Goal: Task Accomplishment & Management: Use online tool/utility

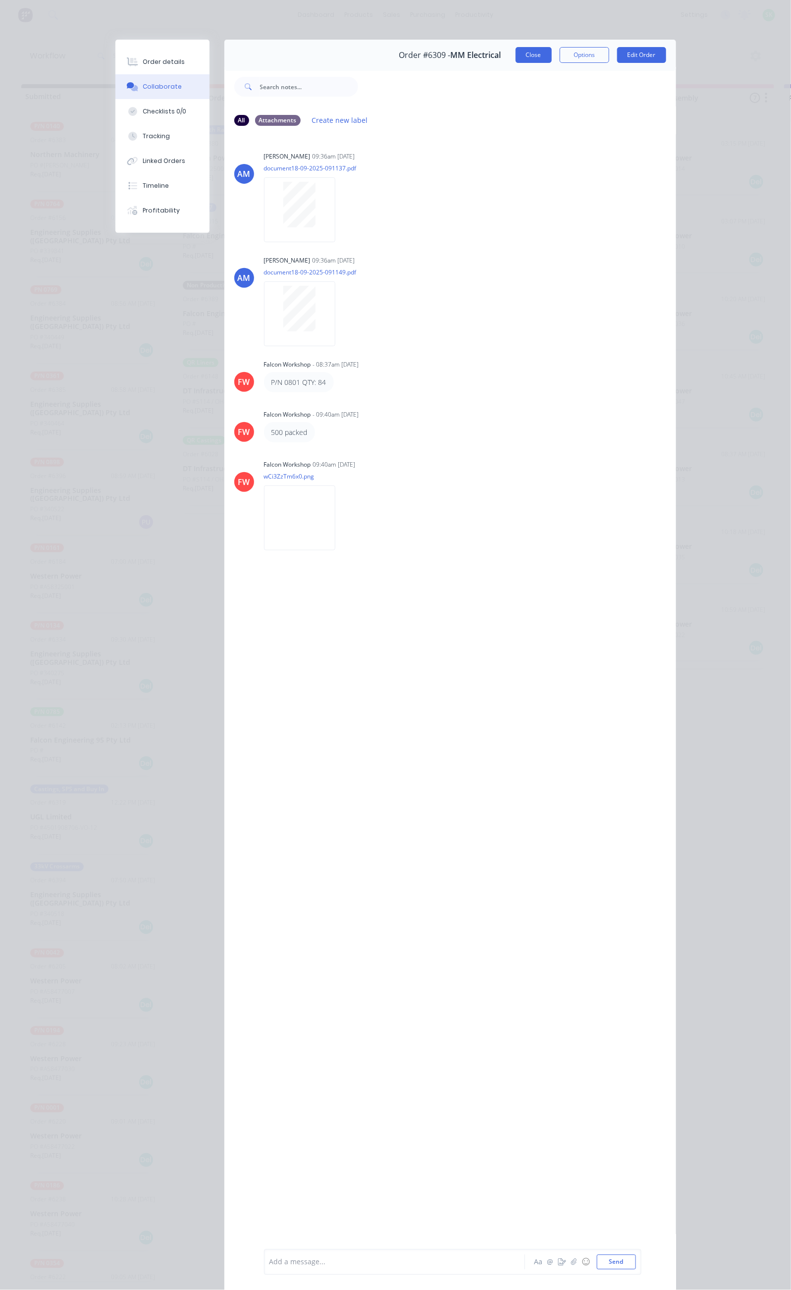
click at [552, 60] on button "Close" at bounding box center [534, 55] width 36 height 16
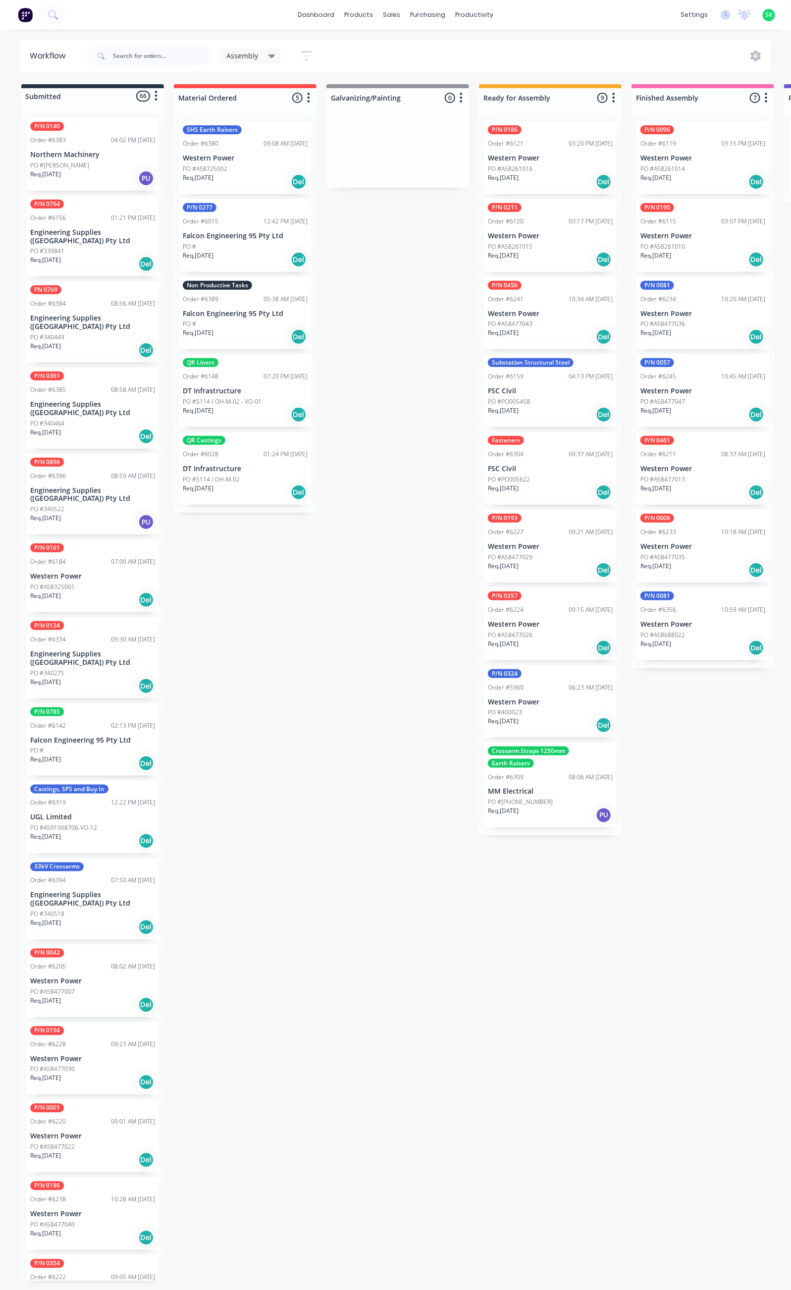
click at [537, 796] on p "MM Electrical" at bounding box center [550, 792] width 125 height 8
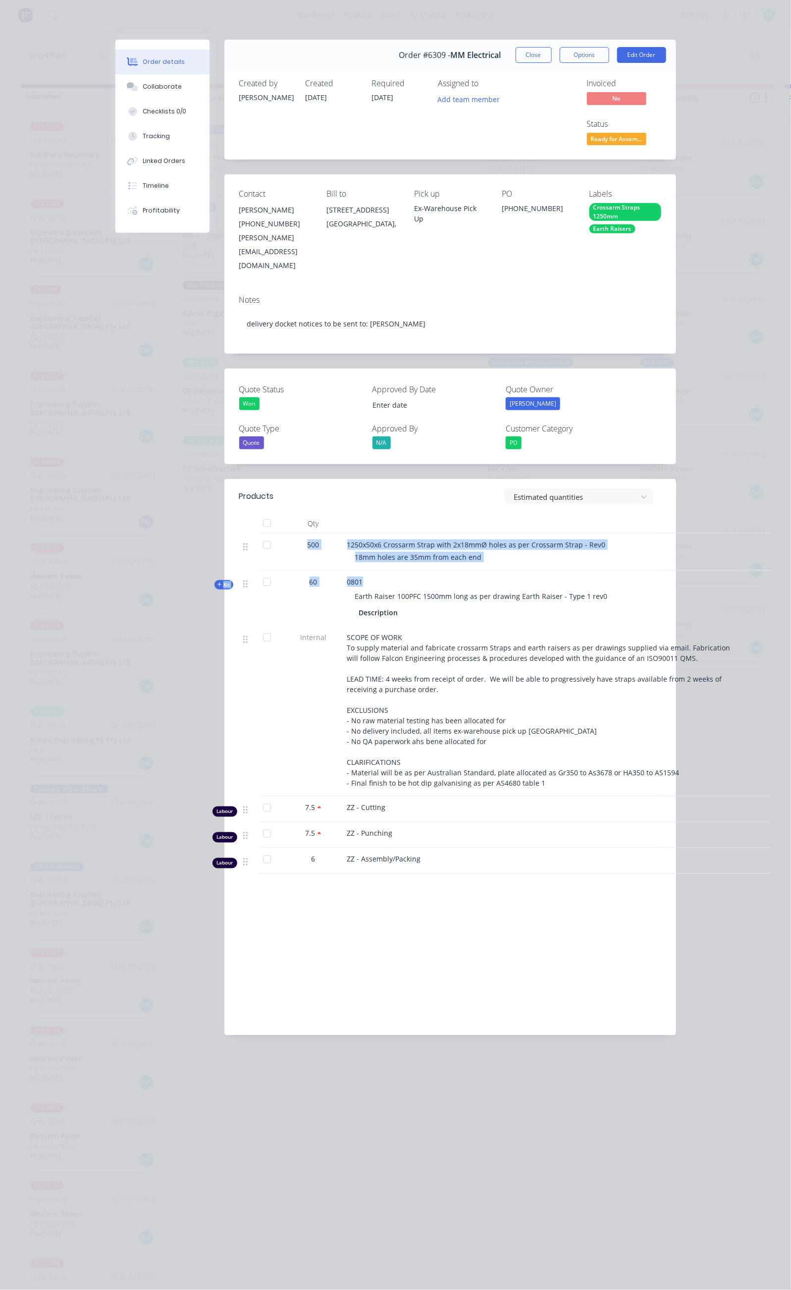
drag, startPoint x: 207, startPoint y: 471, endPoint x: 388, endPoint y: 509, distance: 185.7
click at [388, 534] on div "500 1250x50x6 Crossarm Strap with 2x18mmØ holes as per Crossarm Strap - Rev0 18…" at bounding box center [450, 704] width 422 height 340
copy div "500 1250x50x6 Crossarm Strap with 2x18mmØ holes as per Crossarm Strap - Rev0 18…"
drag, startPoint x: 513, startPoint y: 168, endPoint x: 570, endPoint y: 174, distance: 56.9
click at [569, 174] on div "Contact [PERSON_NAME] [PHONE_NUMBER] [PERSON_NAME][EMAIL_ADDRESS][DOMAIN_NAME] …" at bounding box center [450, 230] width 452 height 112
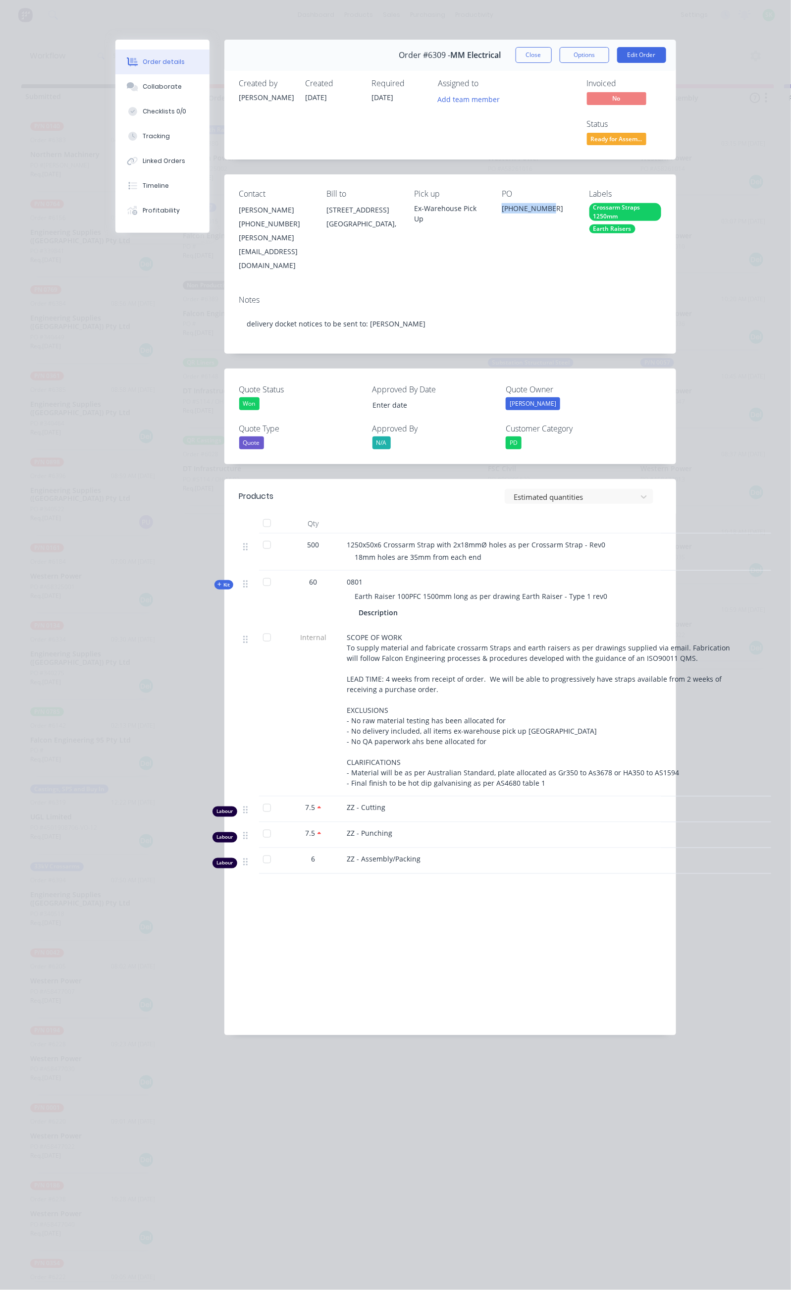
copy div "[PHONE_NUMBER]"
drag, startPoint x: 237, startPoint y: 473, endPoint x: 395, endPoint y: 491, distance: 159.5
click at [395, 534] on div "500 1250x50x6 Crossarm Strap with 2x18mmØ holes as per Crossarm Strap - Rev0 18…" at bounding box center [450, 552] width 422 height 37
copy div "1250x50x6 Crossarm Strap with 2x18mmØ holes as per Crossarm Strap - Rev0 18mm h…"
drag, startPoint x: 248, startPoint y: 513, endPoint x: 439, endPoint y: 544, distance: 192.7
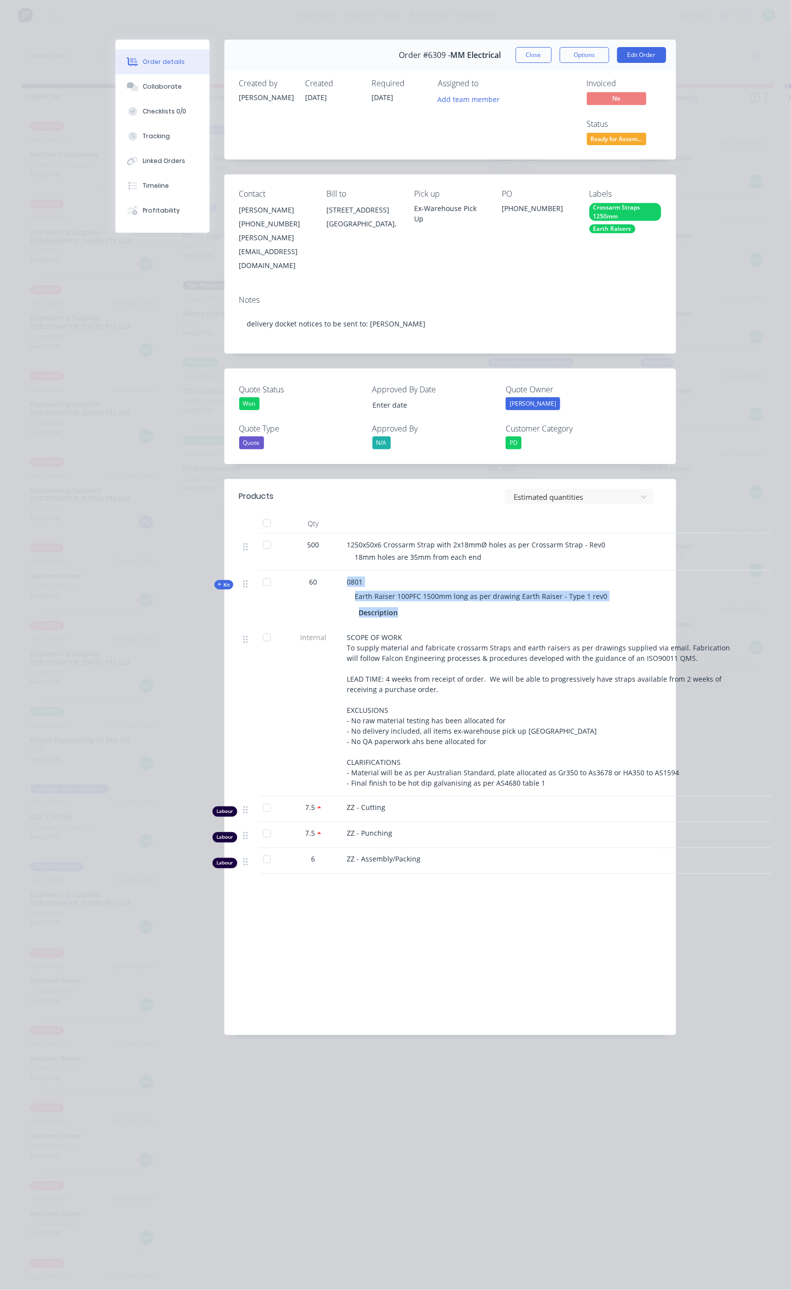
click at [439, 571] on div "0801 Earth Raiser 100PFC 1500mm long as per drawing Earth Raiser - Type 1 rev0 …" at bounding box center [541, 598] width 396 height 55
click at [363, 606] on div "Description" at bounding box center [541, 613] width 365 height 14
drag, startPoint x: 256, startPoint y: 528, endPoint x: 509, endPoint y: 535, distance: 252.8
click at [509, 587] on div "Earth Raiser 100PFC 1500mm long as per drawing Earth Raiser - Type 1 rev0" at bounding box center [541, 596] width 388 height 18
copy span "Earth Raiser 100PFC 1500mm long as per drawing Earth Raiser - Type 1 rev0"
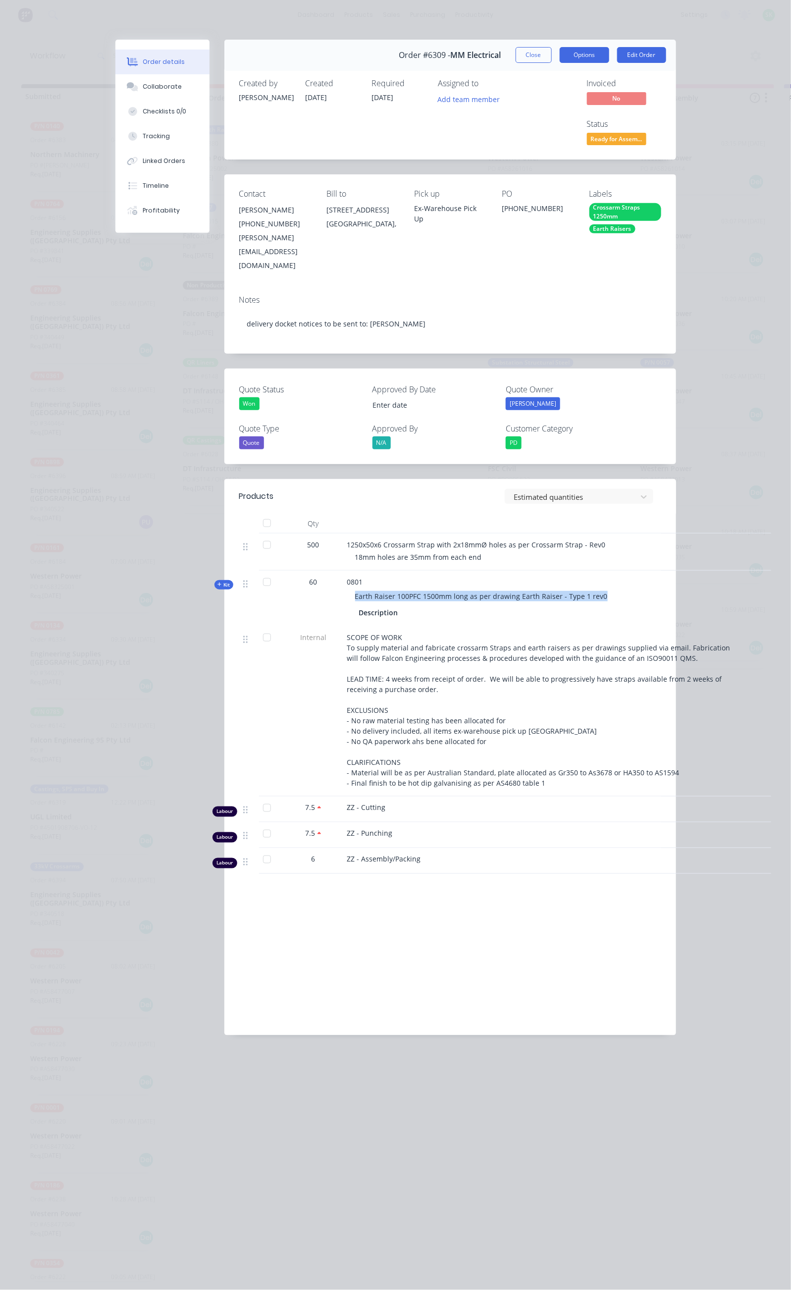
click at [609, 54] on button "Options" at bounding box center [585, 55] width 50 height 16
click at [609, 112] on button "Delivery Docket" at bounding box center [557, 120] width 104 height 20
click at [601, 118] on div "Standard" at bounding box center [557, 120] width 86 height 14
click at [552, 52] on button "Close" at bounding box center [534, 55] width 36 height 16
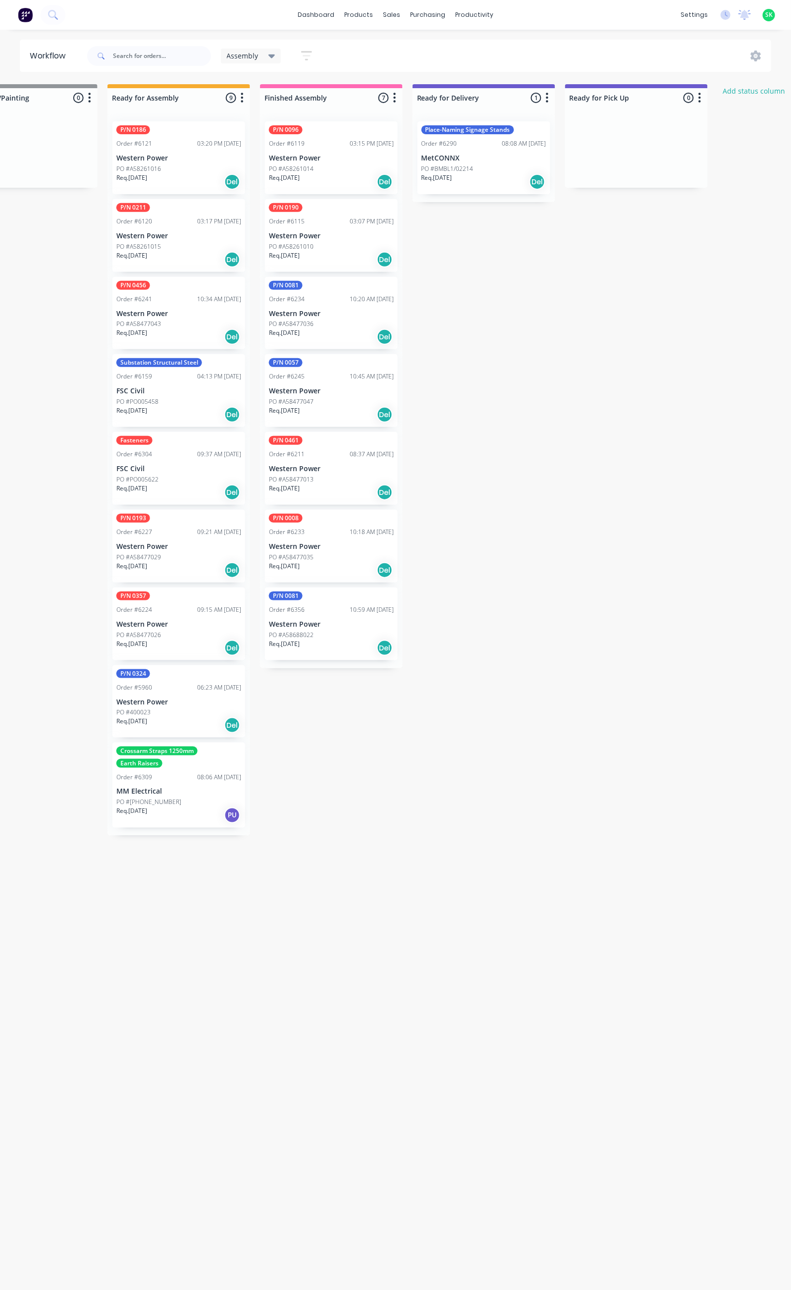
scroll to position [0, 373]
drag, startPoint x: 332, startPoint y: 158, endPoint x: 421, endPoint y: 212, distance: 103.6
click at [464, 221] on div "Submitted 66 Status colour #273444 hex #273444 Save Cancel Summaries Total orde…" at bounding box center [517, 682] width 1796 height 1197
click at [350, 159] on p "Western Power" at bounding box center [330, 158] width 125 height 8
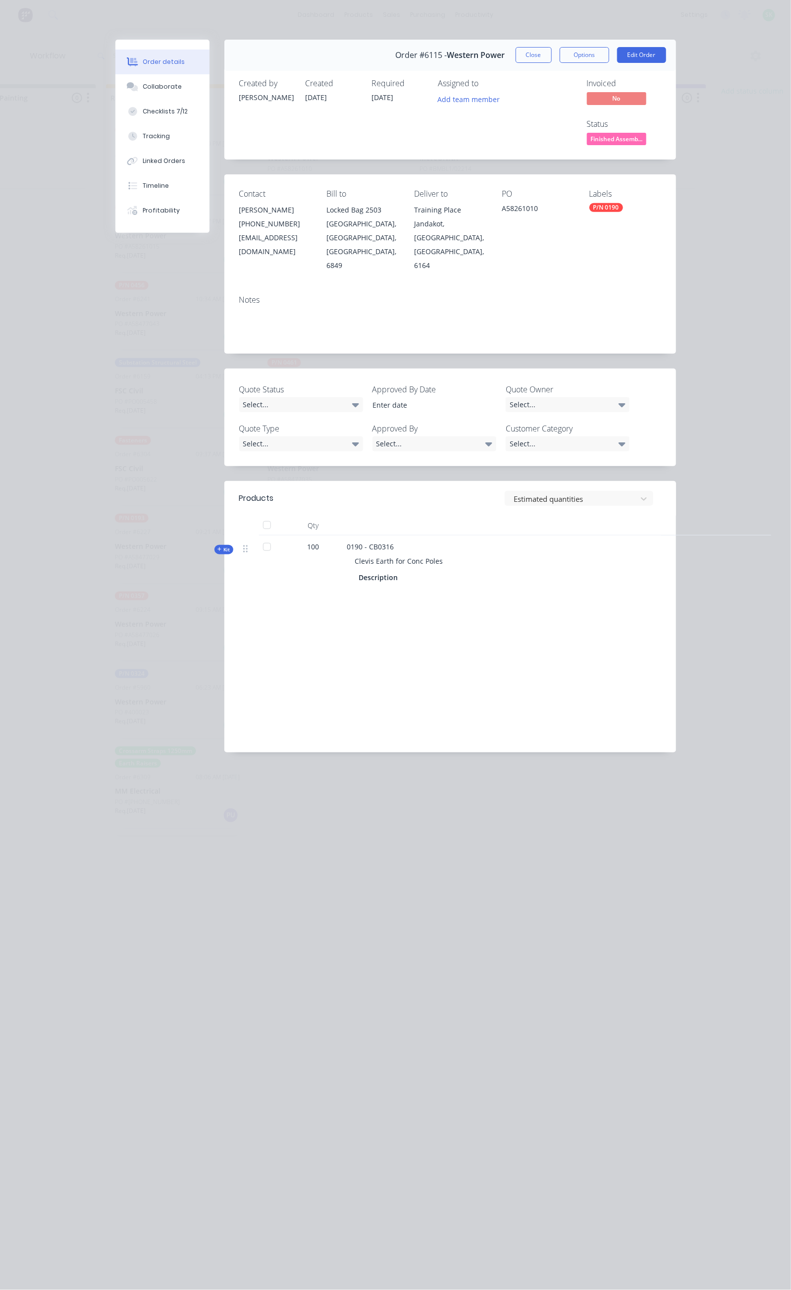
click at [552, 52] on button "Close" at bounding box center [534, 55] width 36 height 16
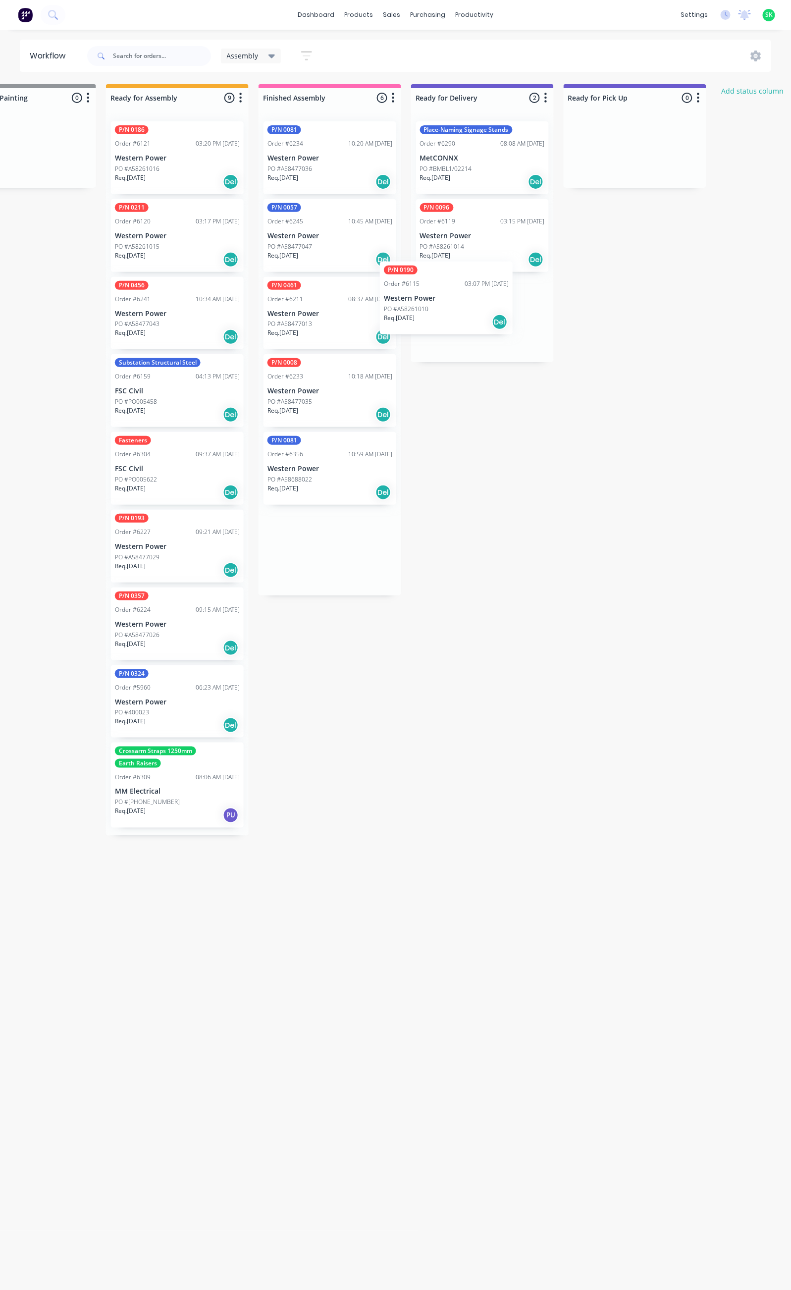
drag, startPoint x: 354, startPoint y: 158, endPoint x: 473, endPoint y: 304, distance: 188.4
click at [473, 304] on div "Submitted 66 Status colour #273444 hex #273444 Save Cancel Summaries Total orde…" at bounding box center [517, 682] width 1796 height 1197
click at [473, 328] on div "PO #A58261010" at bounding box center [482, 324] width 125 height 9
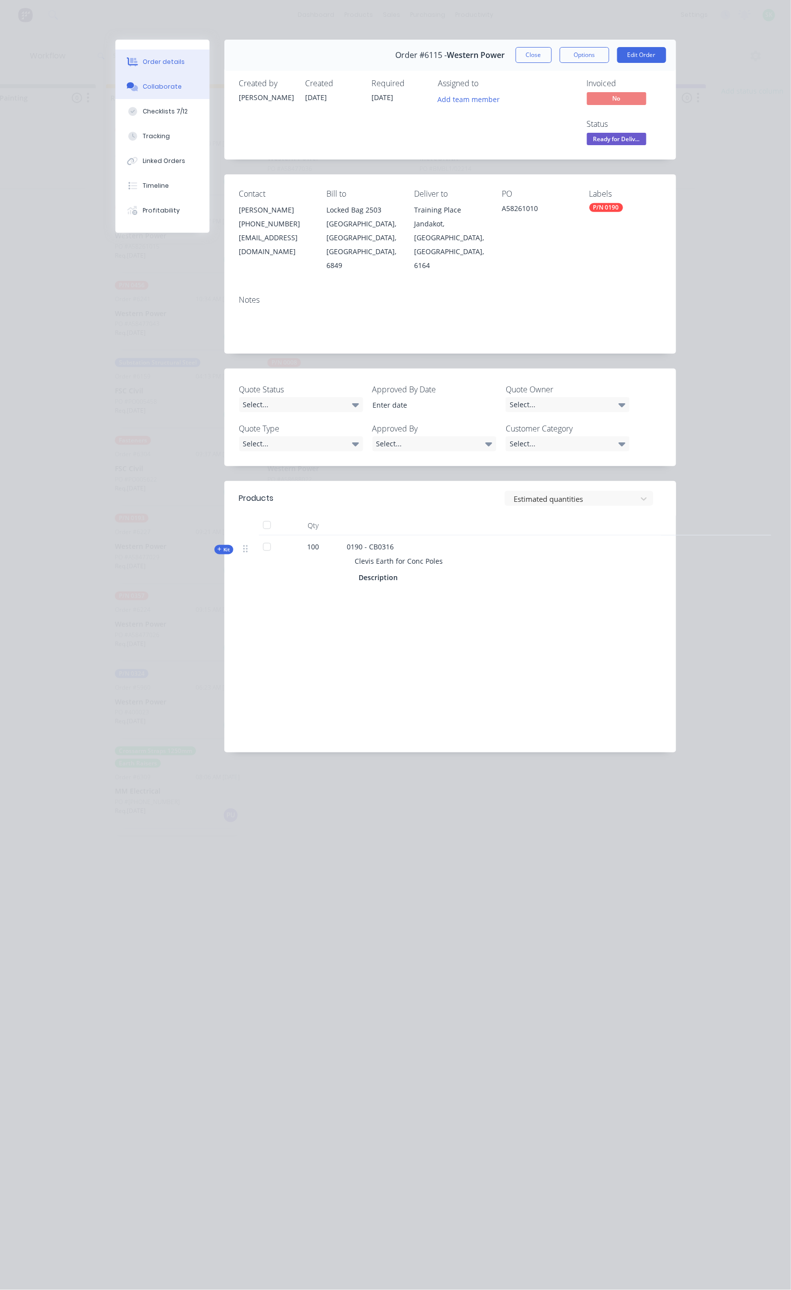
click at [115, 79] on button "Collaborate" at bounding box center [162, 86] width 94 height 25
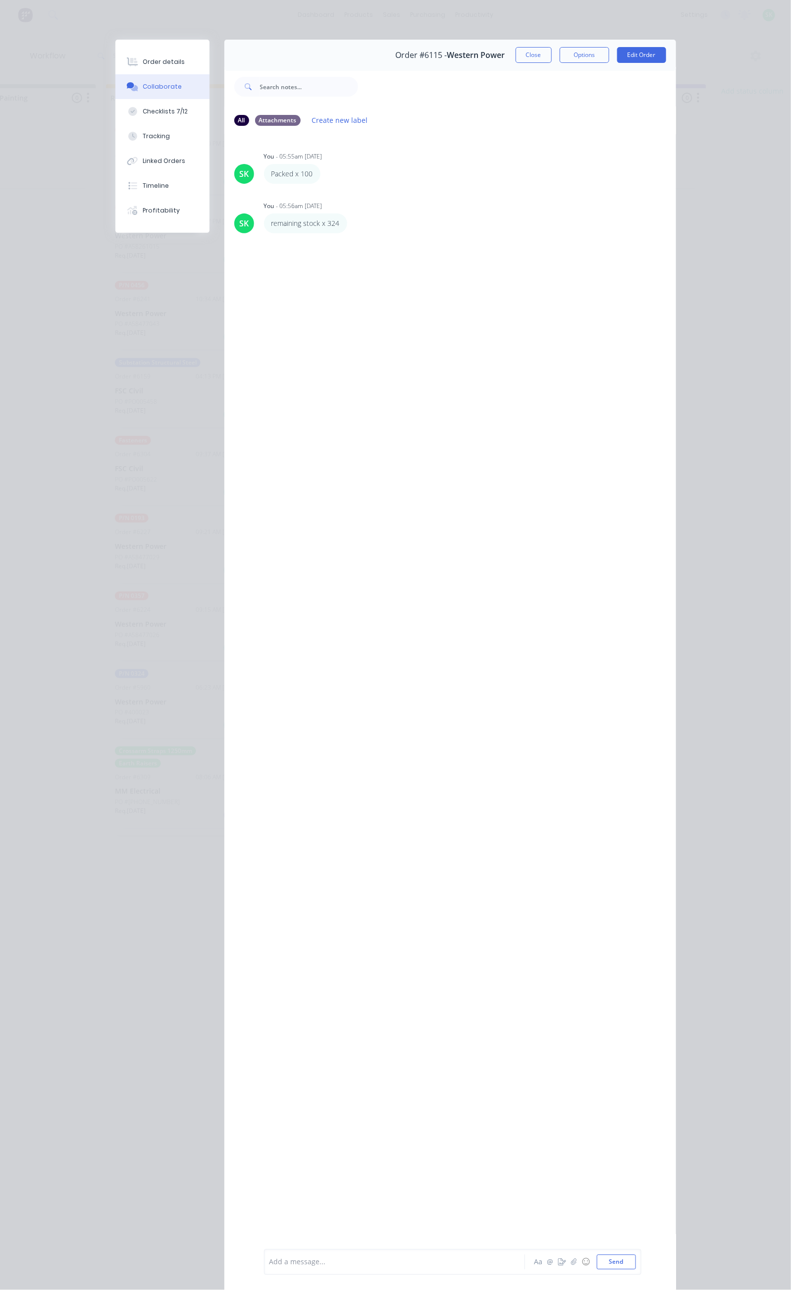
click at [552, 55] on button "Close" at bounding box center [534, 55] width 36 height 16
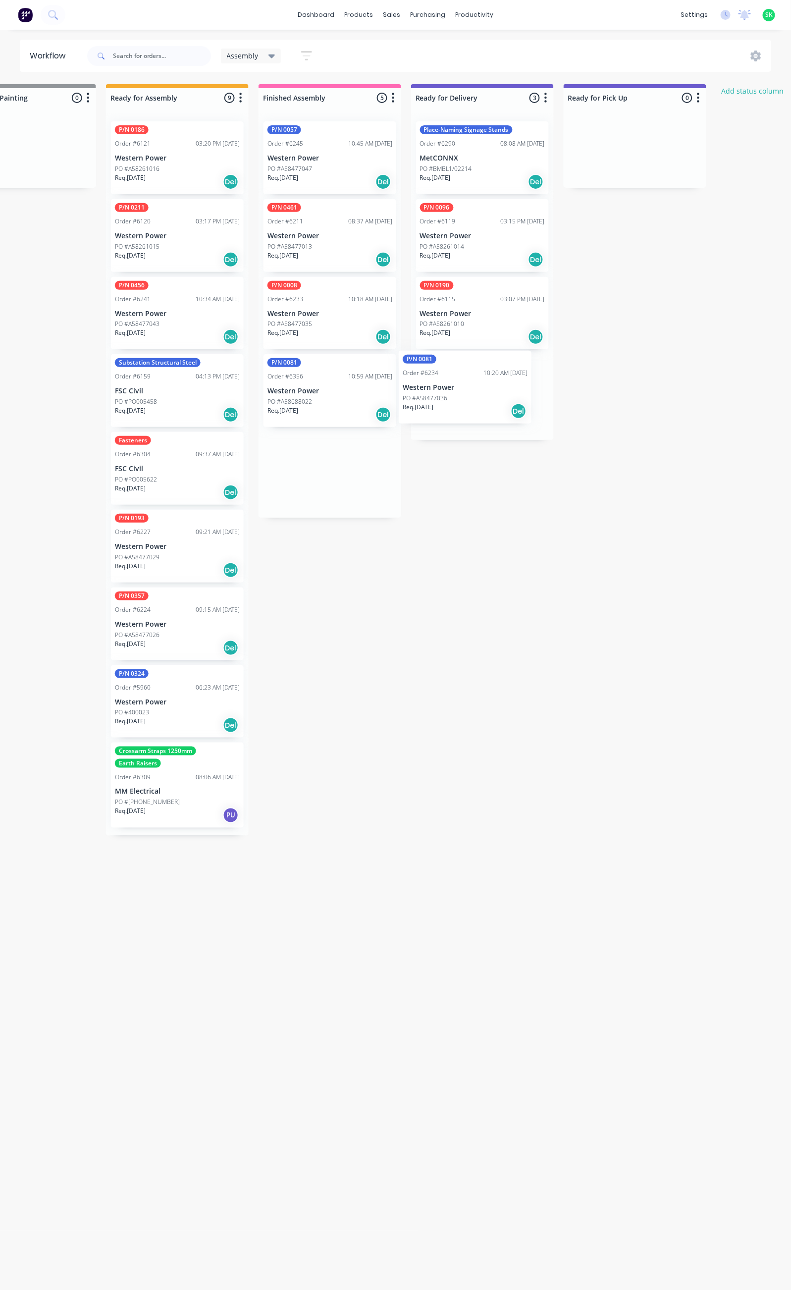
drag, startPoint x: 321, startPoint y: 162, endPoint x: 458, endPoint y: 394, distance: 269.9
click at [458, 394] on div "Submitted 66 Status colour #273444 hex #273444 Save Cancel Summaries Total orde…" at bounding box center [517, 682] width 1796 height 1197
click at [464, 394] on p "Western Power" at bounding box center [482, 391] width 125 height 8
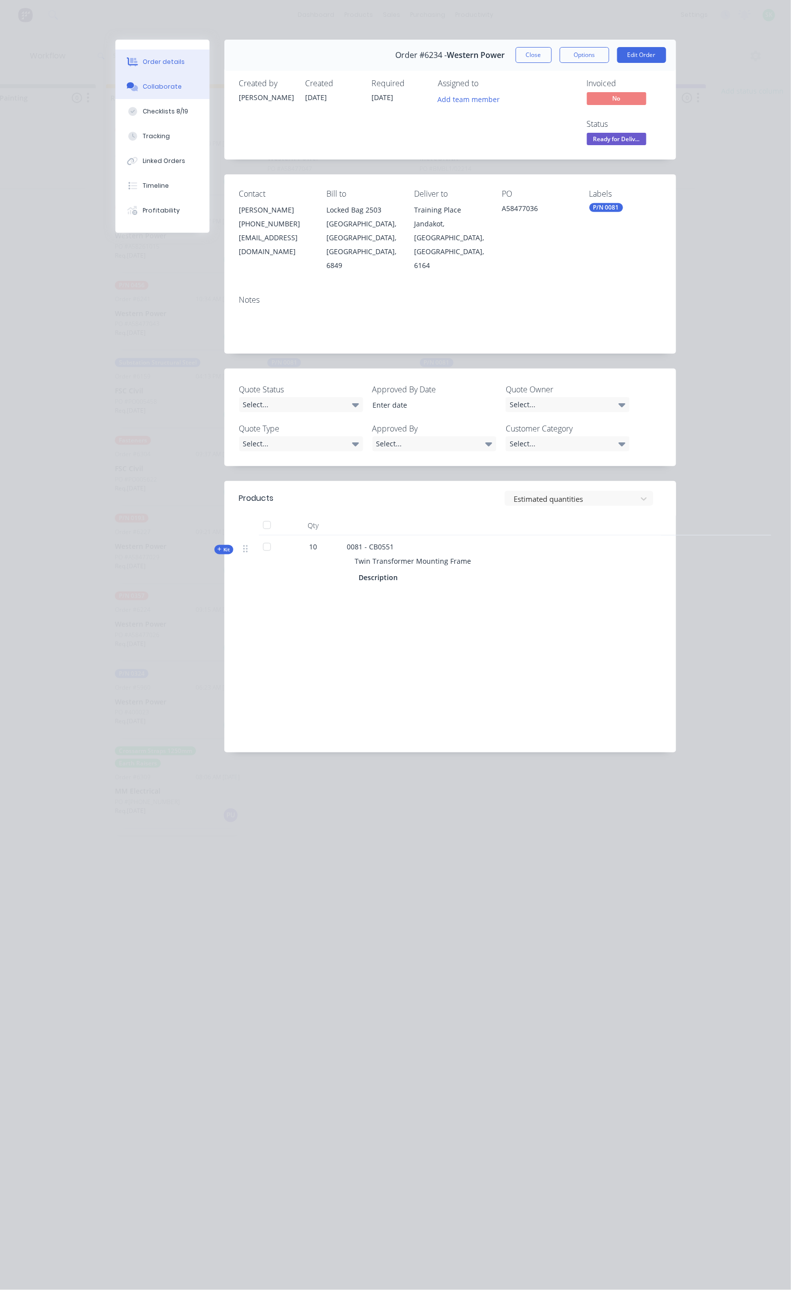
click at [115, 81] on button "Collaborate" at bounding box center [162, 86] width 94 height 25
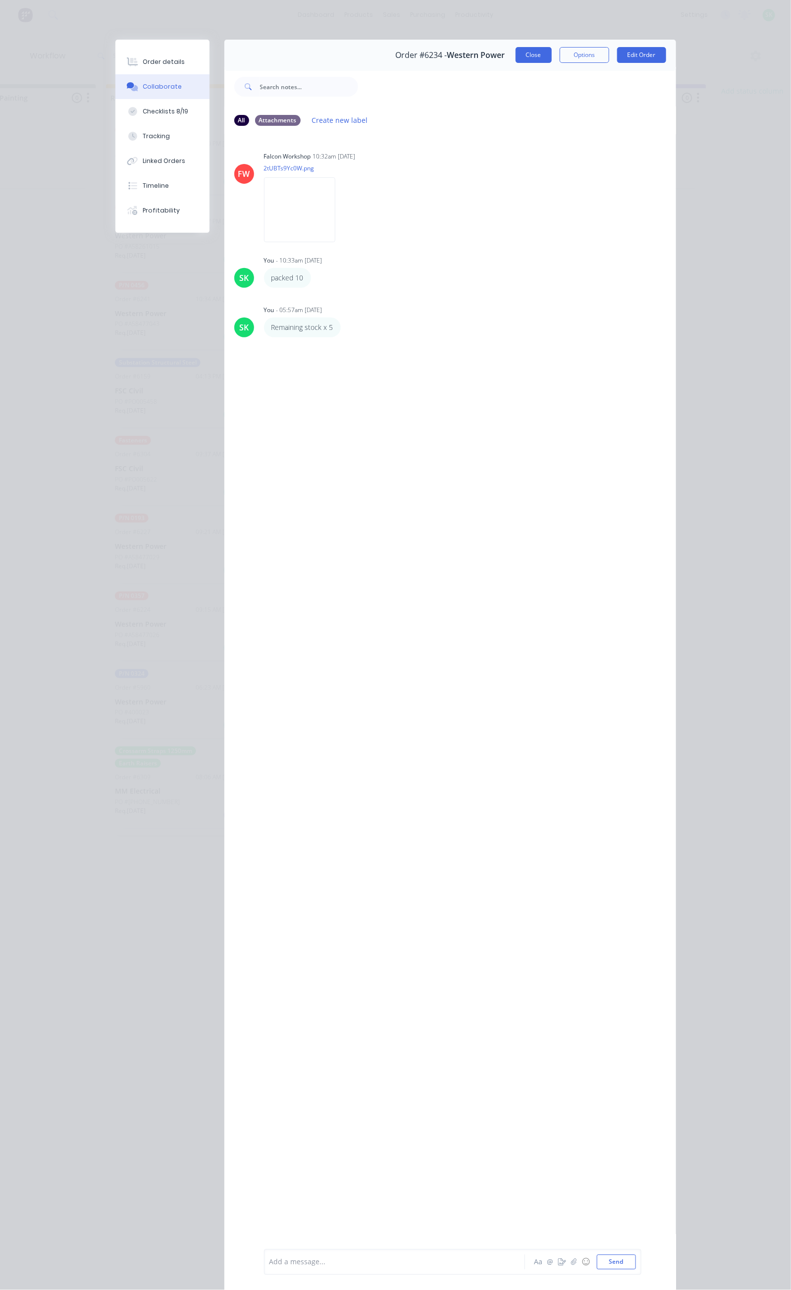
click at [552, 55] on button "Close" at bounding box center [534, 55] width 36 height 16
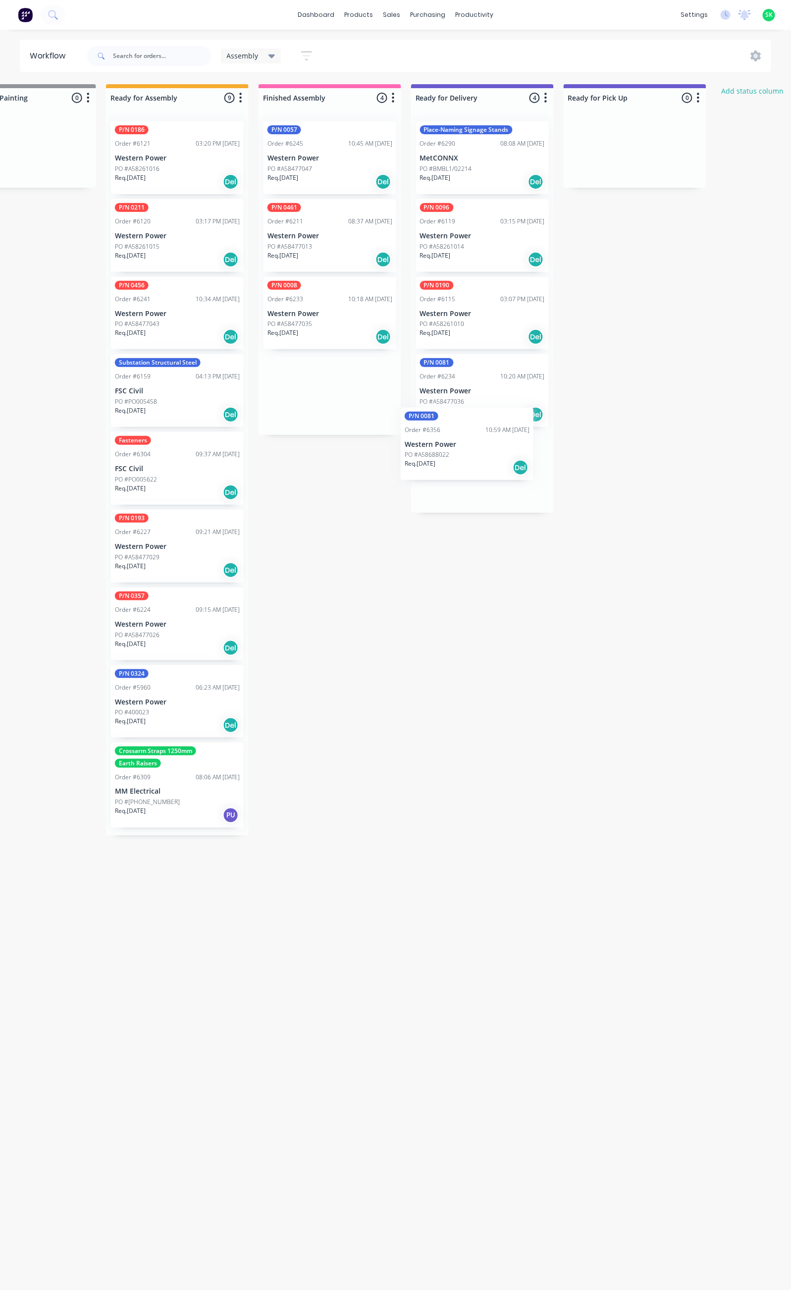
drag, startPoint x: 316, startPoint y: 391, endPoint x: 458, endPoint y: 447, distance: 153.3
click at [458, 447] on div "Submitted 66 Status colour #273444 hex #273444 Save Cancel Summaries Total orde…" at bounding box center [517, 682] width 1796 height 1197
click at [469, 471] on p "Western Power" at bounding box center [482, 469] width 125 height 8
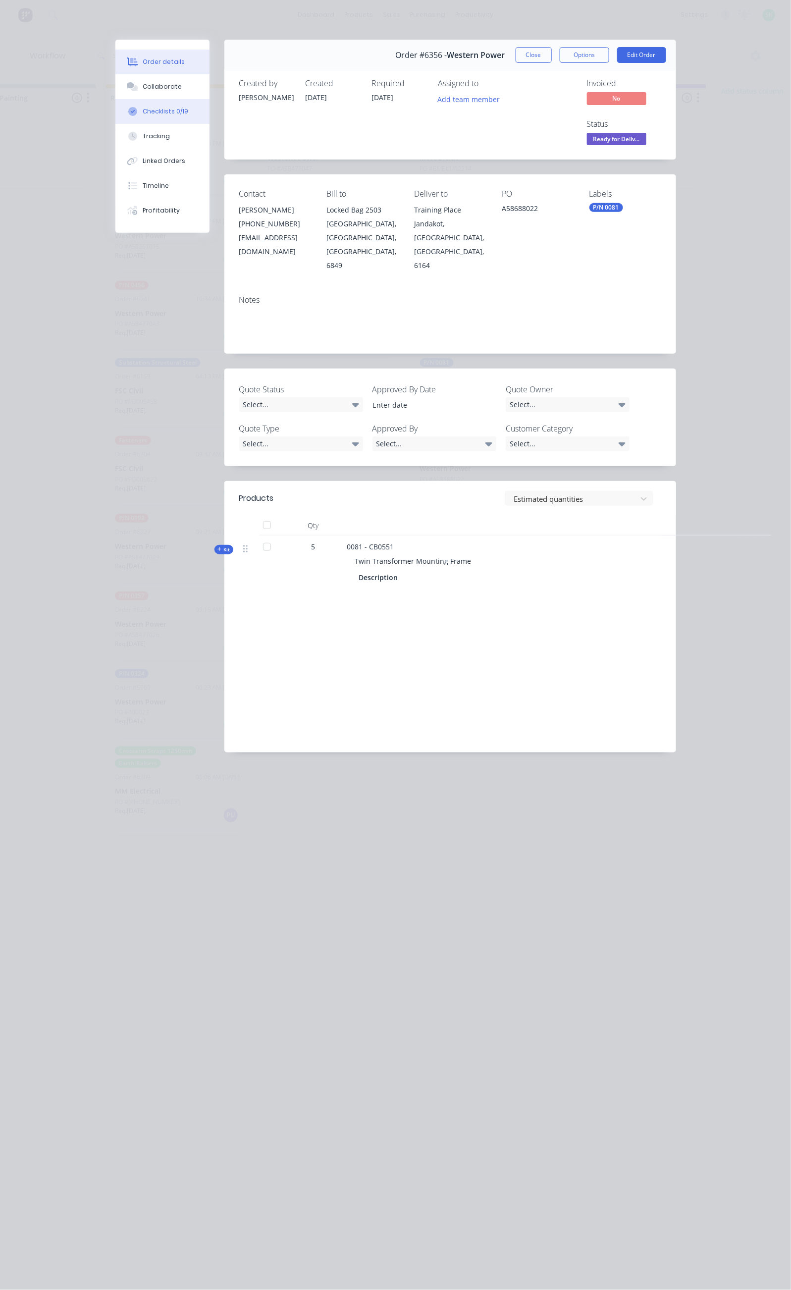
click at [115, 101] on button "Checklists 0/19" at bounding box center [162, 111] width 94 height 25
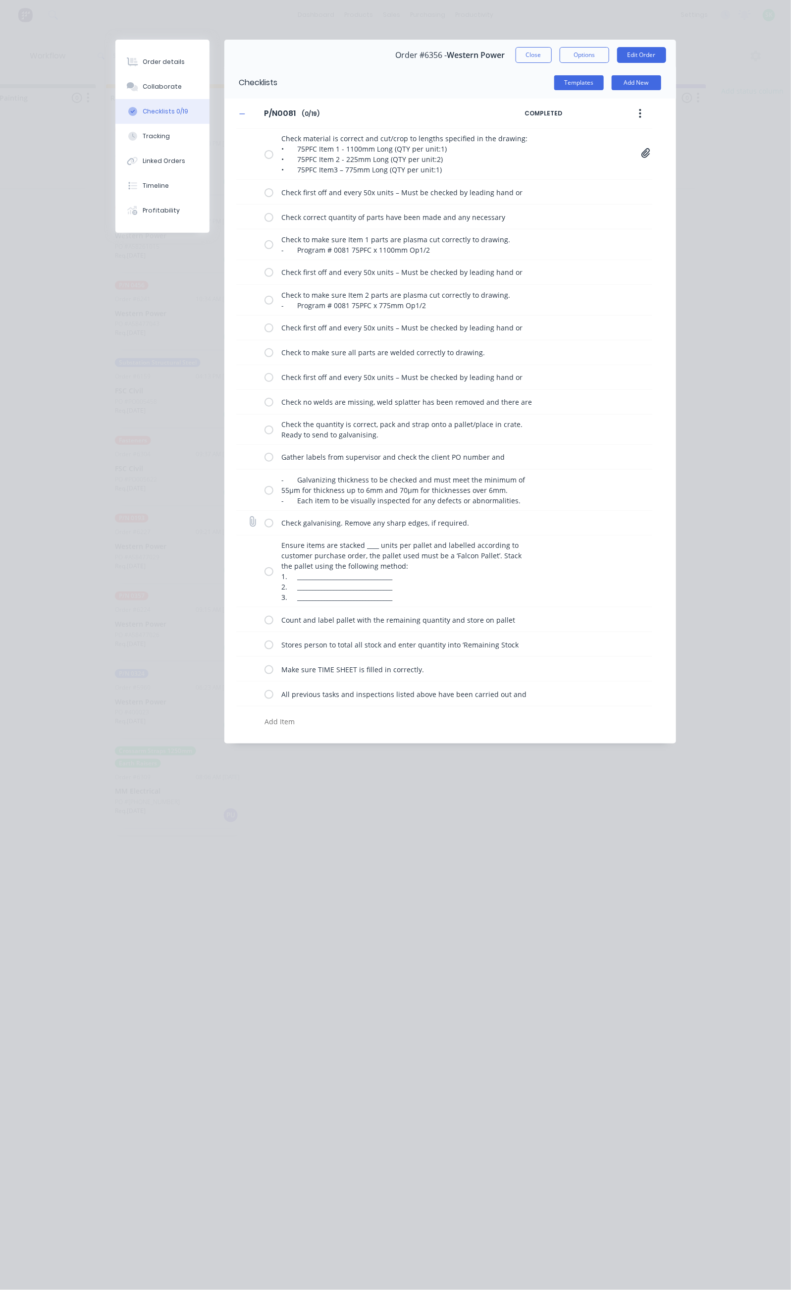
click at [265, 525] on label at bounding box center [269, 523] width 9 height 10
click at [0, 0] on input "checkbox" at bounding box center [0, 0] width 0 height 0
click at [265, 575] on label at bounding box center [269, 571] width 9 height 10
click at [0, 0] on input "checkbox" at bounding box center [0, 0] width 0 height 0
click at [265, 625] on label at bounding box center [269, 619] width 9 height 10
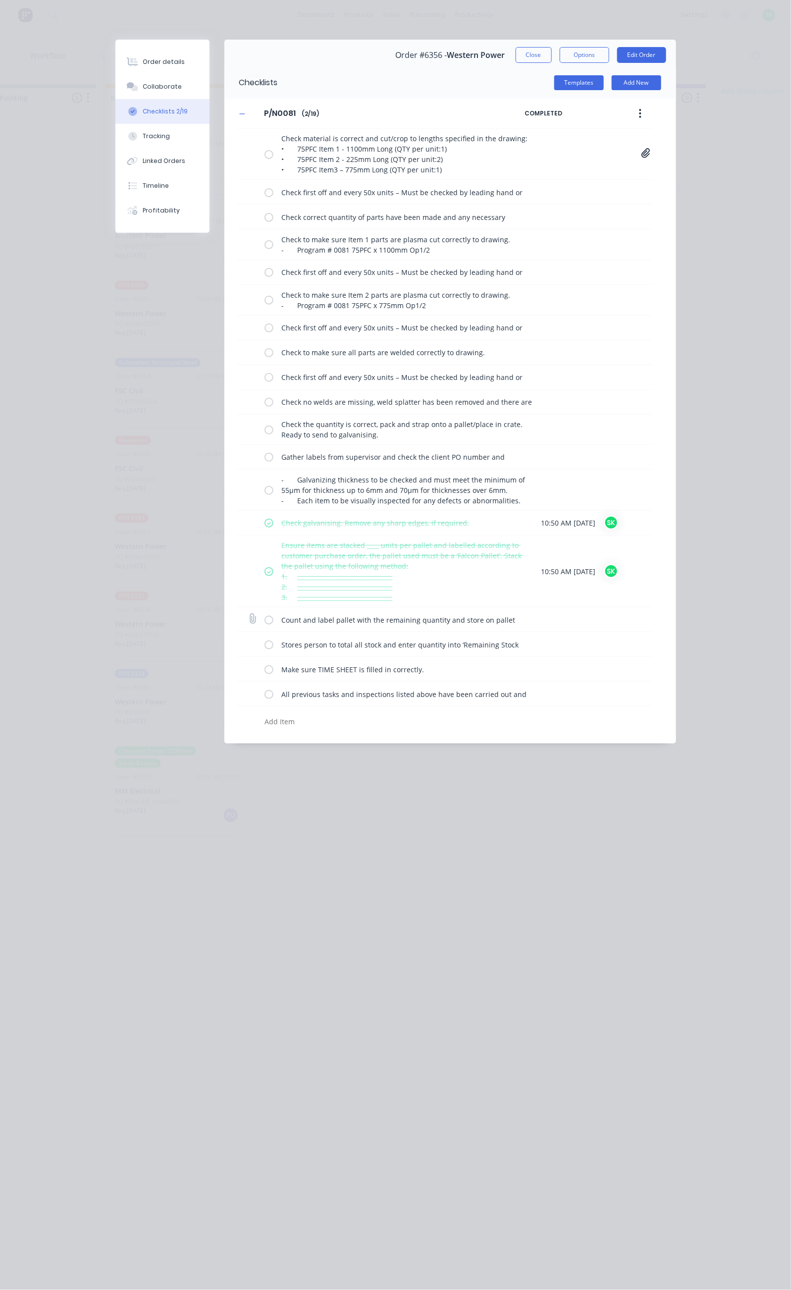
click at [0, 0] on input "checkbox" at bounding box center [0, 0] width 0 height 0
drag, startPoint x: 174, startPoint y: 648, endPoint x: 174, endPoint y: 654, distance: 6.0
click at [265, 650] on label at bounding box center [269, 644] width 9 height 10
click at [0, 0] on input "checkbox" at bounding box center [0, 0] width 0 height 0
drag, startPoint x: 174, startPoint y: 674, endPoint x: 174, endPoint y: 689, distance: 14.9
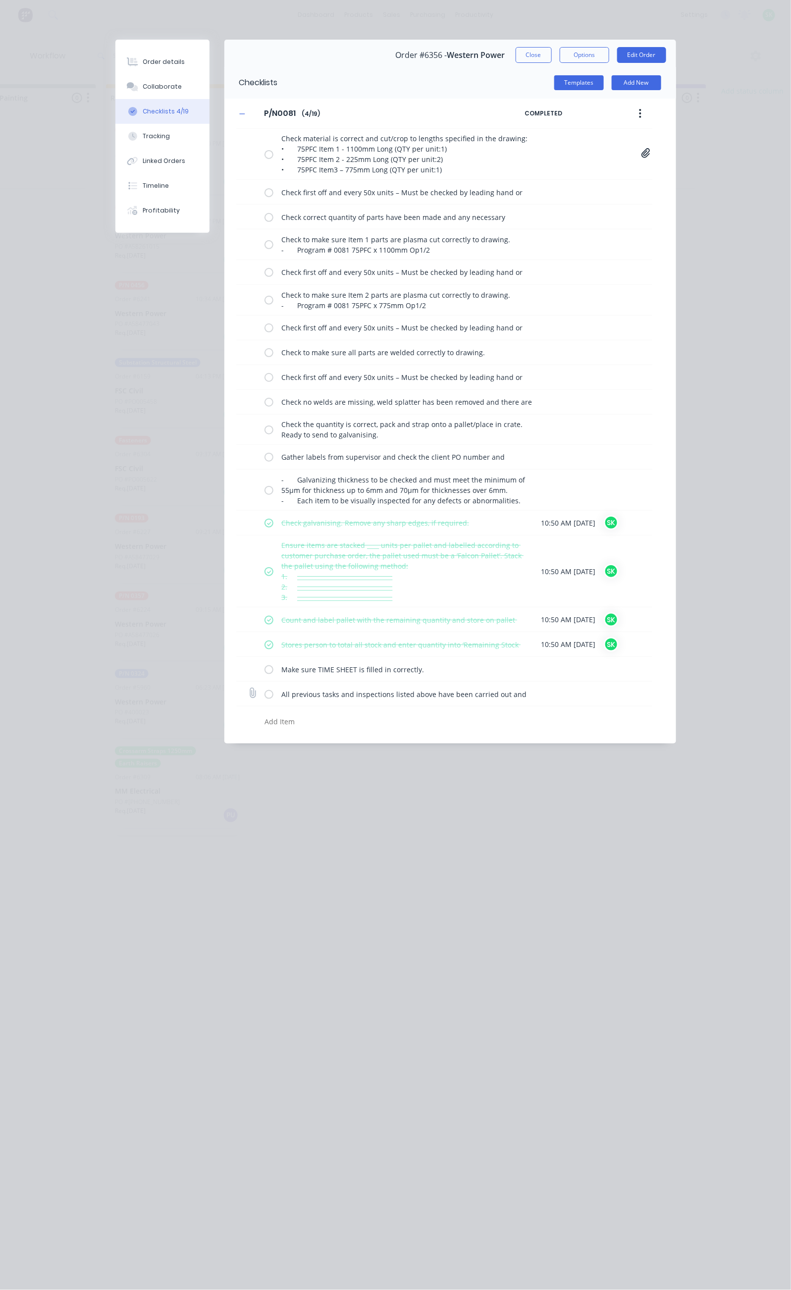
click at [265, 674] on label at bounding box center [269, 669] width 9 height 10
click at [0, 0] on input "checkbox" at bounding box center [0, 0] width 0 height 0
click at [265, 699] on label at bounding box center [269, 694] width 9 height 10
click at [0, 0] on input "checkbox" at bounding box center [0, 0] width 0 height 0
click at [265, 495] on label at bounding box center [269, 490] width 9 height 10
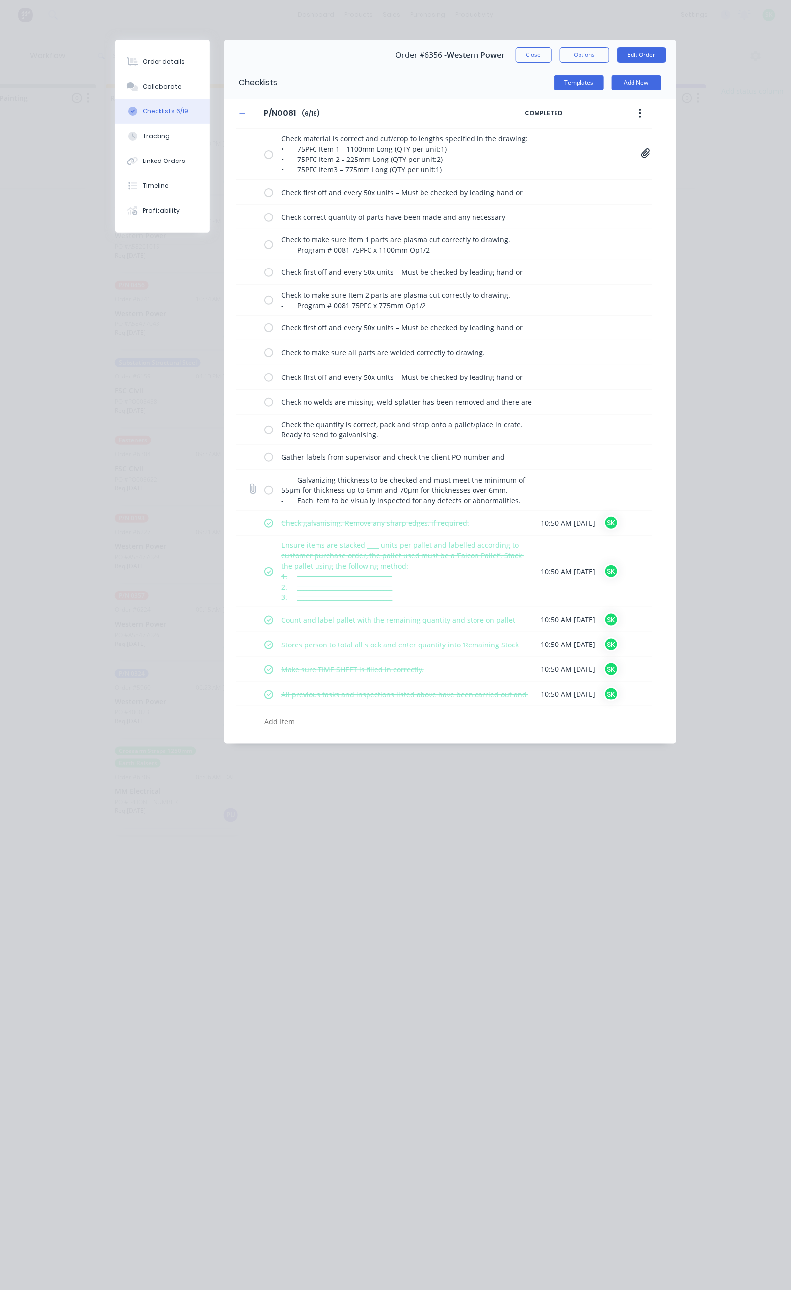
click at [0, 0] on input "checkbox" at bounding box center [0, 0] width 0 height 0
click at [265, 462] on label at bounding box center [269, 457] width 9 height 10
click at [0, 0] on input "checkbox" at bounding box center [0, 0] width 0 height 0
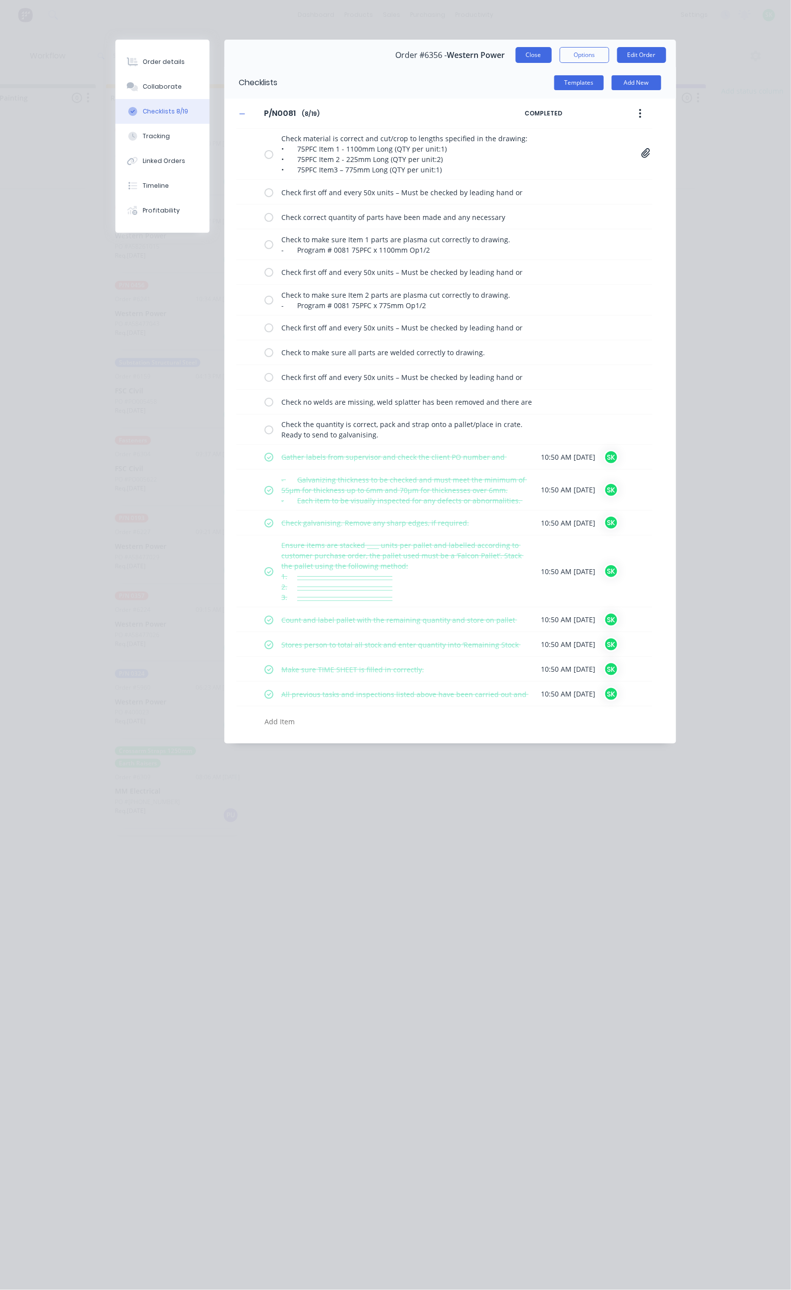
click at [552, 54] on button "Close" at bounding box center [534, 55] width 36 height 16
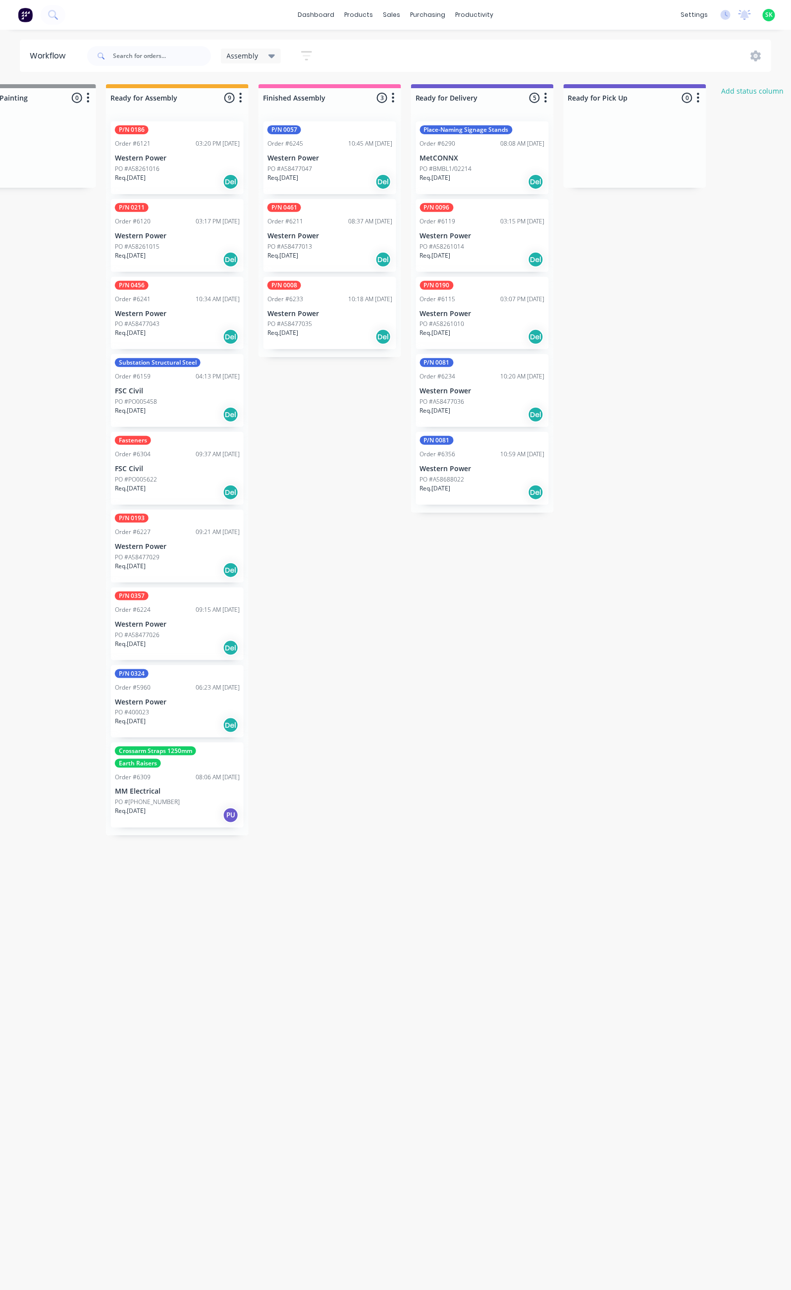
click at [437, 398] on p "PO #A58477036" at bounding box center [442, 401] width 45 height 9
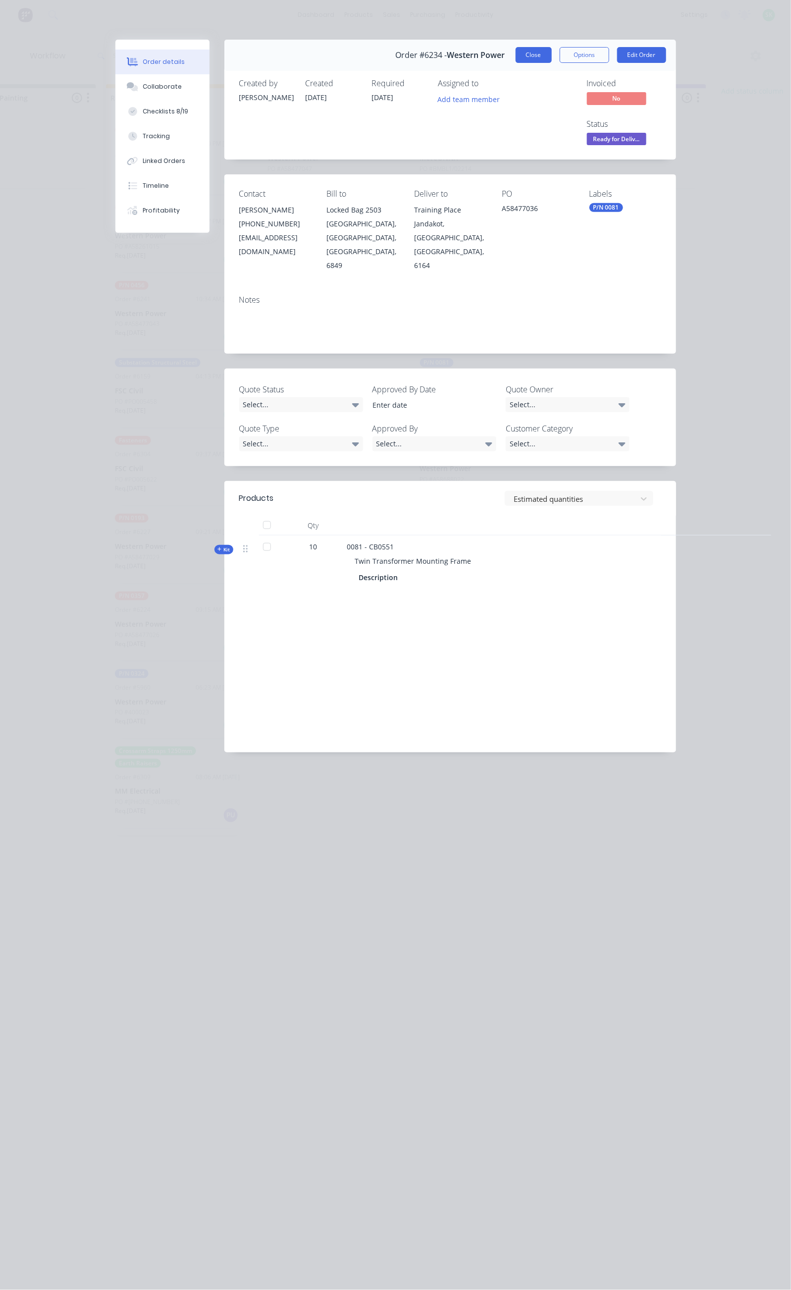
click at [552, 55] on button "Close" at bounding box center [534, 55] width 36 height 16
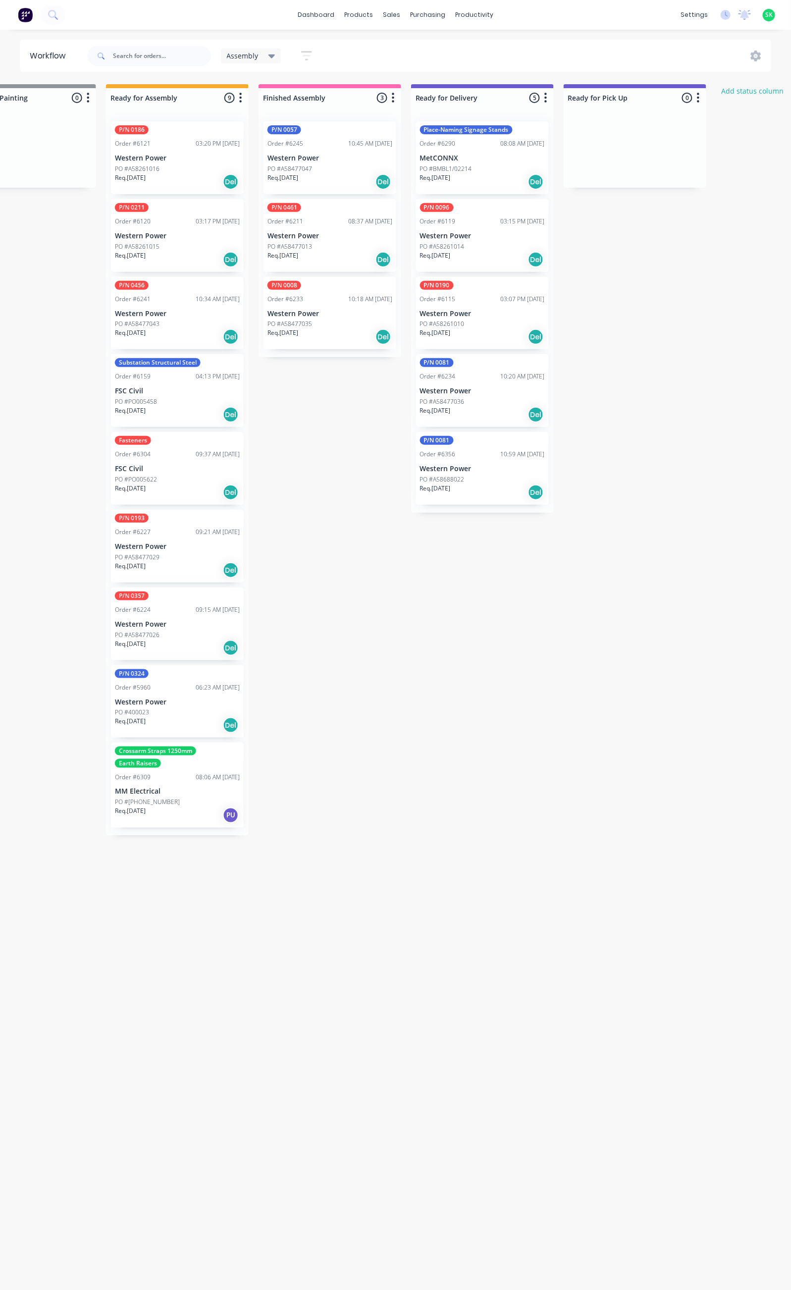
click at [468, 453] on div "Order #6356 10:59 AM [DATE]" at bounding box center [482, 454] width 125 height 9
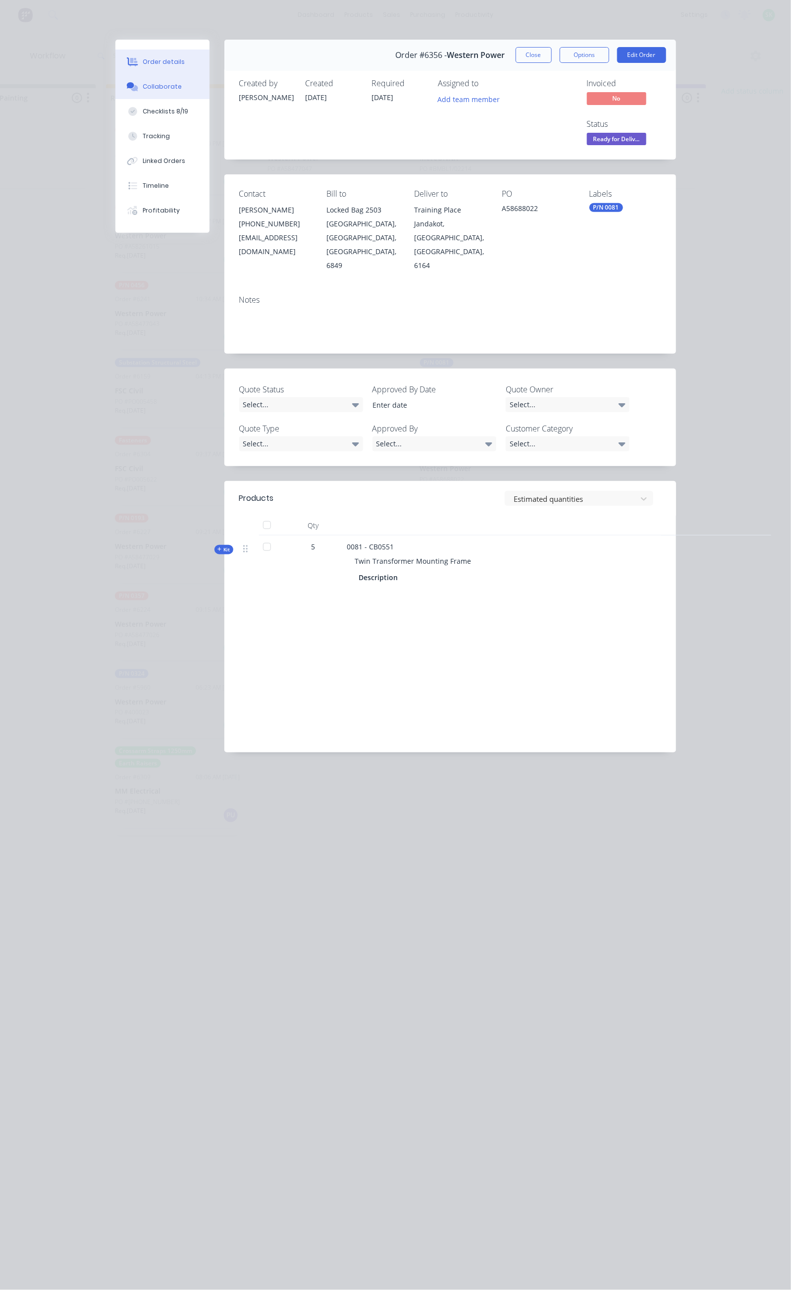
click at [143, 83] on div "Collaborate" at bounding box center [162, 86] width 39 height 9
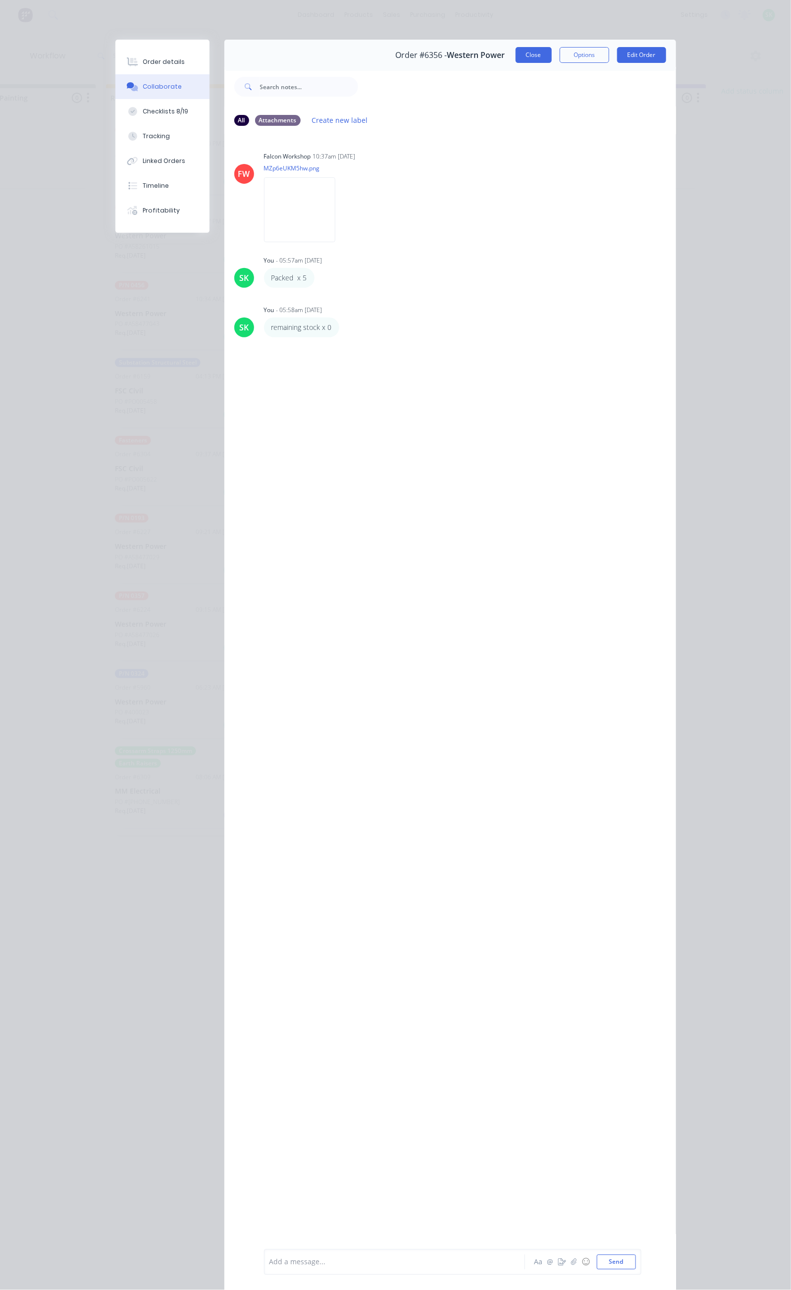
click at [552, 61] on button "Close" at bounding box center [534, 55] width 36 height 16
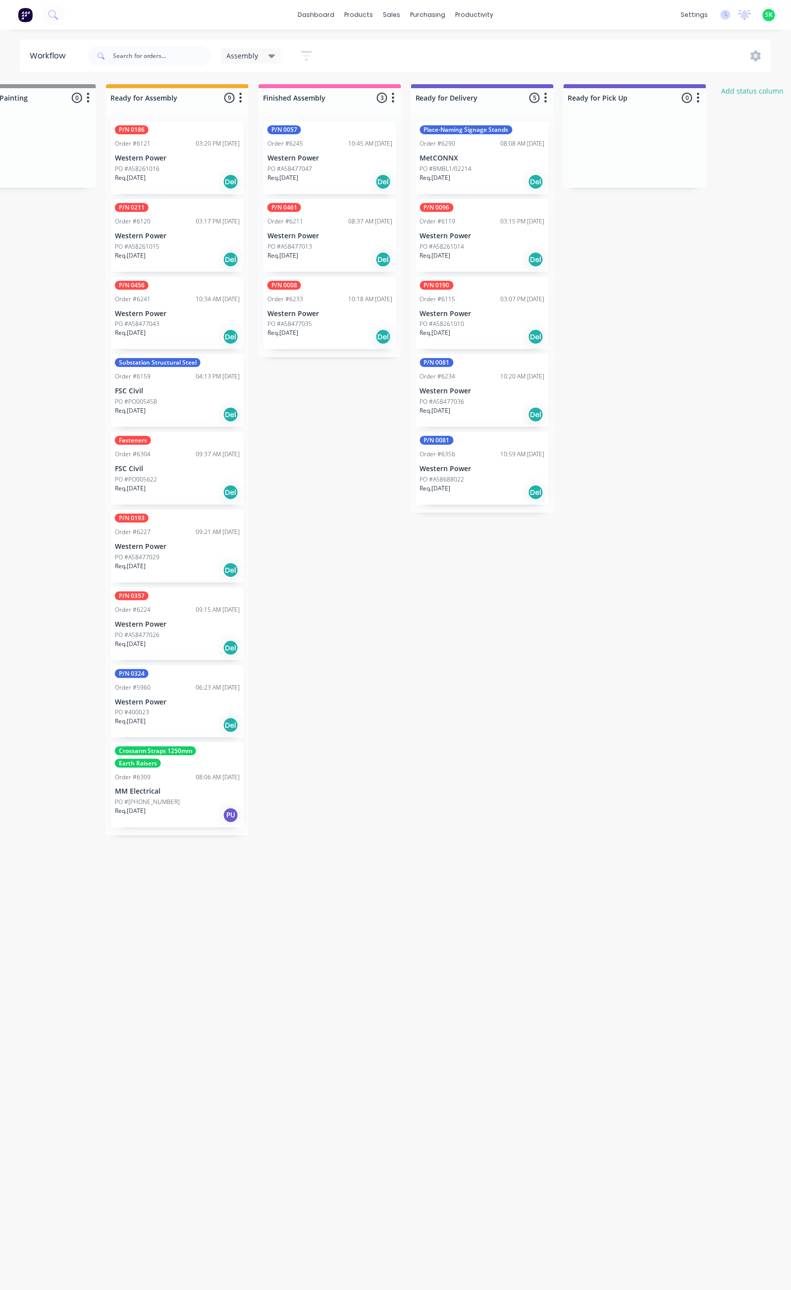
click at [312, 163] on p "Western Power" at bounding box center [330, 158] width 125 height 8
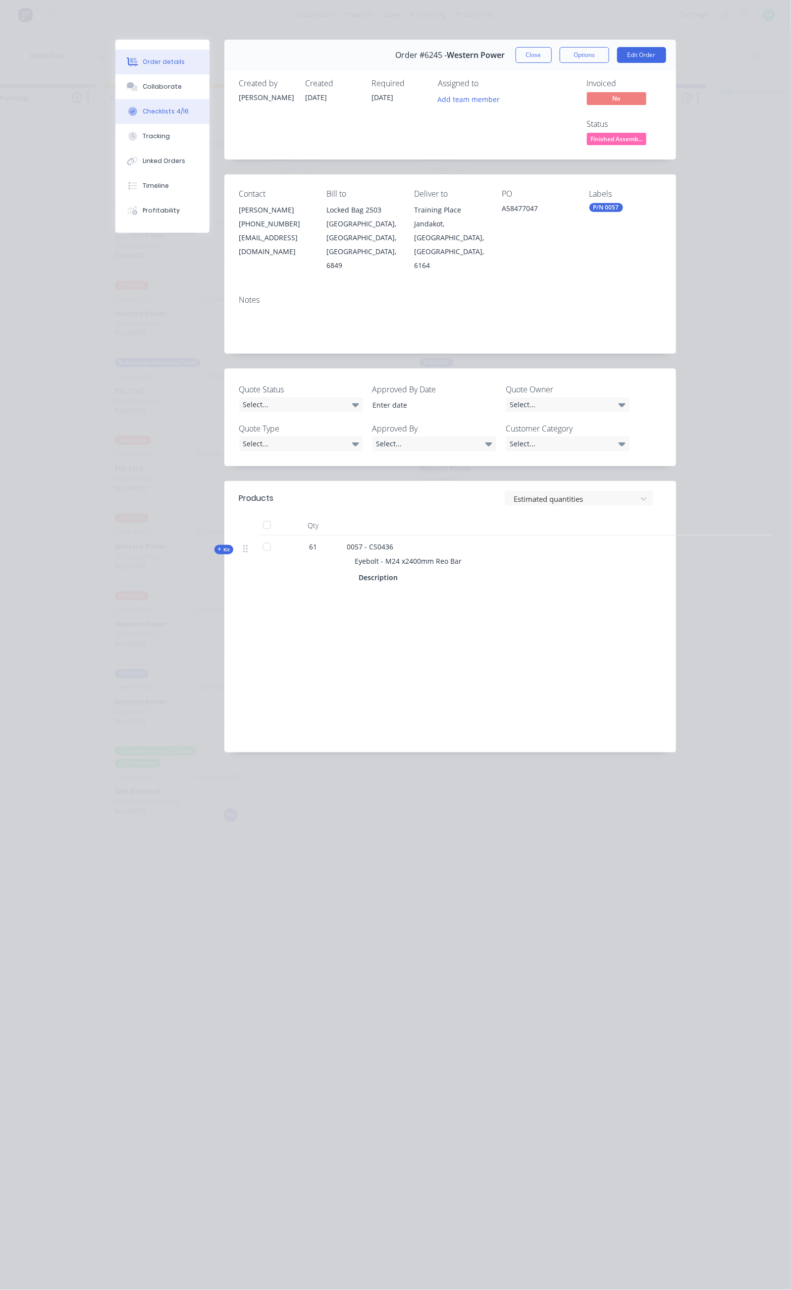
click at [143, 111] on div "Checklists 4/16" at bounding box center [166, 111] width 46 height 9
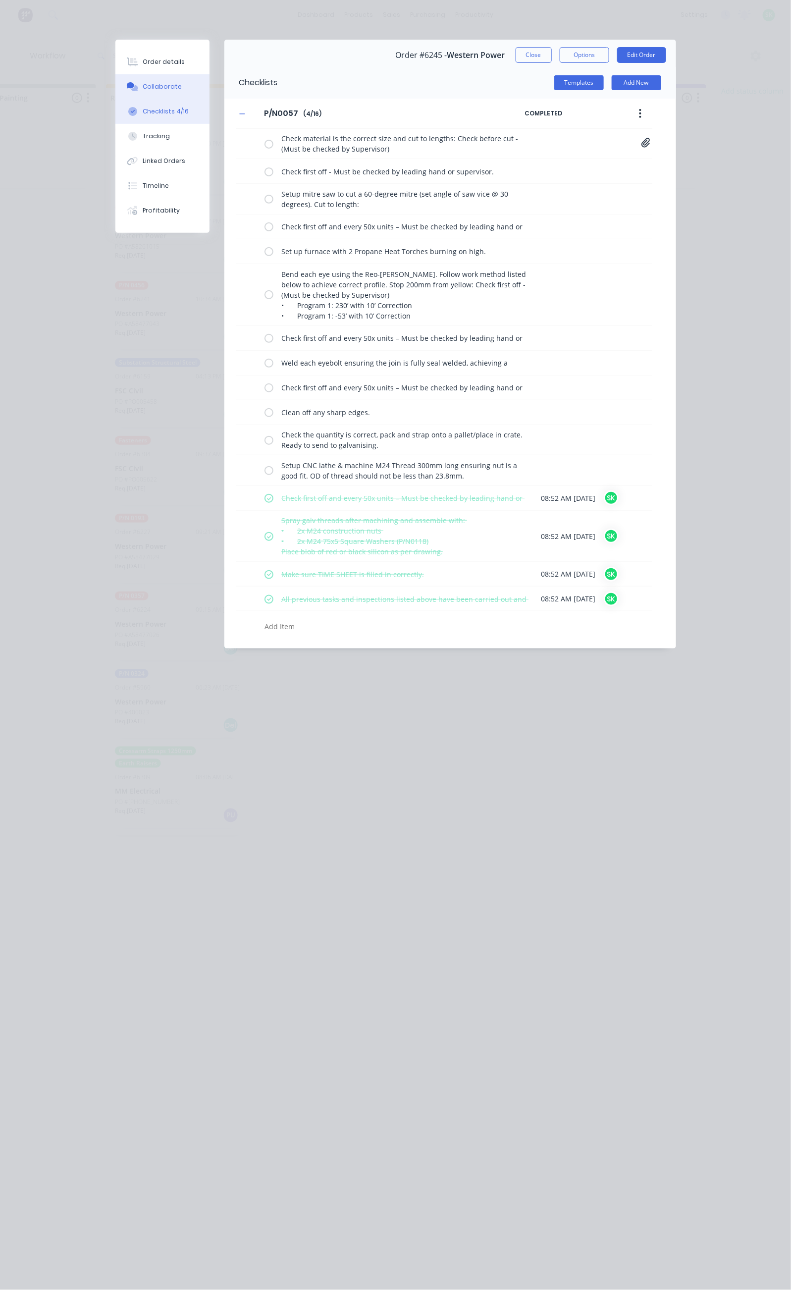
click at [115, 76] on button "Collaborate" at bounding box center [162, 86] width 94 height 25
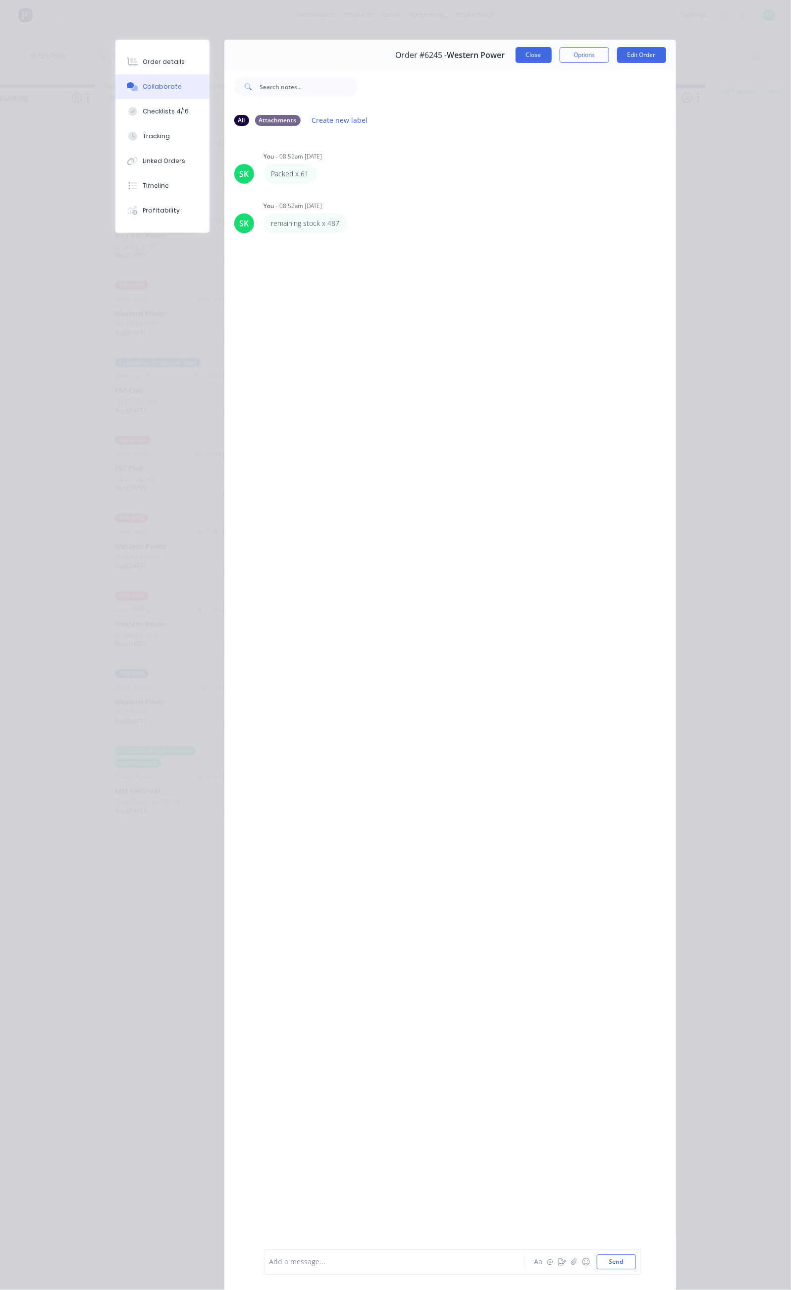
click at [552, 59] on button "Close" at bounding box center [534, 55] width 36 height 16
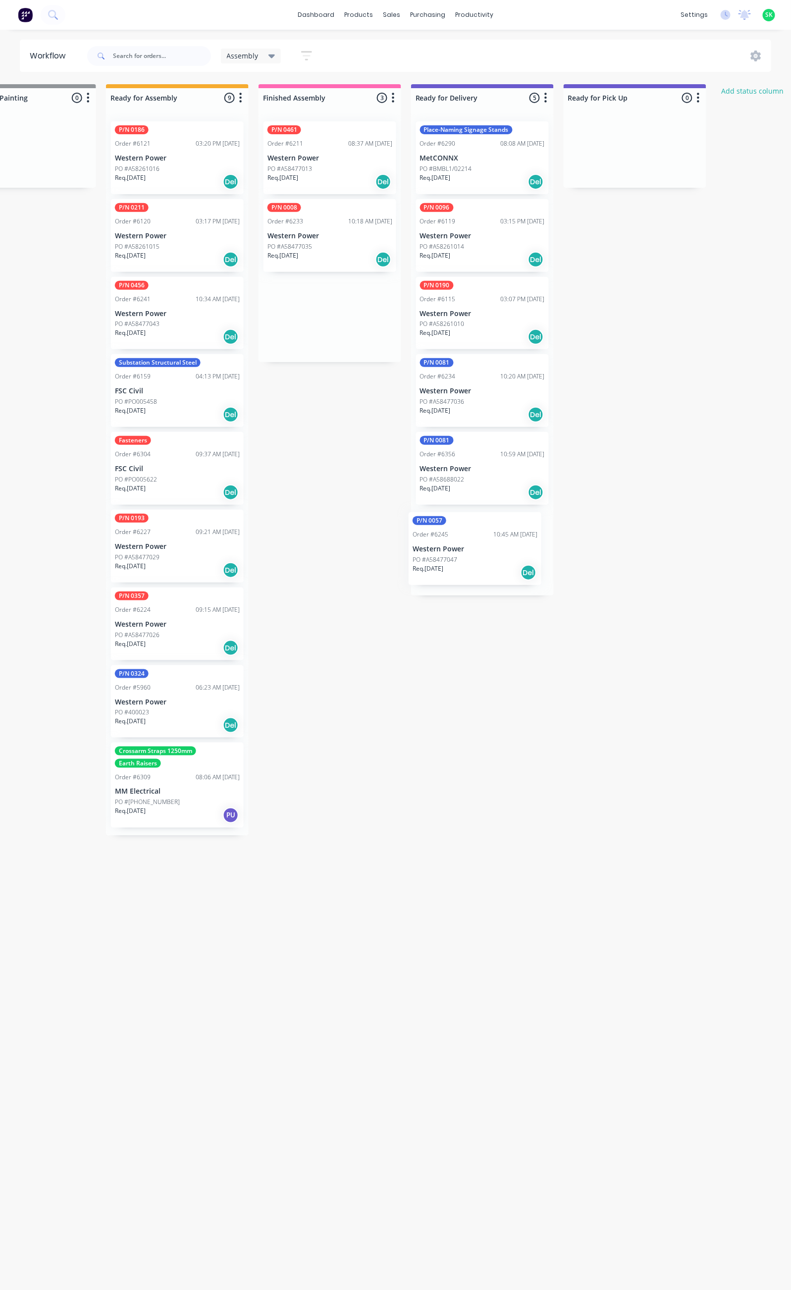
drag, startPoint x: 313, startPoint y: 157, endPoint x: 461, endPoint y: 550, distance: 420.4
click at [461, 550] on div "Submitted 66 Status colour #273444 hex #273444 Save Cancel Summaries Total orde…" at bounding box center [517, 682] width 1796 height 1197
click at [461, 550] on p "Western Power" at bounding box center [482, 547] width 125 height 8
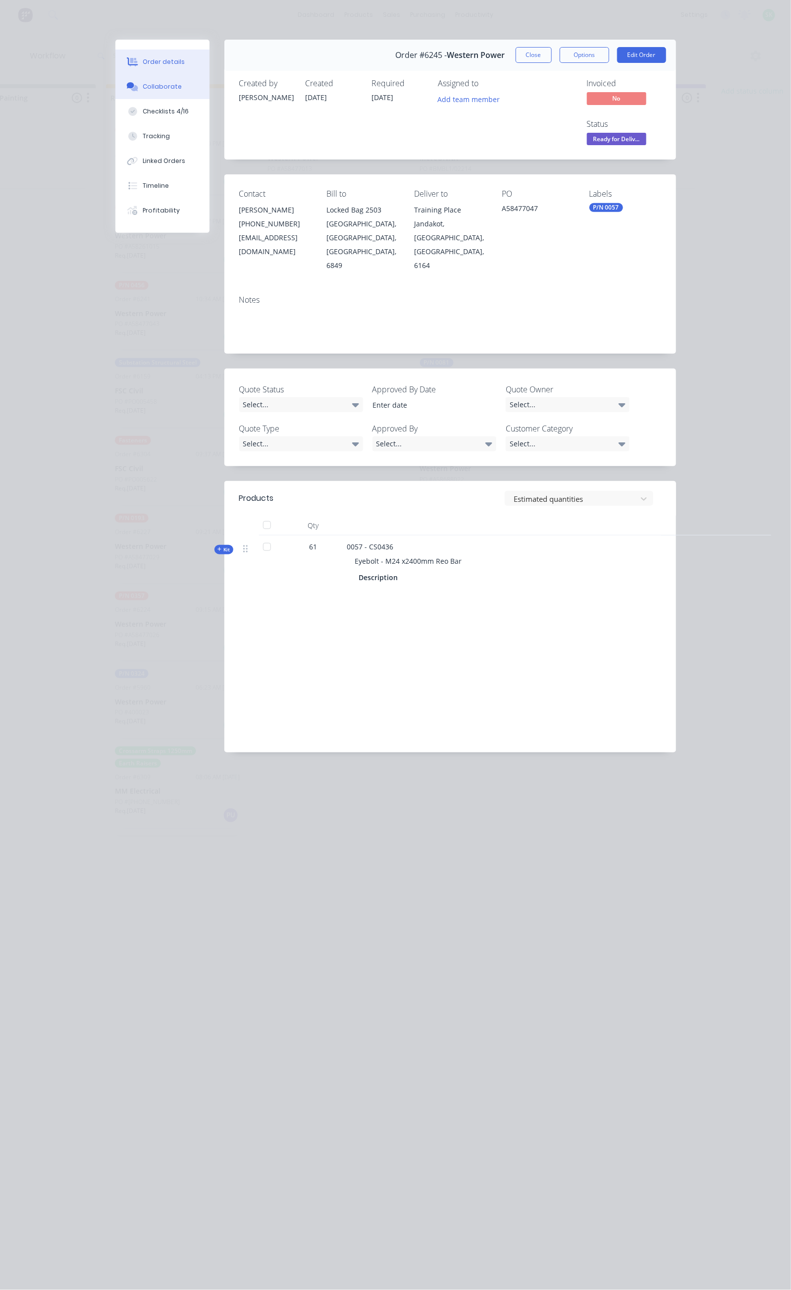
click at [143, 85] on div "Collaborate" at bounding box center [162, 86] width 39 height 9
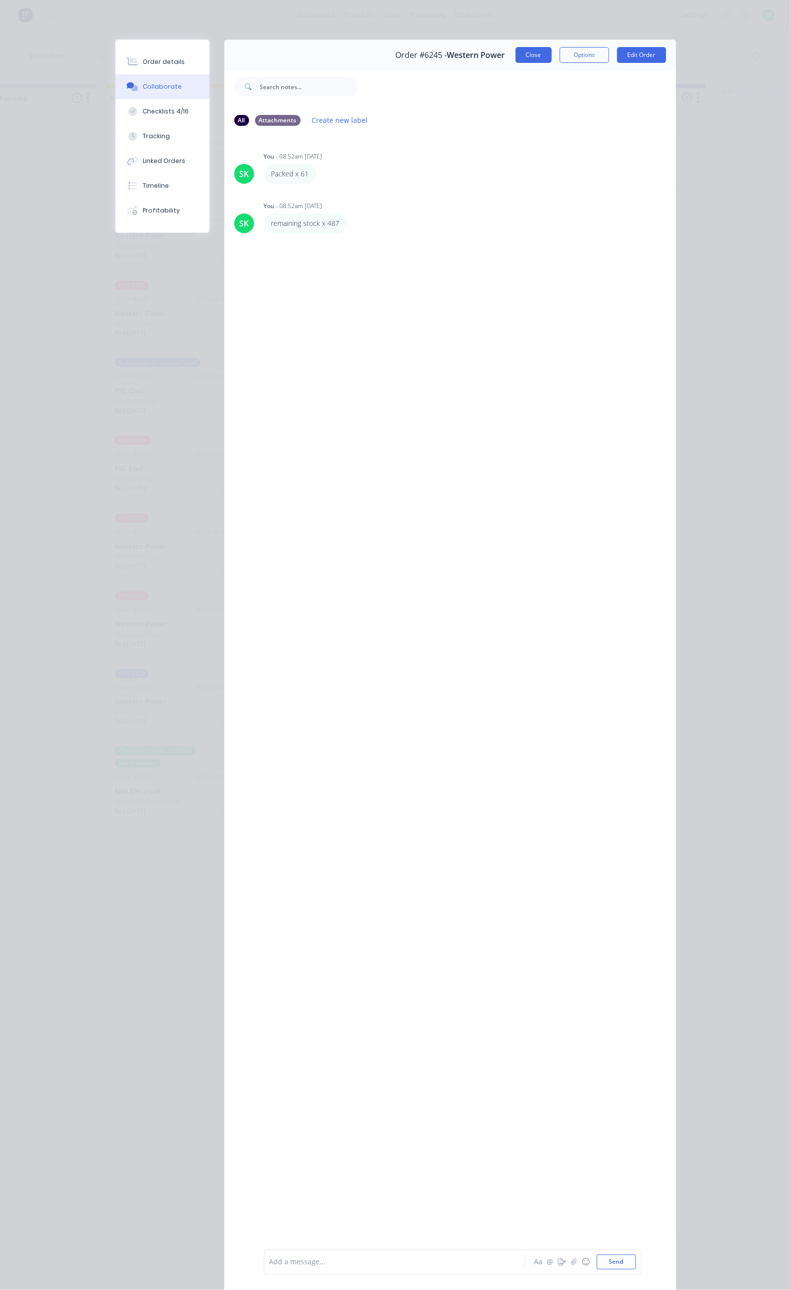
click at [552, 54] on button "Close" at bounding box center [534, 55] width 36 height 16
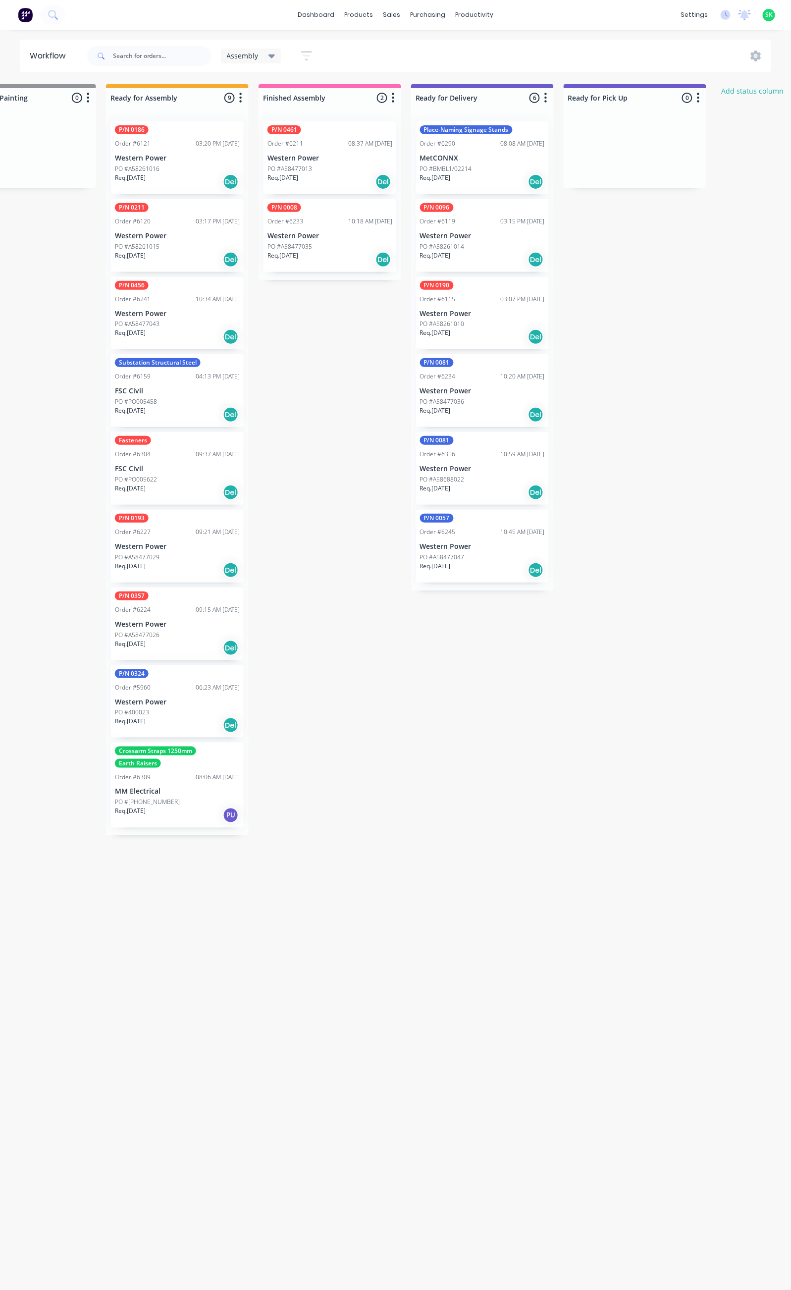
click at [337, 165] on div "PO #A58477013" at bounding box center [330, 169] width 125 height 9
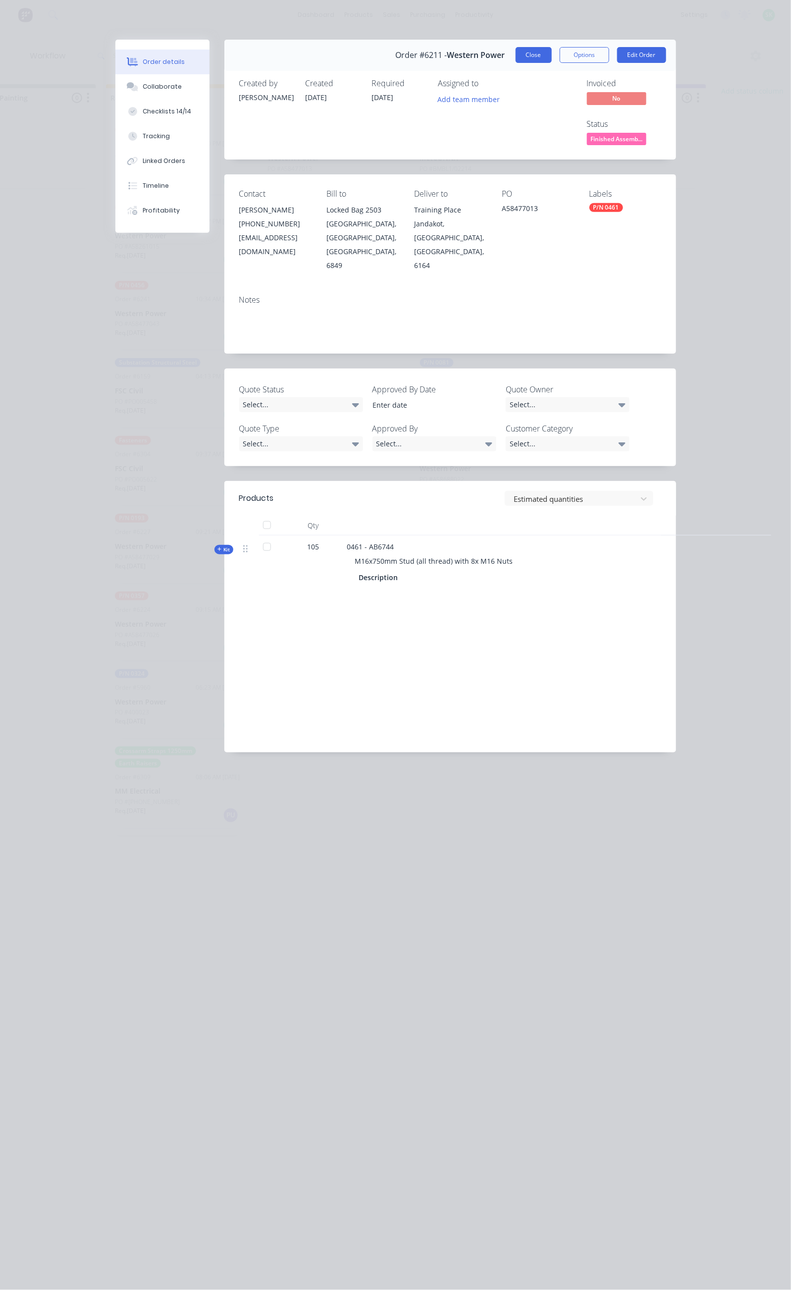
click at [552, 54] on button "Close" at bounding box center [534, 55] width 36 height 16
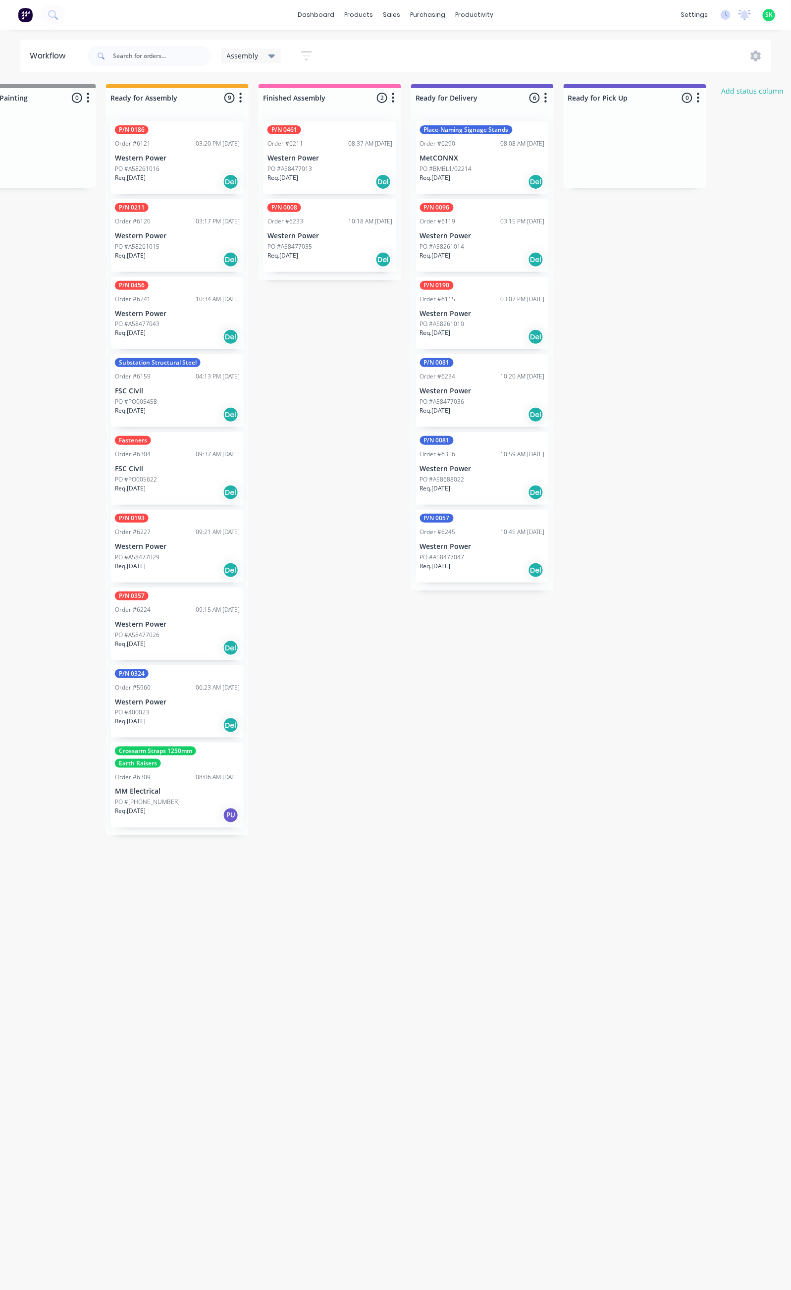
click at [320, 234] on p "Western Power" at bounding box center [330, 236] width 125 height 8
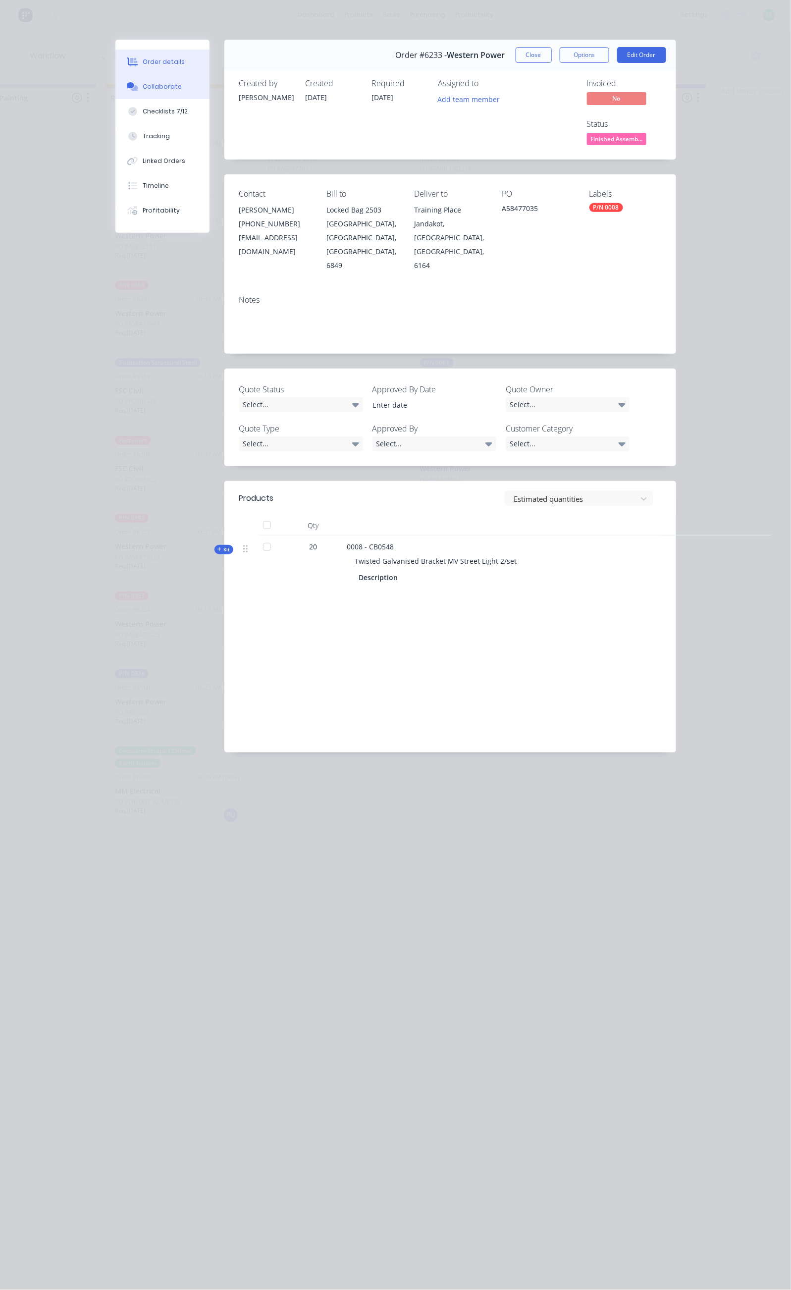
click at [115, 91] on button "Collaborate" at bounding box center [162, 86] width 94 height 25
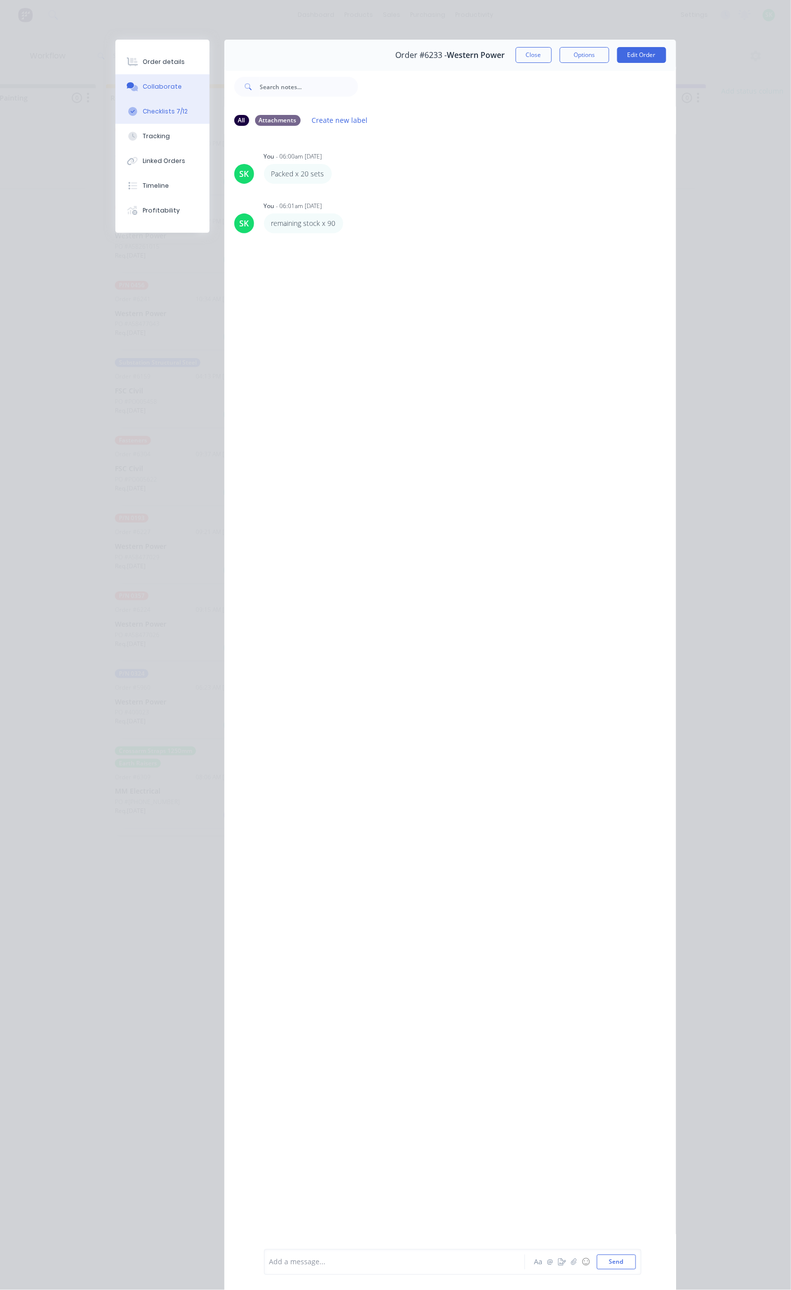
click at [143, 107] on div "Checklists 7/12" at bounding box center [165, 111] width 45 height 9
type textarea "x"
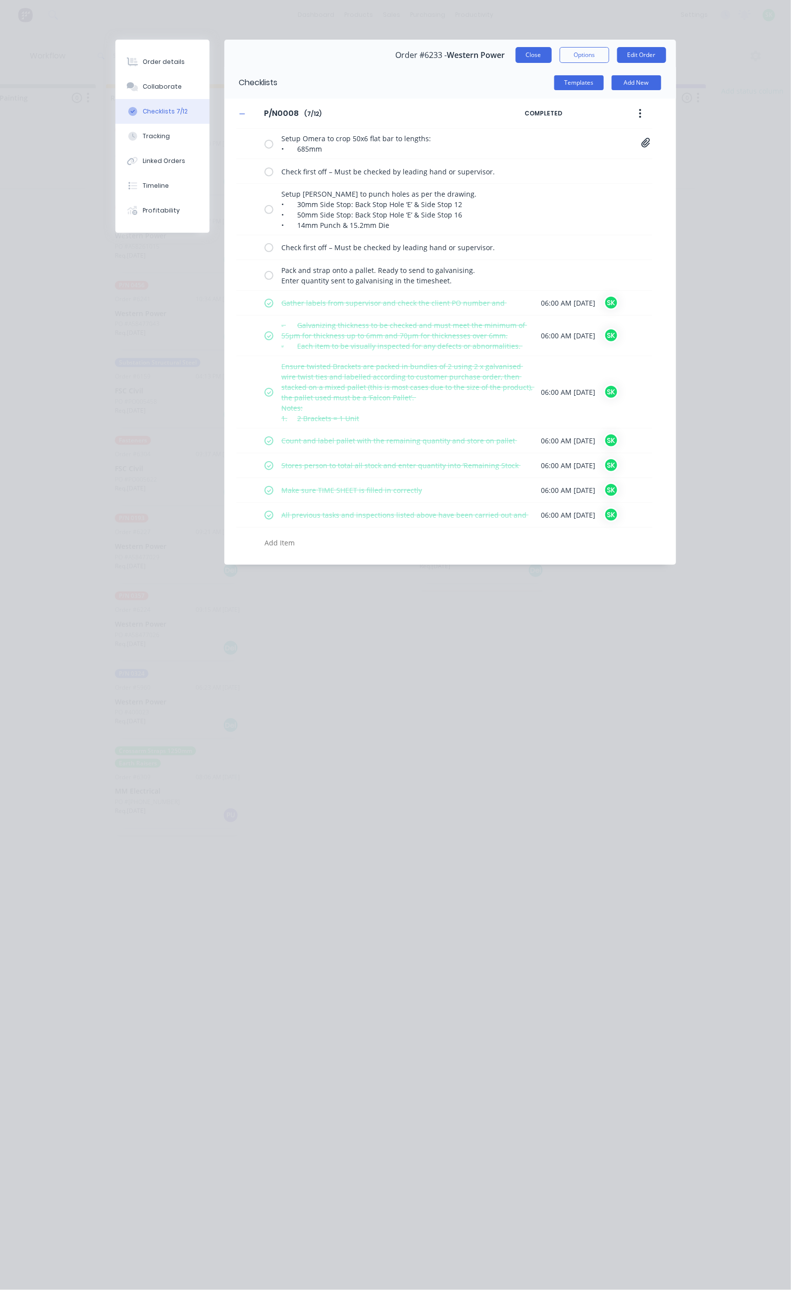
click at [552, 55] on button "Close" at bounding box center [534, 55] width 36 height 16
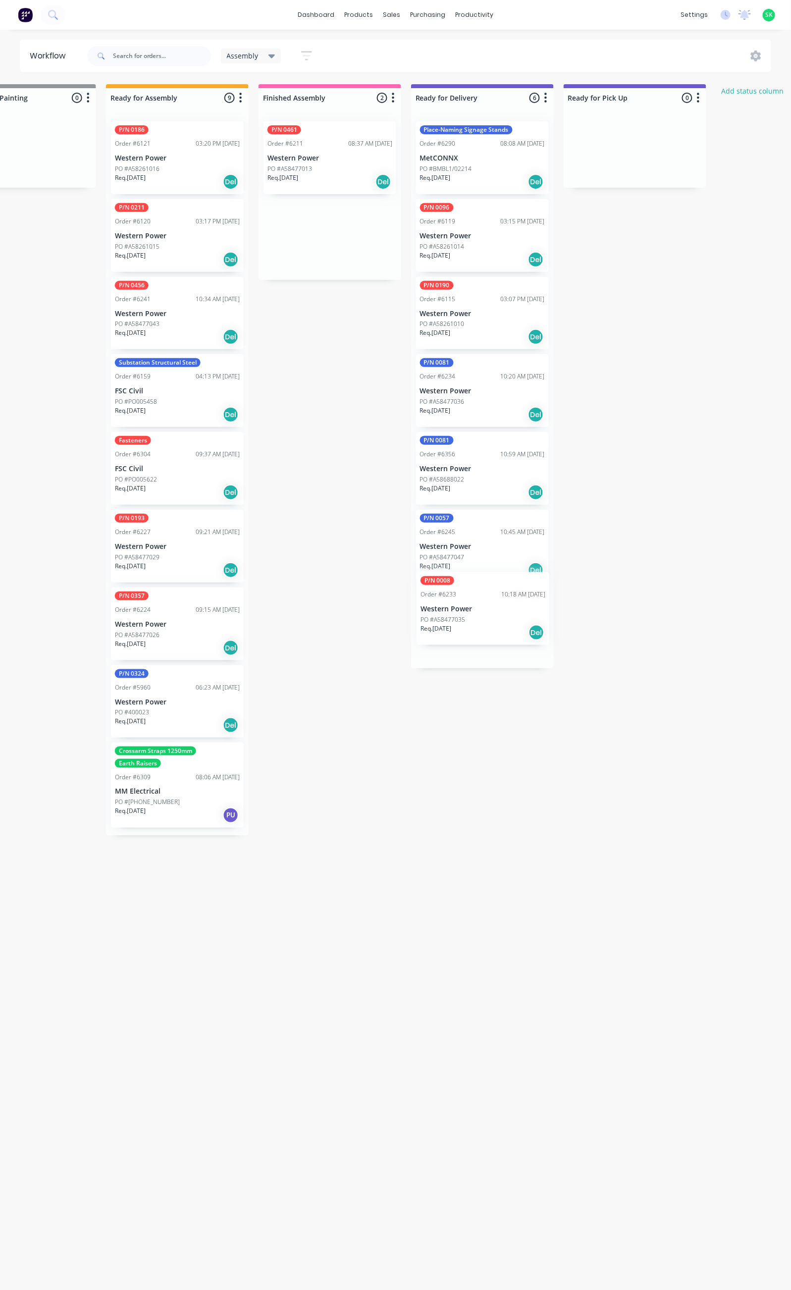
drag, startPoint x: 407, startPoint y: 429, endPoint x: 436, endPoint y: 540, distance: 115.1
click at [470, 617] on div "Submitted 66 Status colour #273444 hex #273444 Save Cancel Summaries Total orde…" at bounding box center [517, 682] width 1796 height 1197
click at [326, 159] on p "Western Power" at bounding box center [330, 158] width 125 height 8
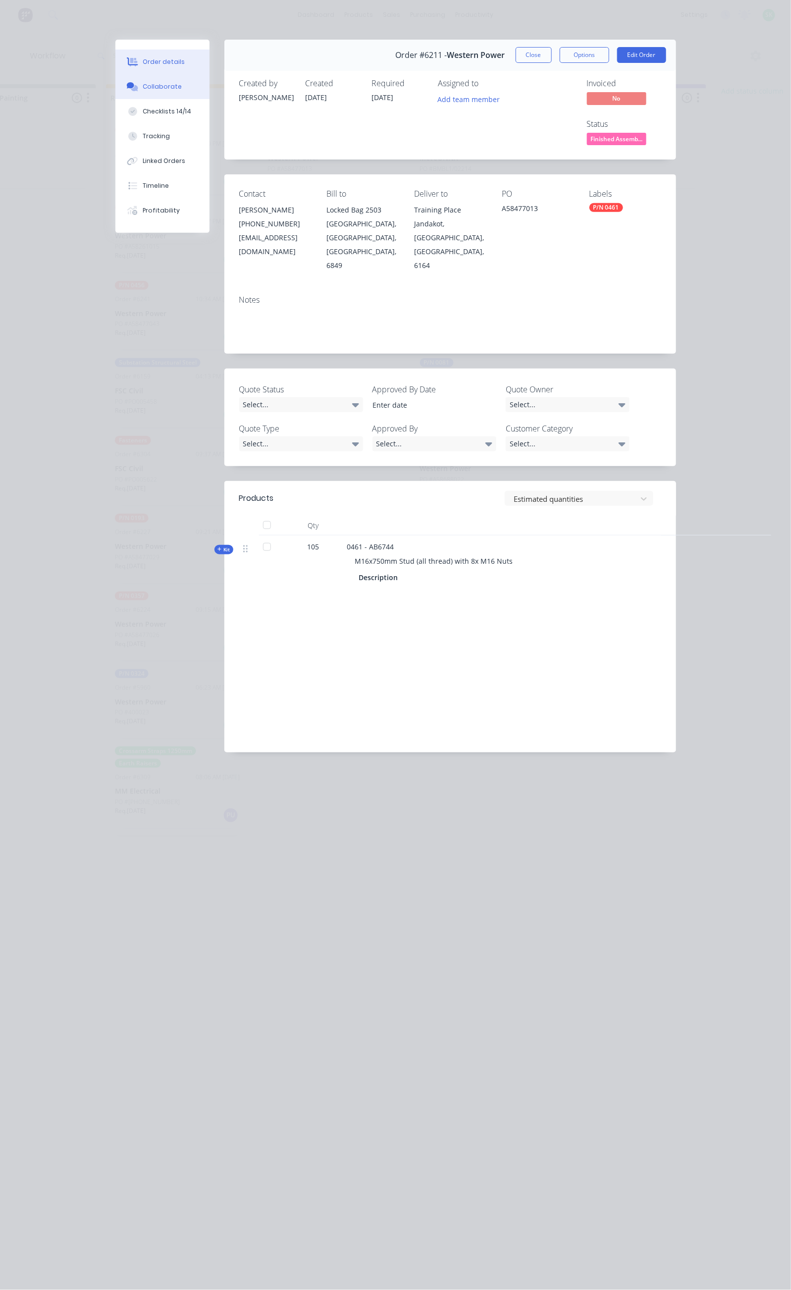
click at [115, 91] on button "Collaborate" at bounding box center [162, 86] width 94 height 25
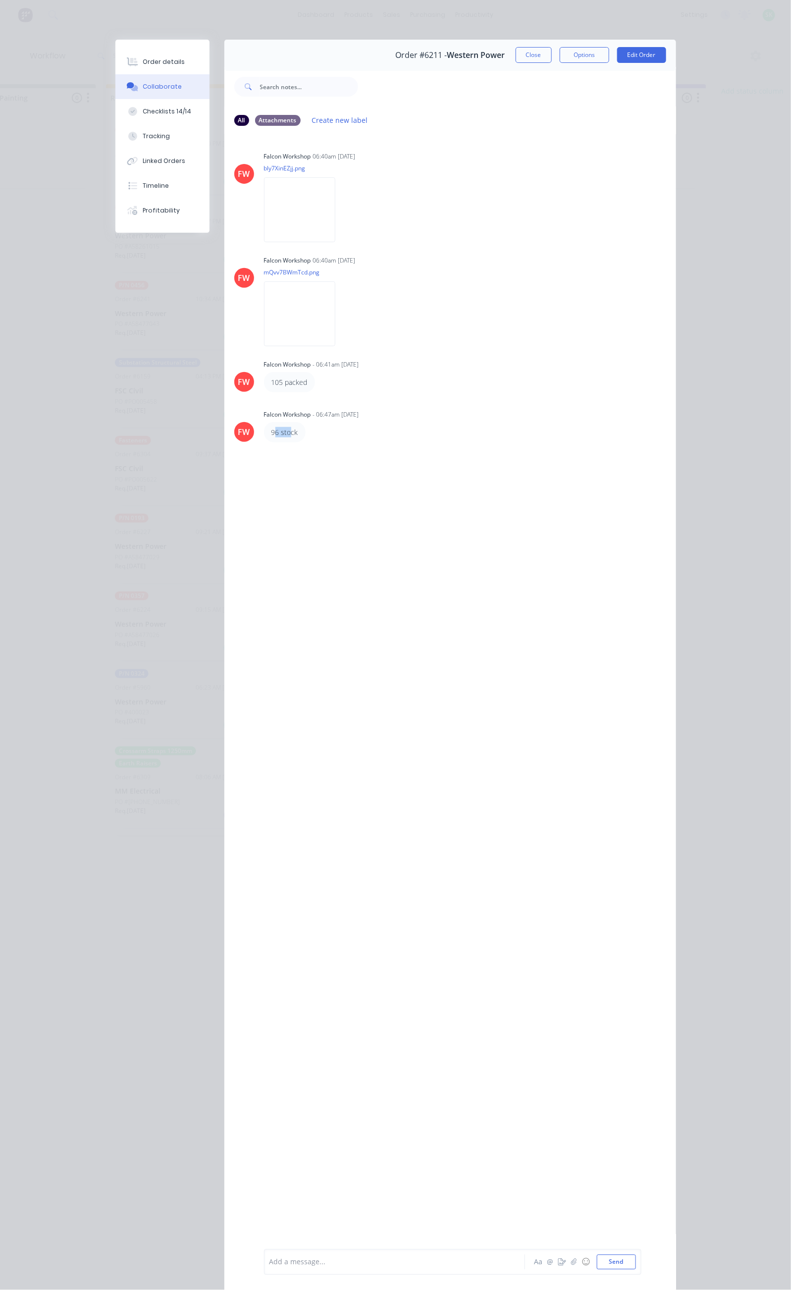
drag, startPoint x: 195, startPoint y: 432, endPoint x: 180, endPoint y: 430, distance: 14.5
click at [272, 430] on div "96 stock" at bounding box center [285, 432] width 27 height 10
click at [264, 431] on div "96 stock" at bounding box center [285, 432] width 42 height 20
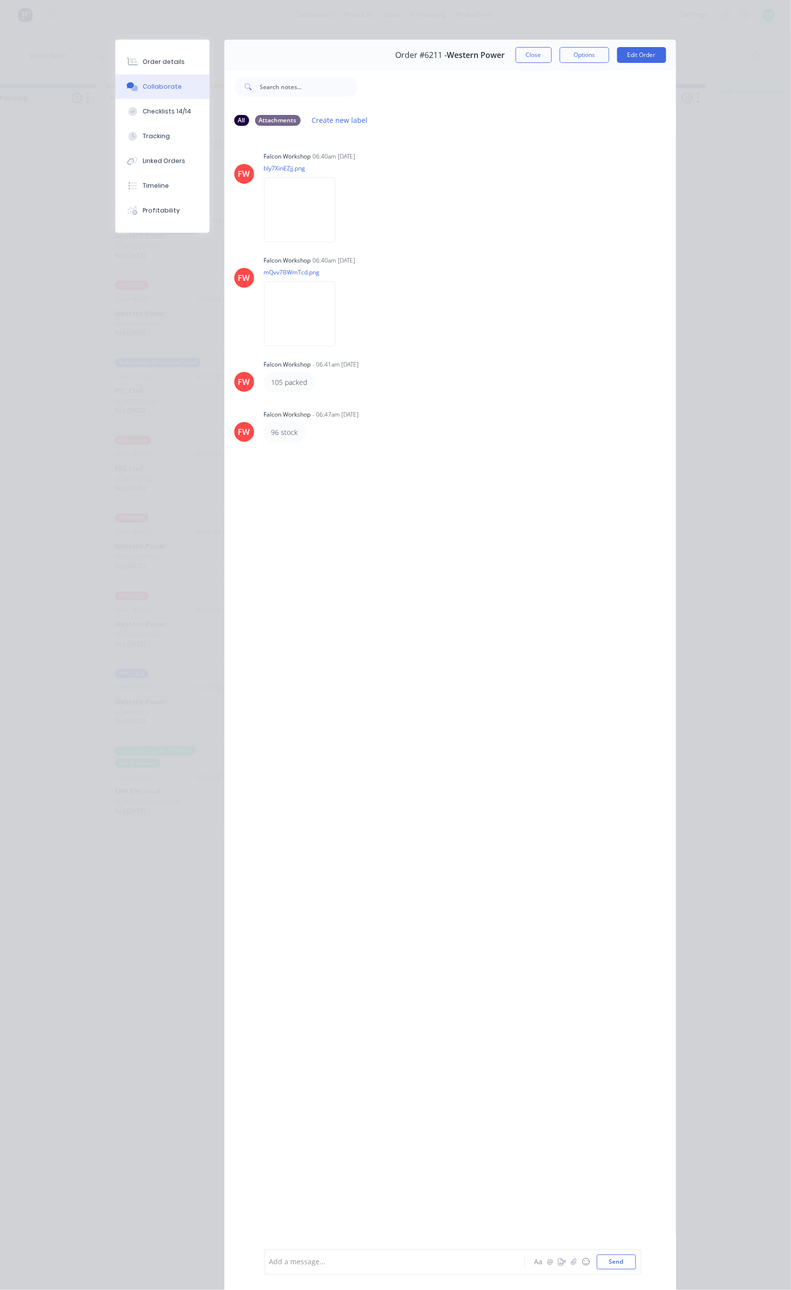
click at [313, 410] on div "- 06:47am [DATE]" at bounding box center [336, 414] width 46 height 9
drag, startPoint x: 229, startPoint y: 409, endPoint x: 256, endPoint y: 418, distance: 28.5
click at [313, 412] on div "- 06:47am [DATE]" at bounding box center [336, 414] width 46 height 9
click at [666, 56] on button "Edit Order" at bounding box center [641, 55] width 49 height 16
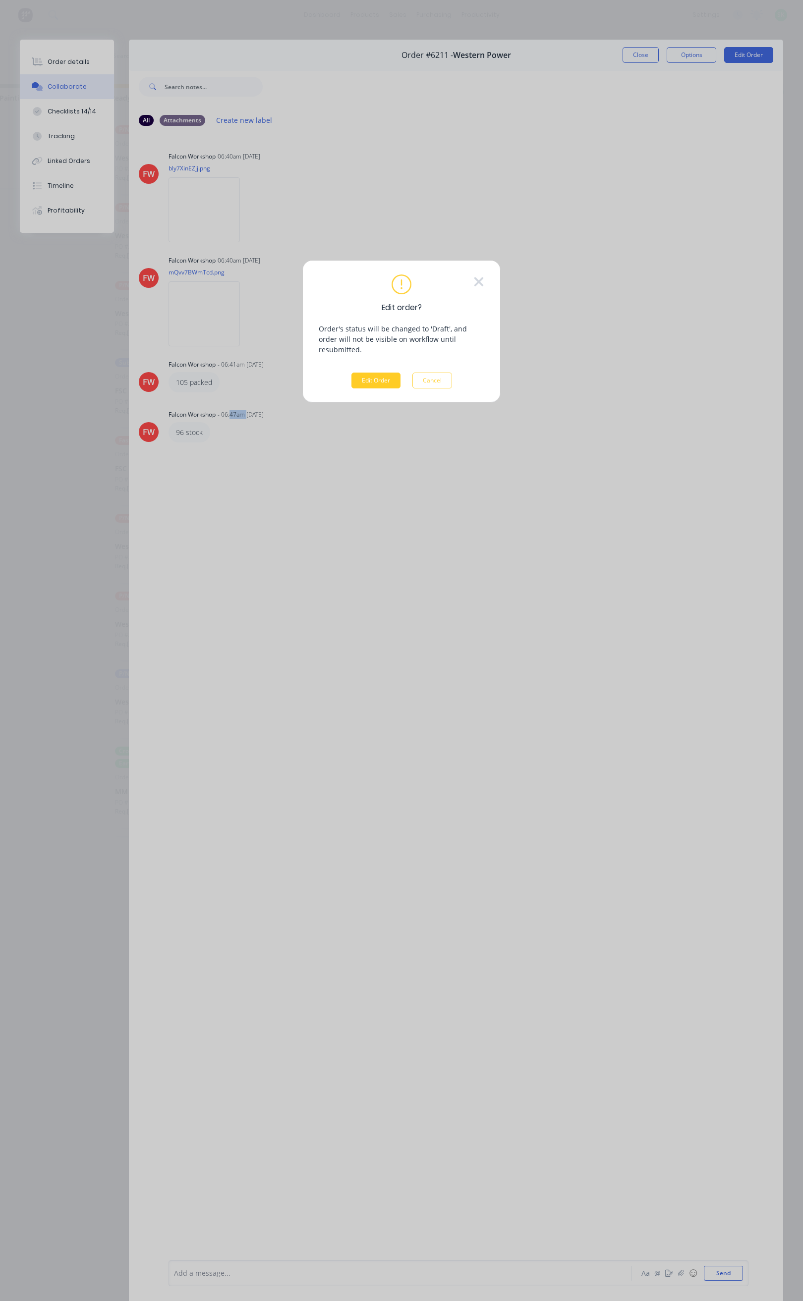
click at [383, 373] on button "Edit Order" at bounding box center [375, 381] width 49 height 16
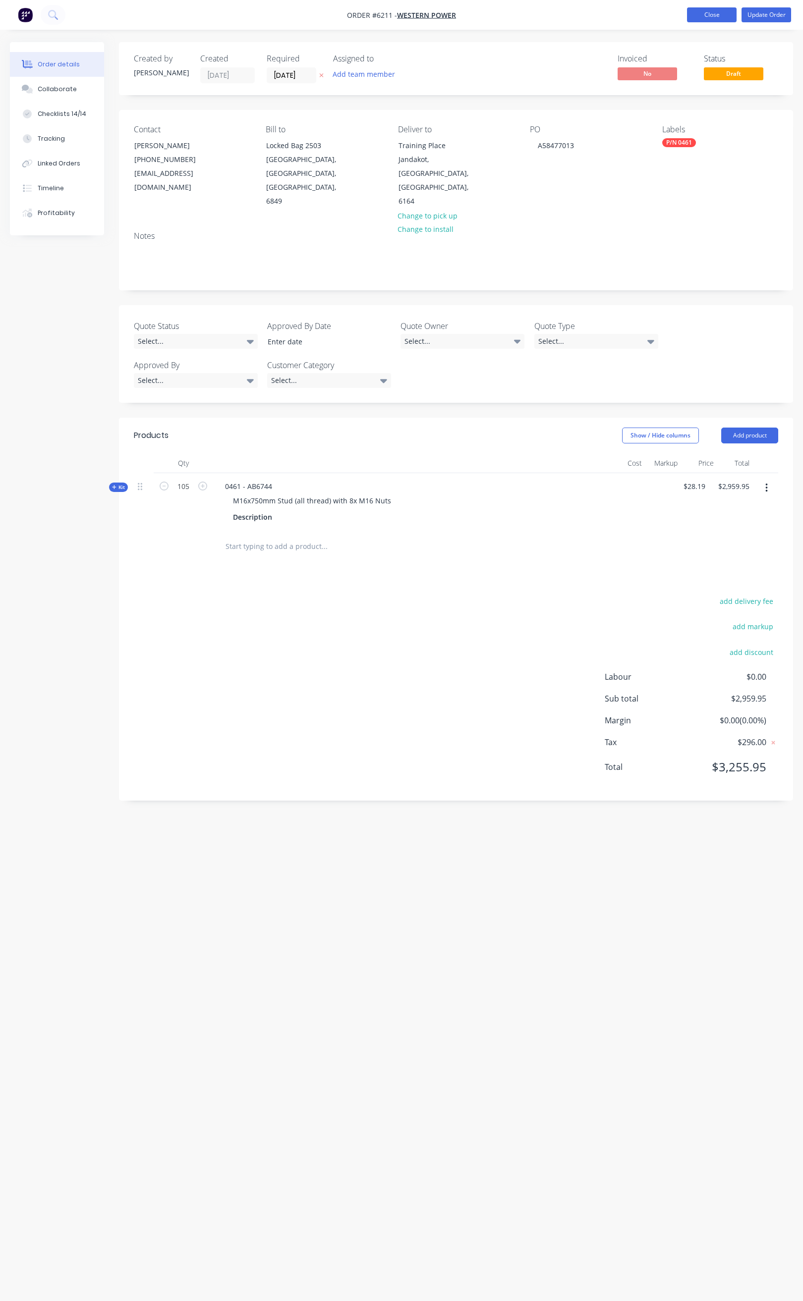
click at [721, 18] on button "Close" at bounding box center [712, 14] width 50 height 15
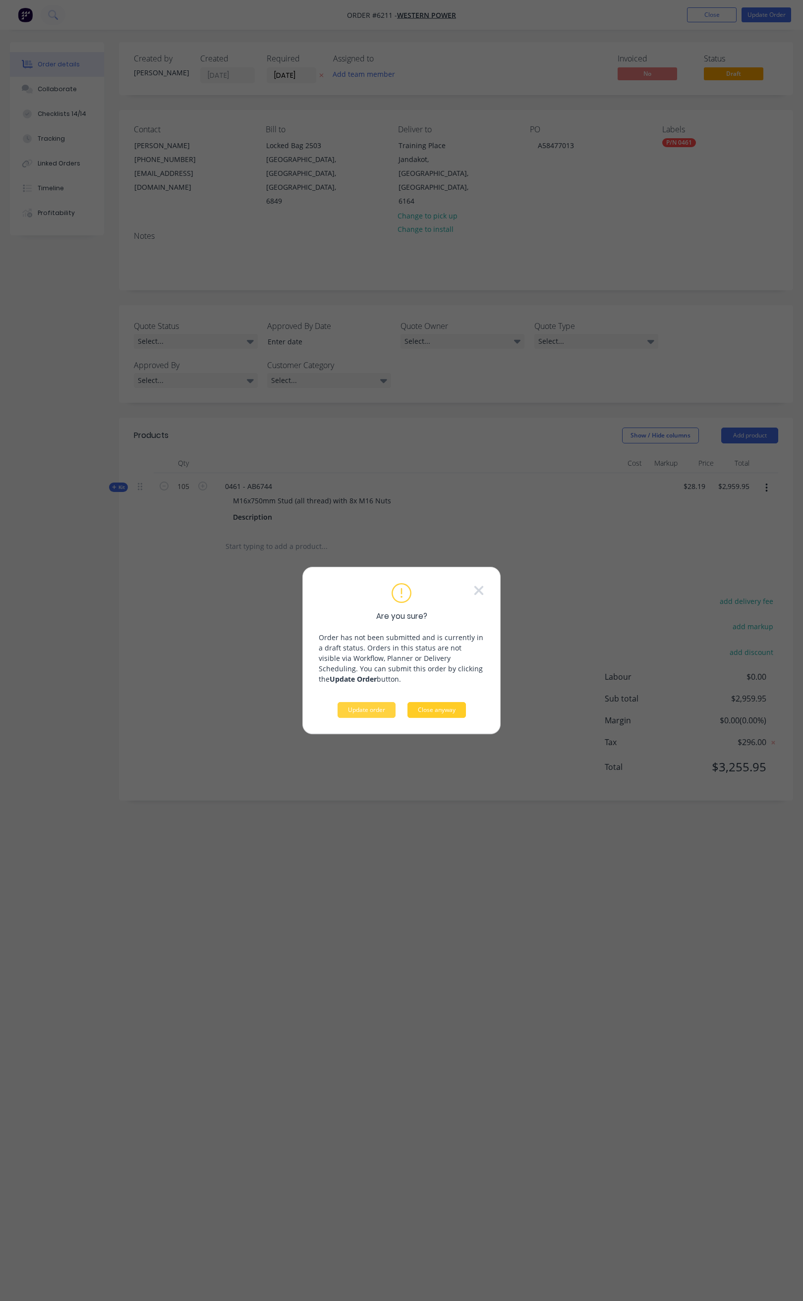
click at [430, 708] on button "Close anyway" at bounding box center [436, 710] width 58 height 16
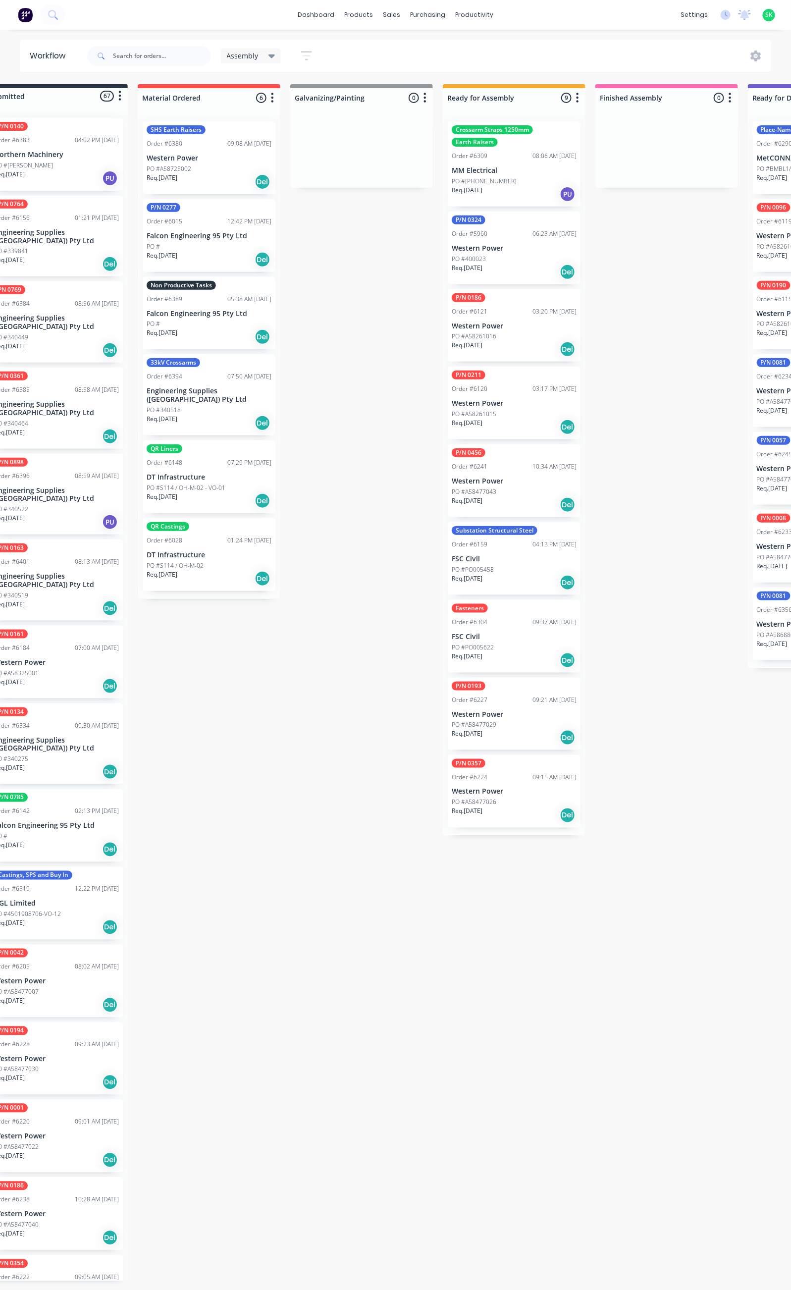
scroll to position [0, 35]
click at [412, 44] on div "Sales Orders" at bounding box center [429, 47] width 41 height 9
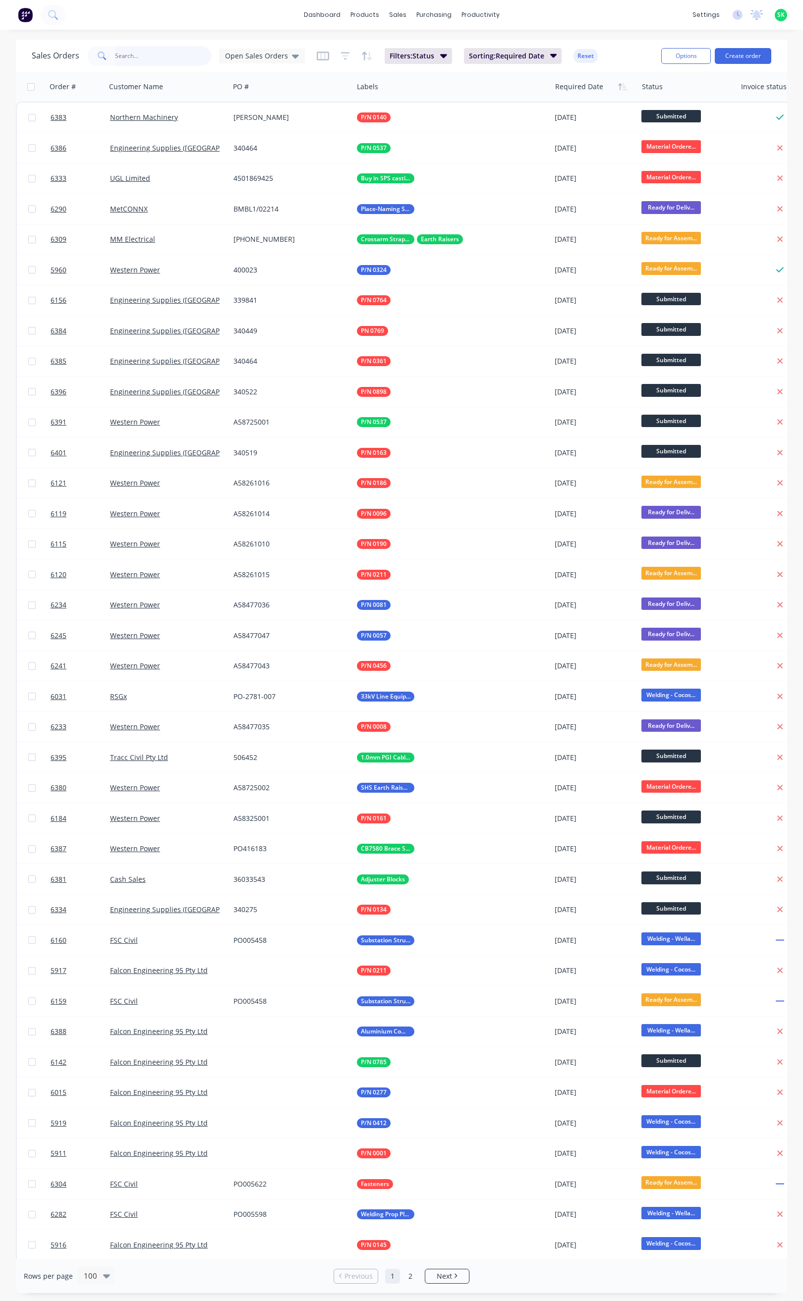
click at [122, 54] on input "text" at bounding box center [163, 56] width 97 height 20
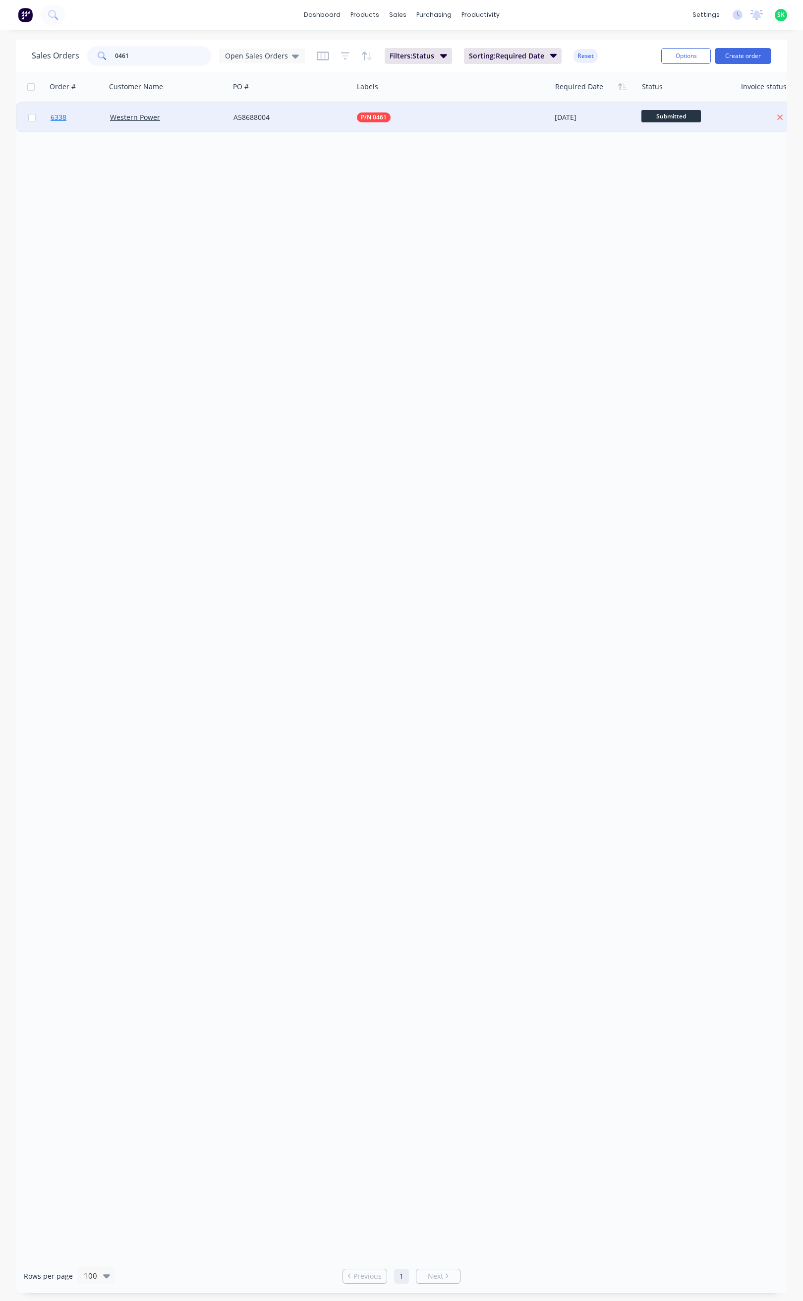
type input "0461"
click at [61, 115] on span "6338" at bounding box center [59, 117] width 16 height 10
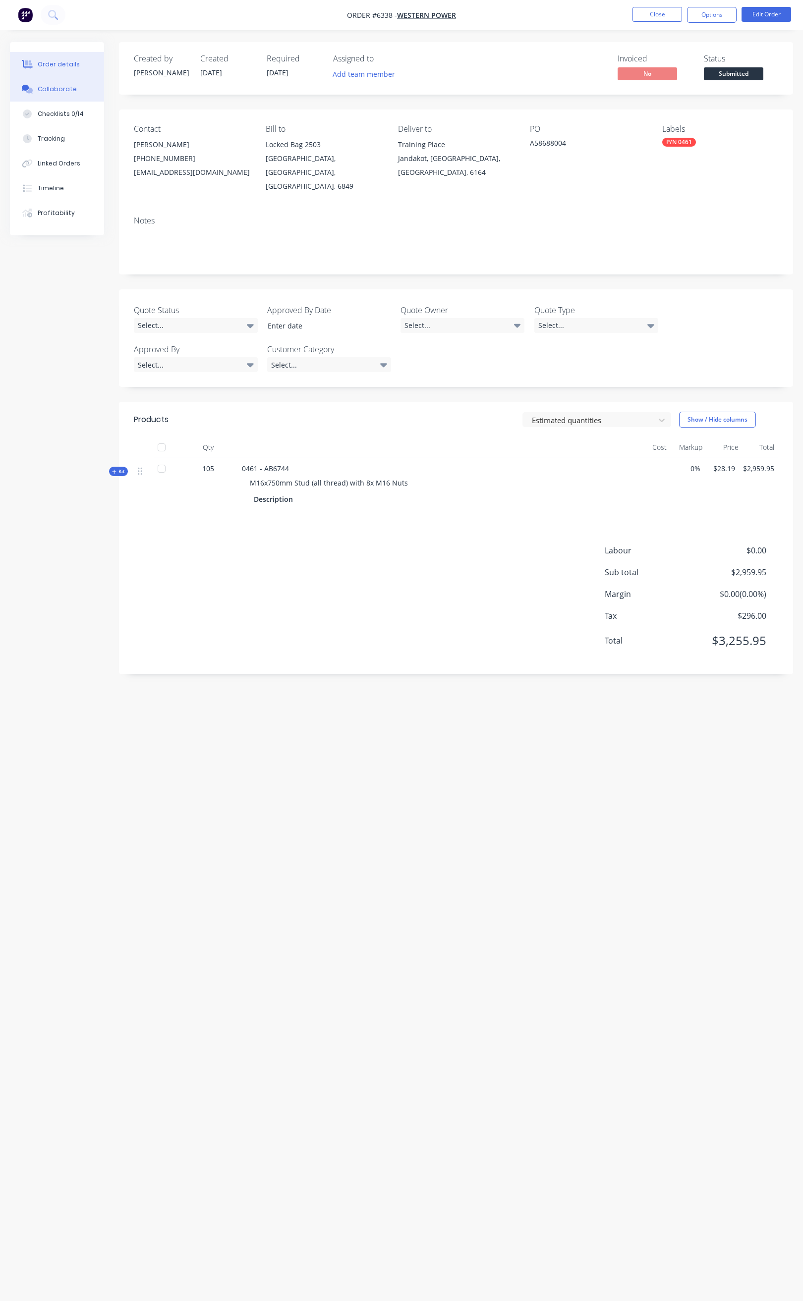
click at [81, 88] on button "Collaborate" at bounding box center [57, 89] width 94 height 25
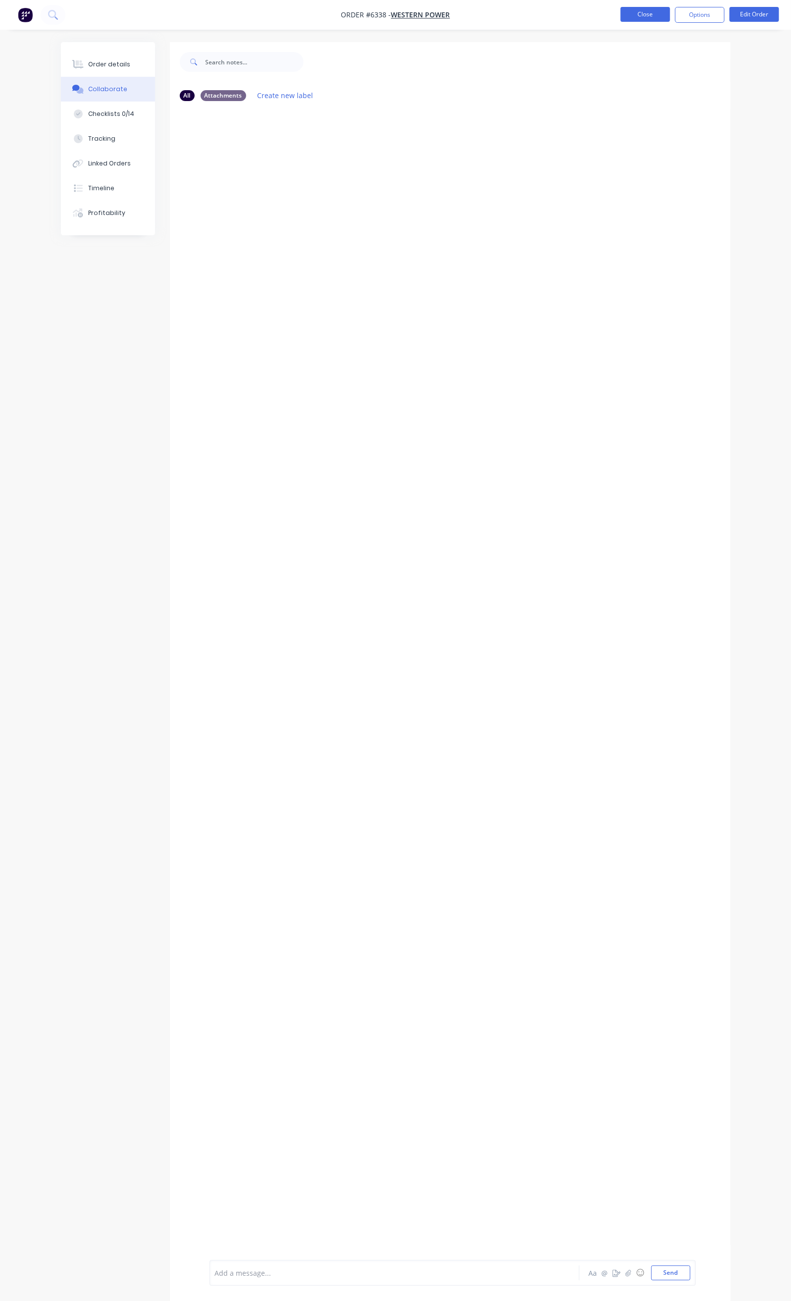
click at [651, 16] on button "Close" at bounding box center [646, 14] width 50 height 15
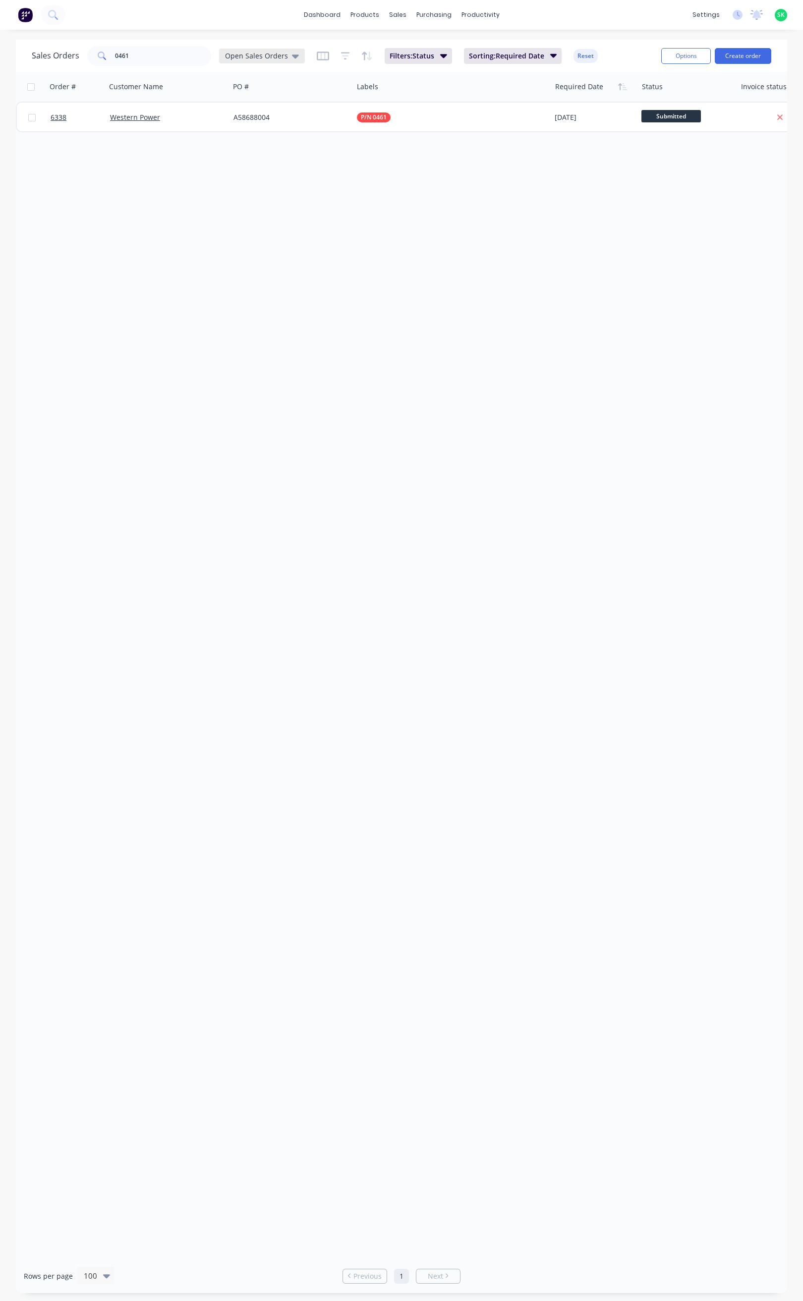
click at [292, 57] on icon at bounding box center [295, 56] width 7 height 11
click at [260, 138] on button "None" at bounding box center [278, 140] width 113 height 11
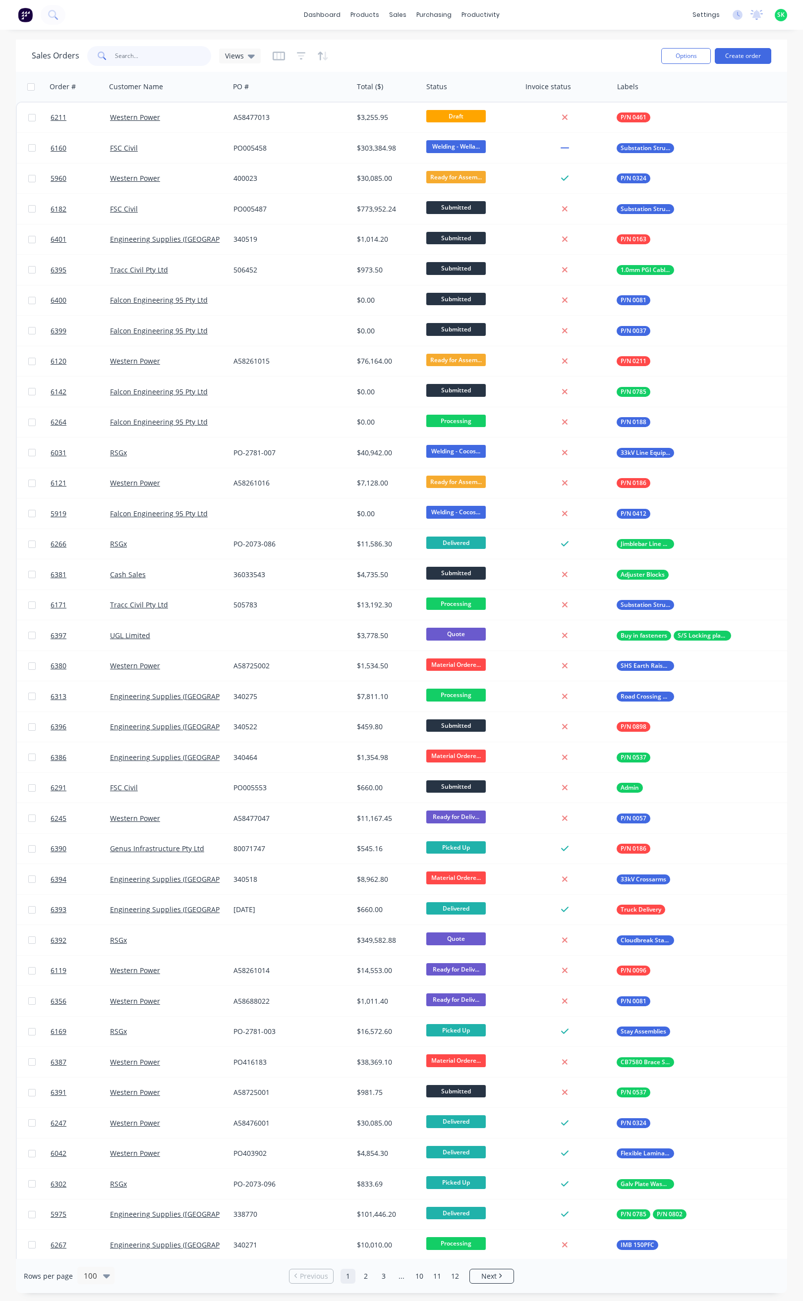
click at [134, 57] on input "0461" at bounding box center [163, 56] width 97 height 20
type input "0461"
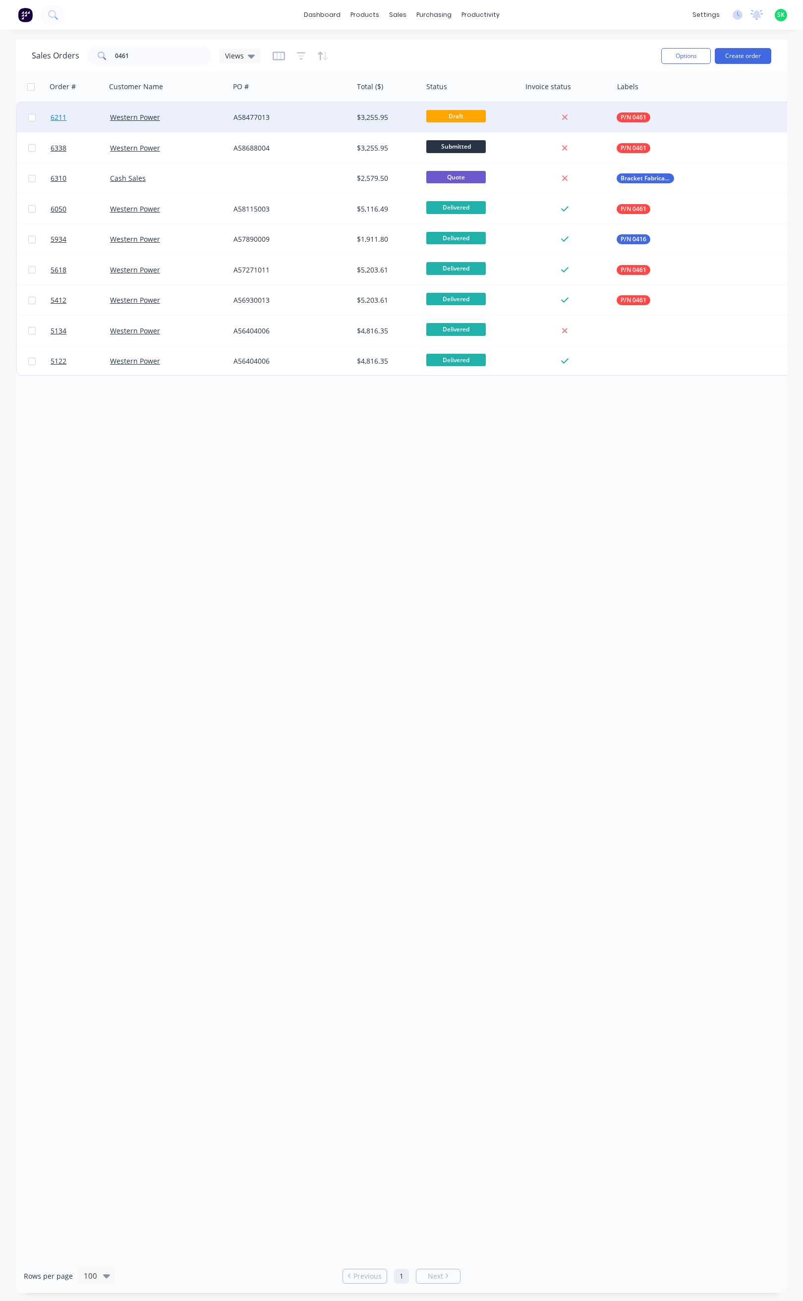
click at [62, 116] on span "6211" at bounding box center [59, 117] width 16 height 10
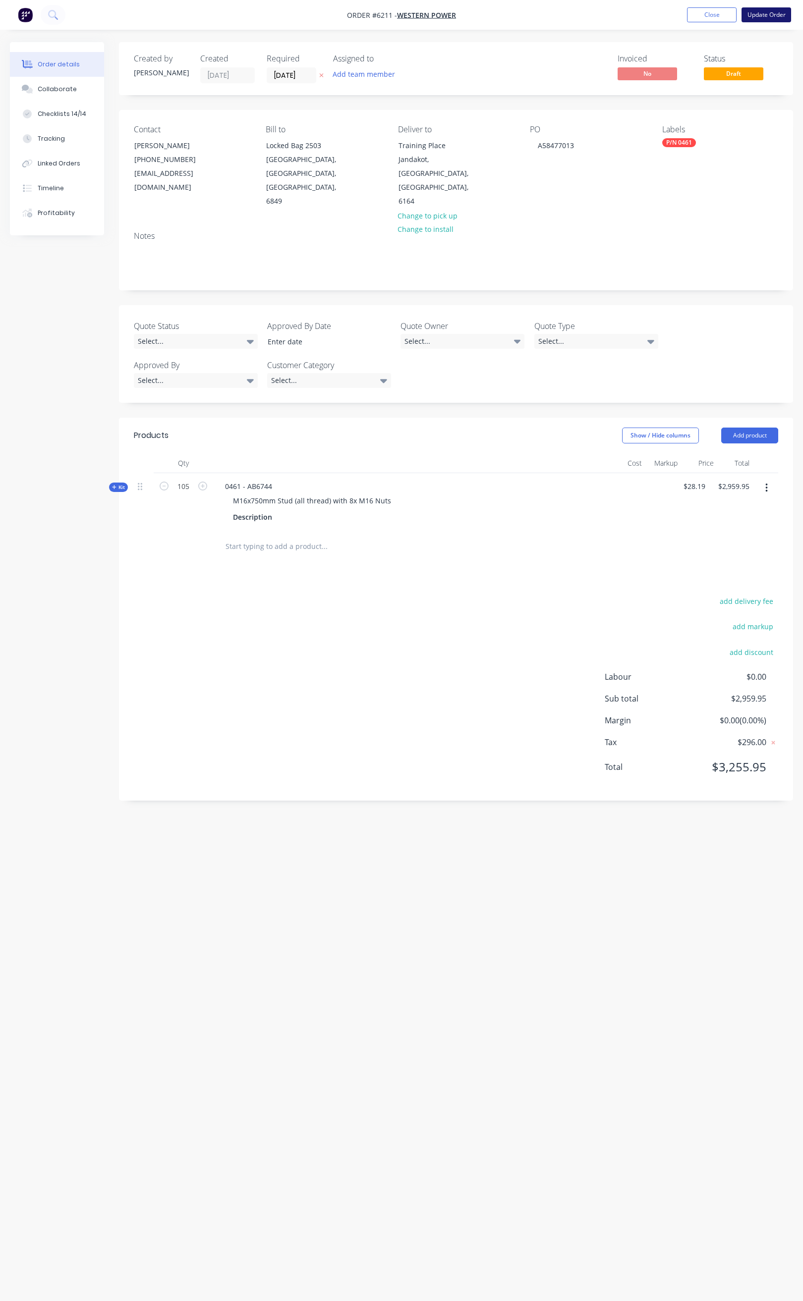
click at [767, 18] on button "Update Order" at bounding box center [766, 14] width 50 height 15
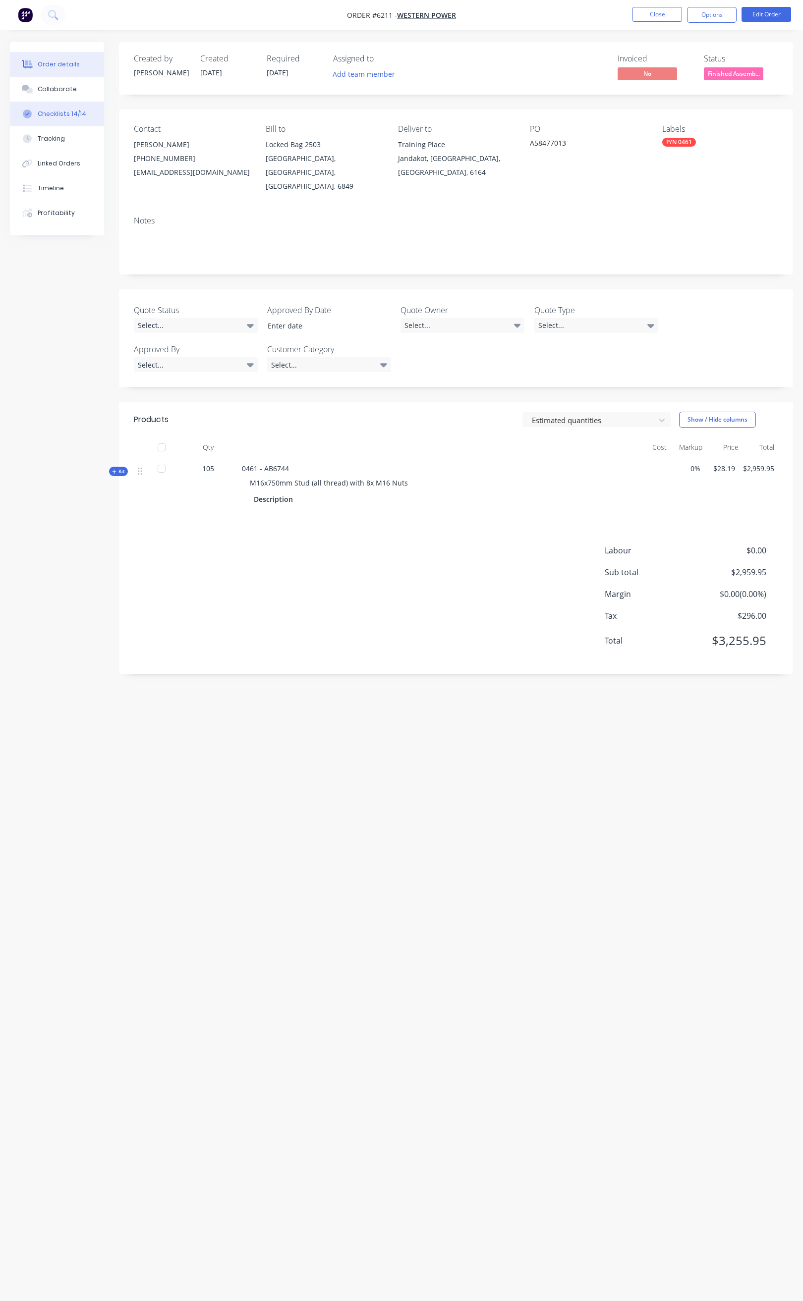
click at [64, 113] on div "Checklists 14/14" at bounding box center [62, 114] width 49 height 9
type textarea "x"
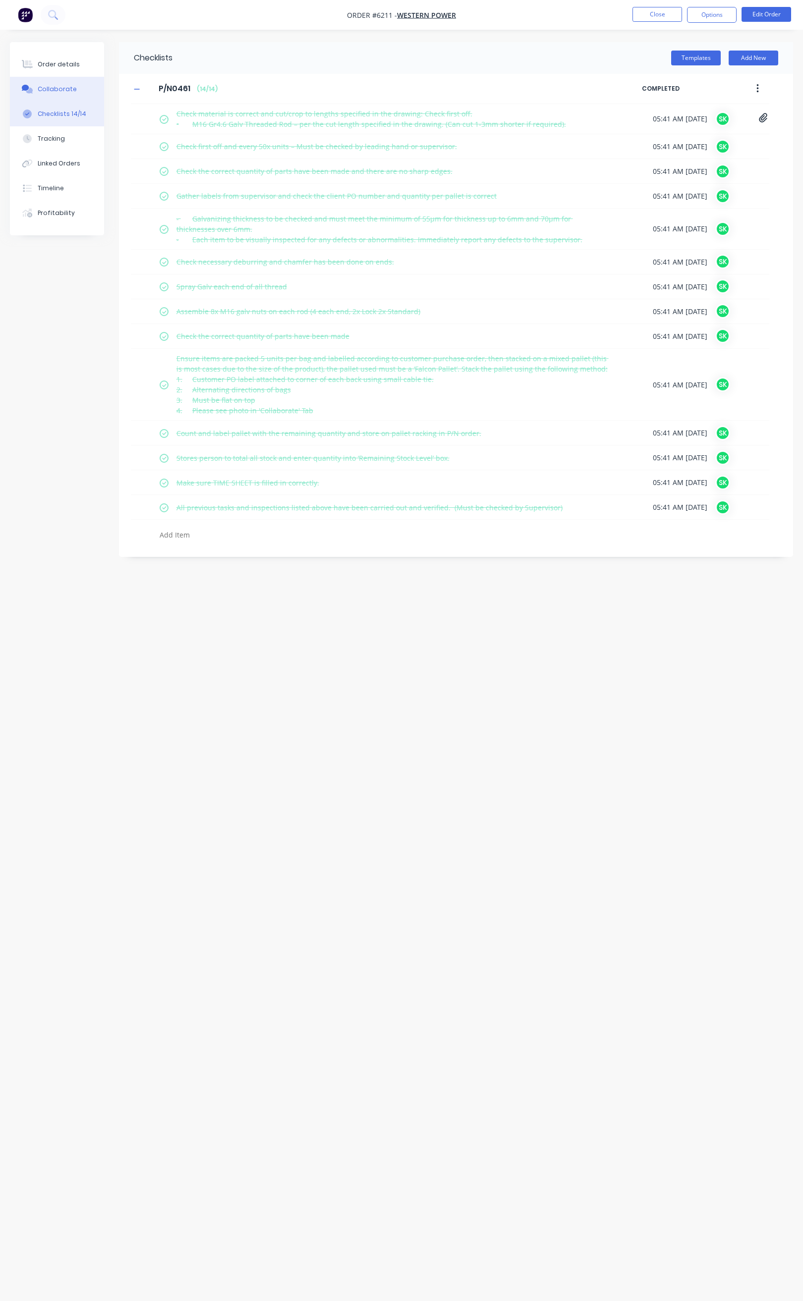
click at [61, 91] on div "Collaborate" at bounding box center [57, 89] width 39 height 9
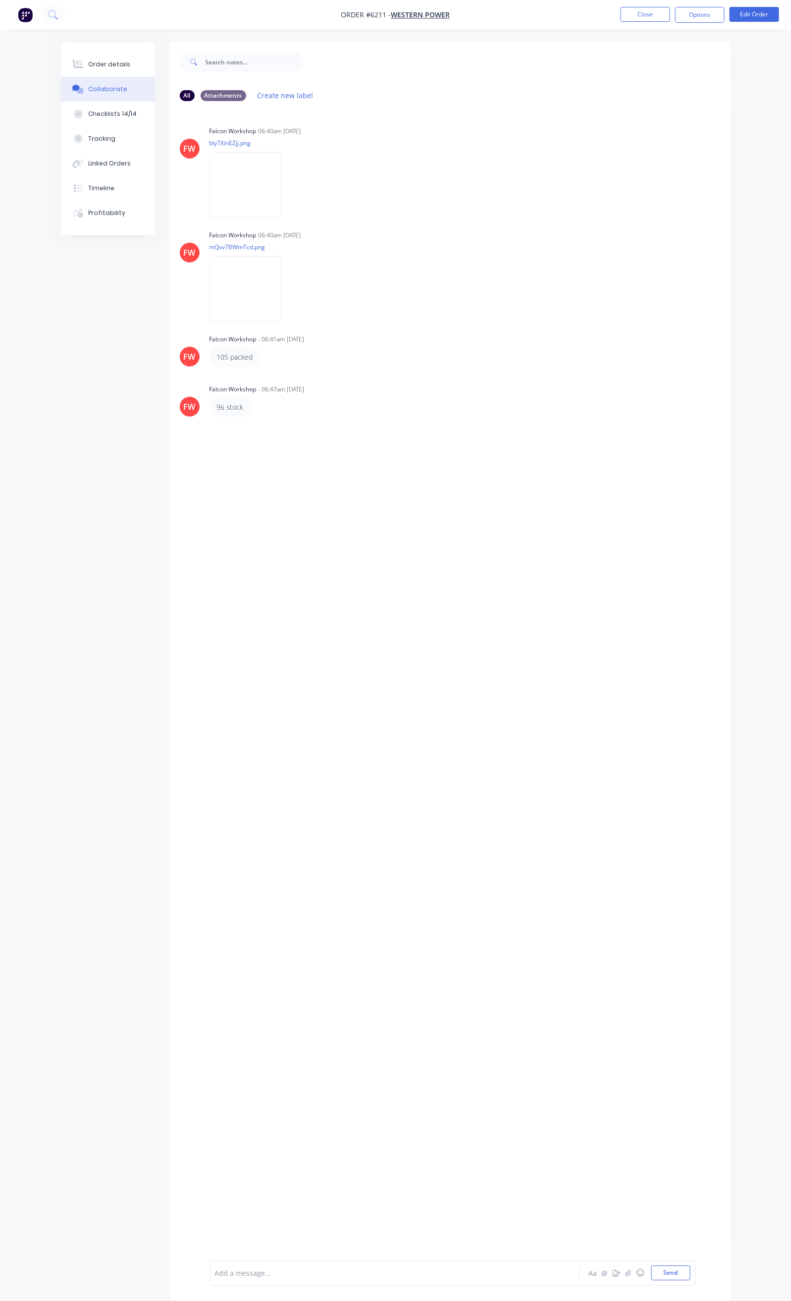
click at [217, 408] on div "96 stock" at bounding box center [230, 407] width 27 height 10
click at [210, 409] on div "96 stock" at bounding box center [231, 407] width 42 height 20
click at [217, 409] on div "96 stock" at bounding box center [230, 407] width 27 height 10
drag, startPoint x: 170, startPoint y: 406, endPoint x: 155, endPoint y: 405, distance: 14.9
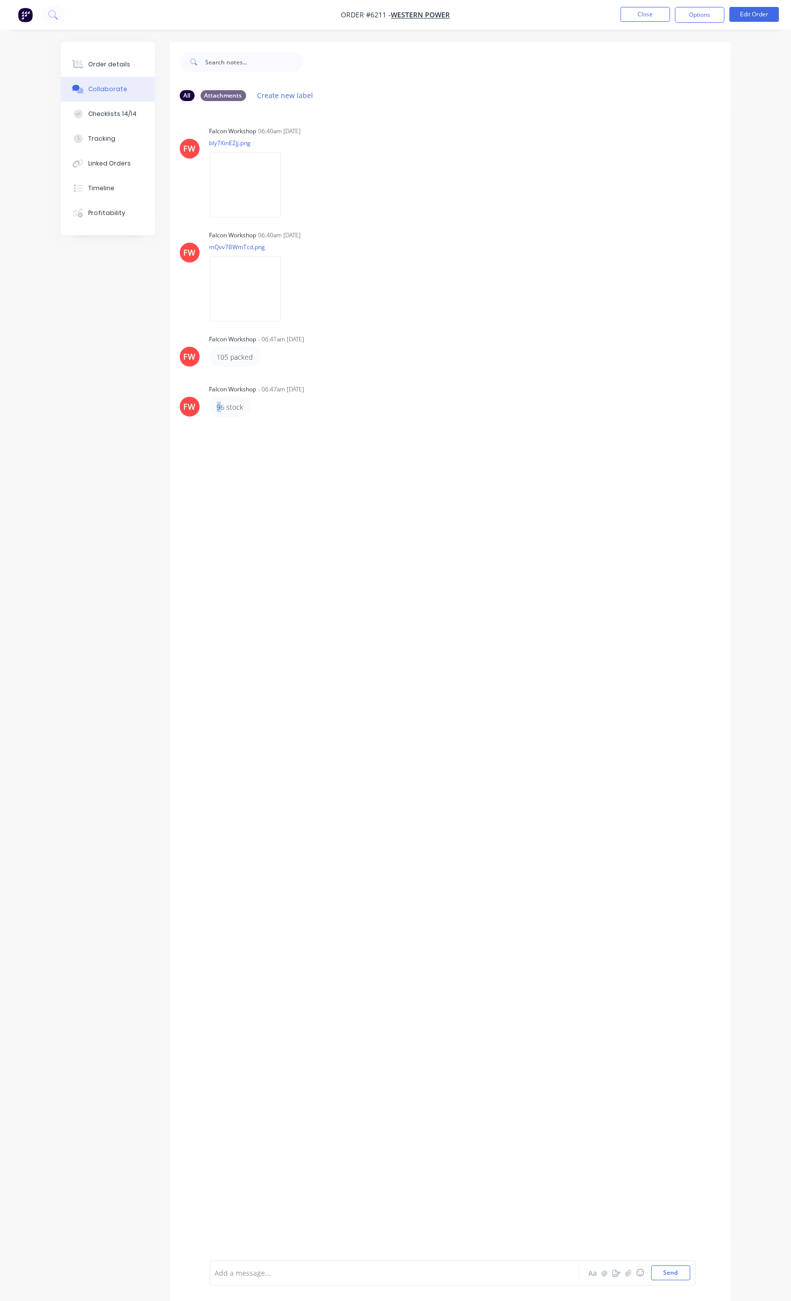
click at [170, 406] on div "[PERSON_NAME] Workshop - 06:47am [DATE] 96 stock" at bounding box center [450, 399] width 561 height 35
click at [216, 1277] on div at bounding box center [394, 1274] width 356 height 10
click at [649, 11] on button "Close" at bounding box center [646, 14] width 50 height 15
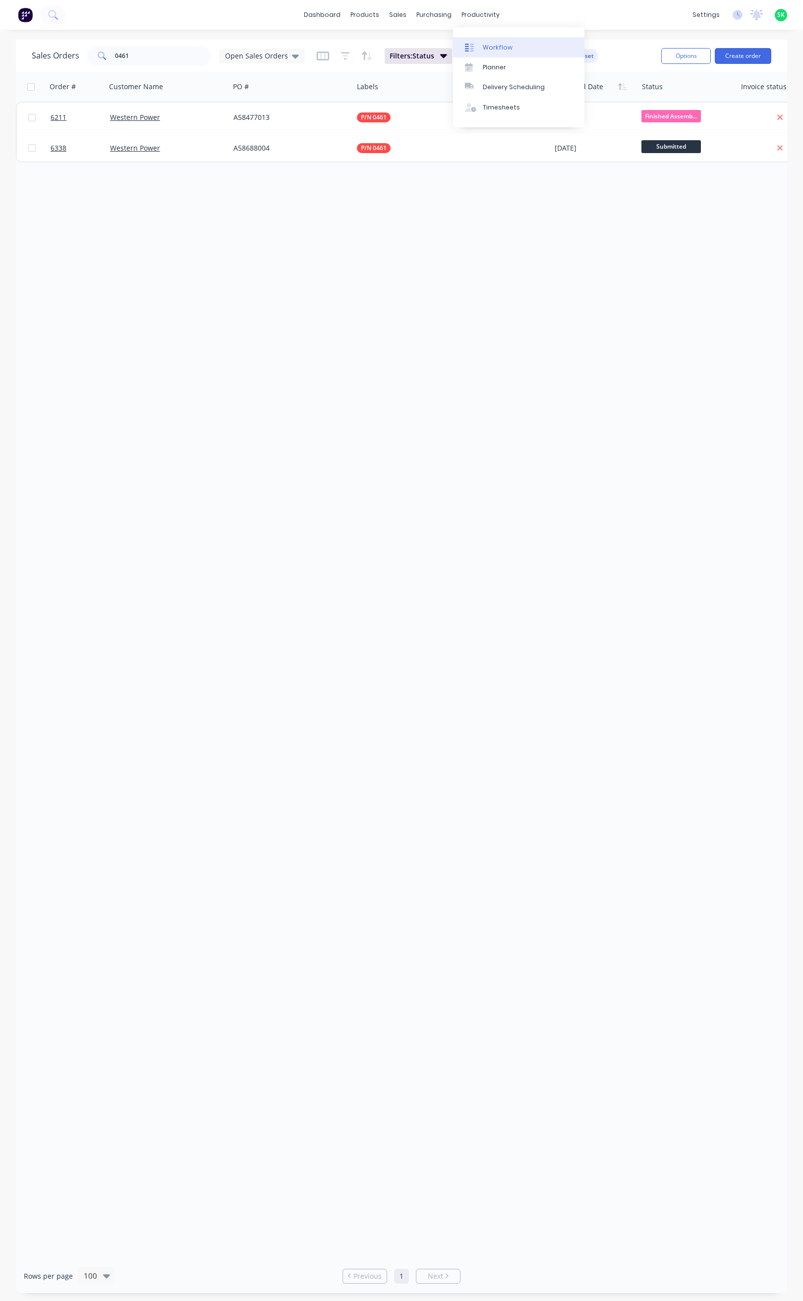
click at [481, 42] on link "Workflow" at bounding box center [518, 47] width 131 height 20
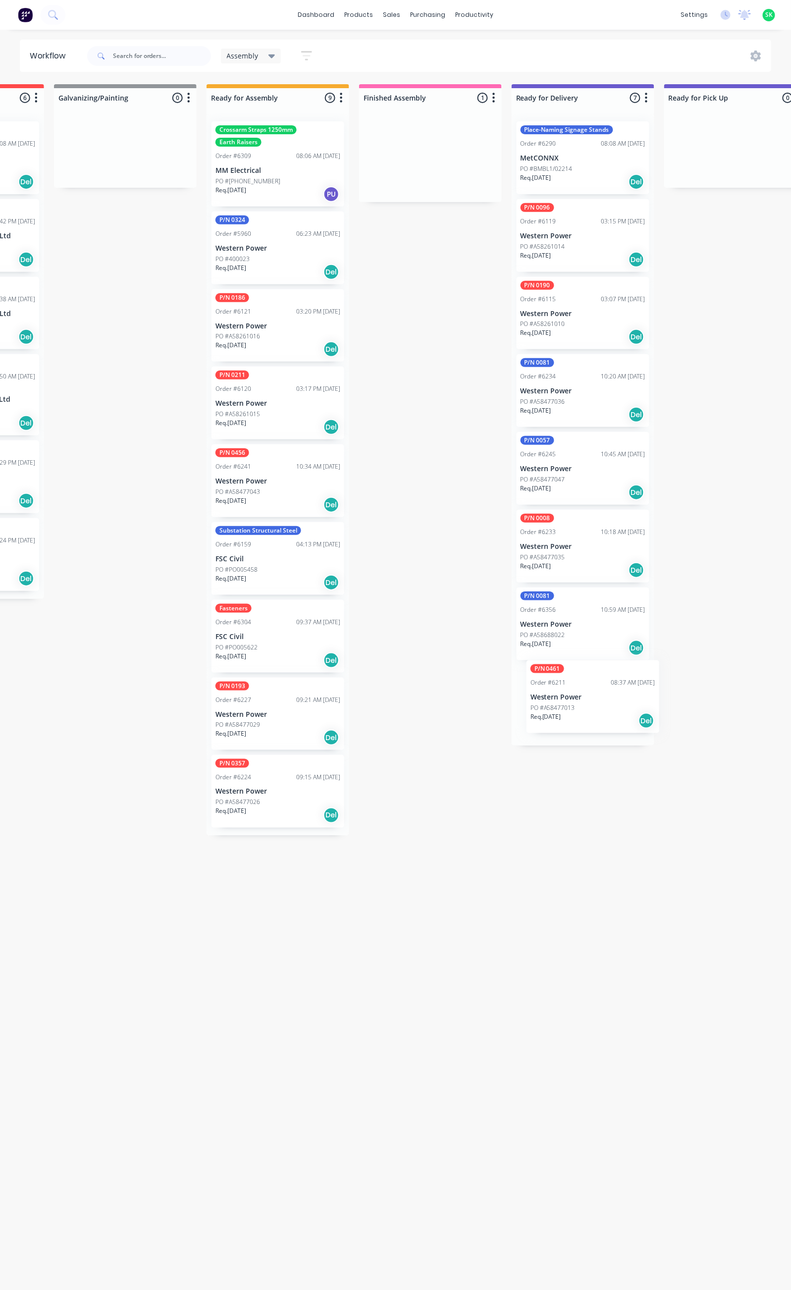
scroll to position [0, 274]
drag, startPoint x: 479, startPoint y: 174, endPoint x: 559, endPoint y: 700, distance: 532.3
click at [559, 700] on div "Submitted 67 Status colour #273444 hex #273444 Save Cancel Summaries Total orde…" at bounding box center [617, 682] width 1796 height 1197
click at [277, 634] on p "FSC Civil" at bounding box center [277, 637] width 125 height 8
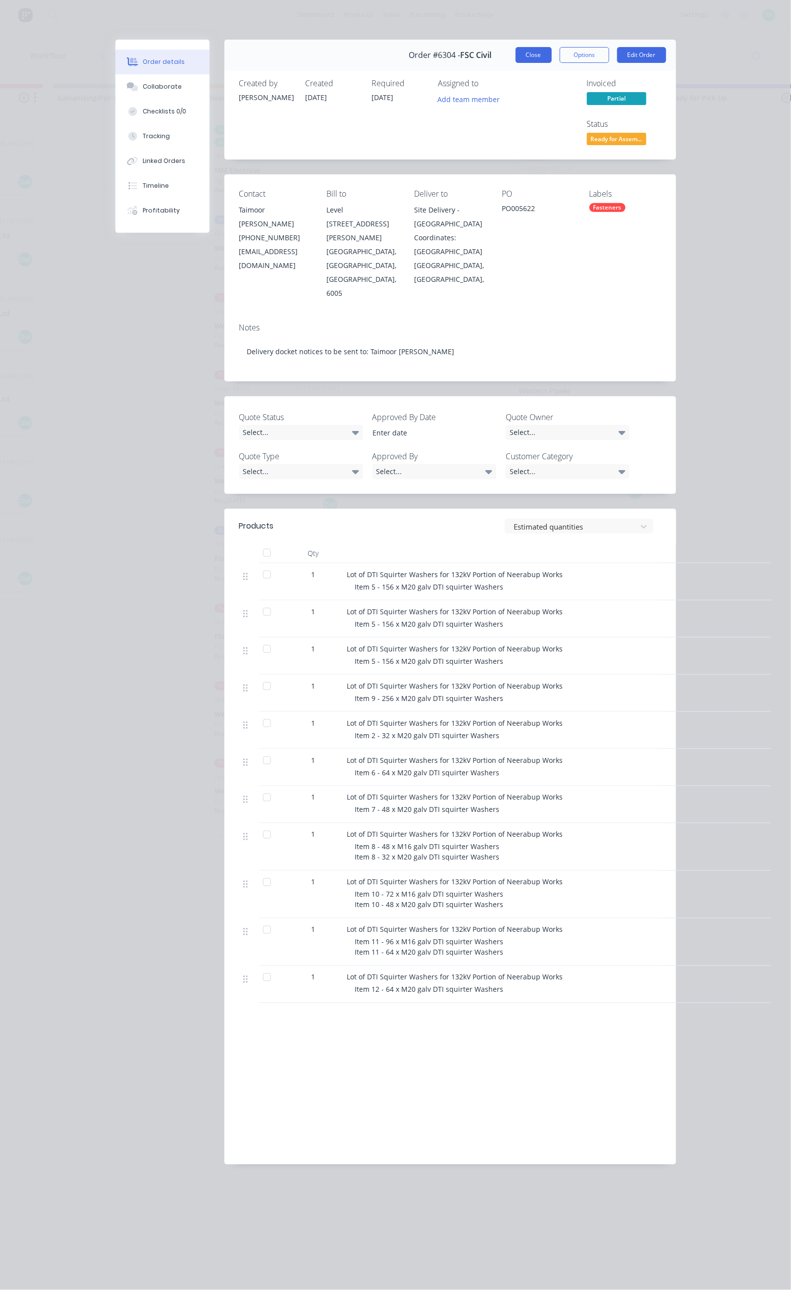
click at [552, 58] on button "Close" at bounding box center [534, 55] width 36 height 16
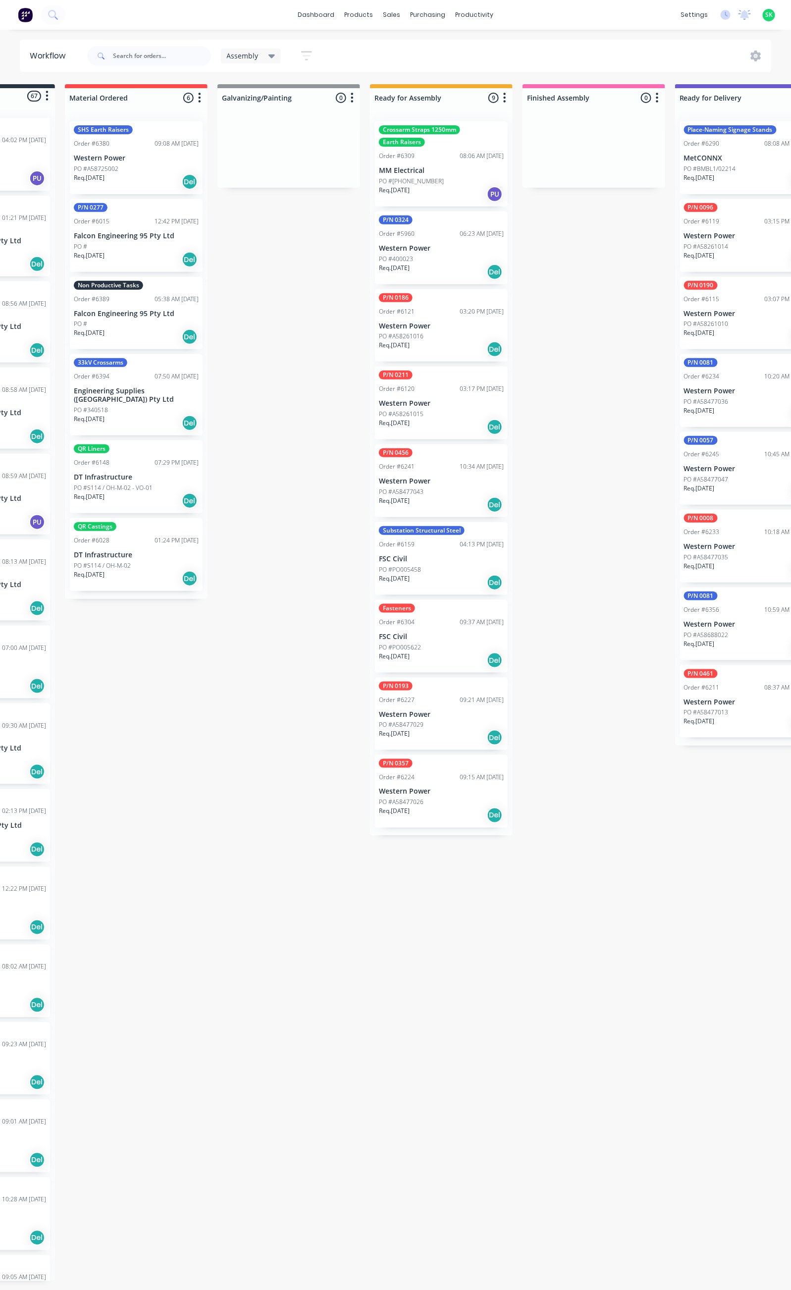
scroll to position [0, 0]
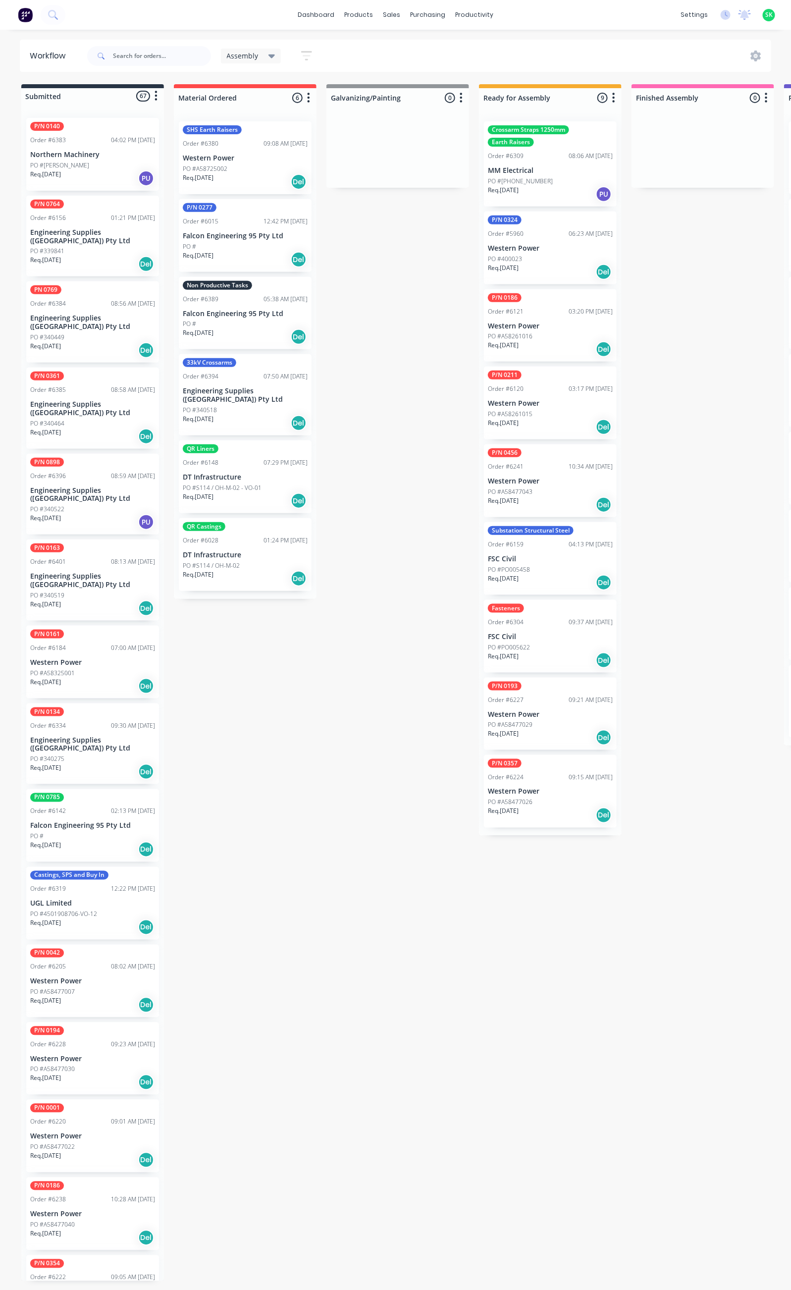
click at [553, 575] on div "Req. [DATE] Del" at bounding box center [550, 582] width 125 height 17
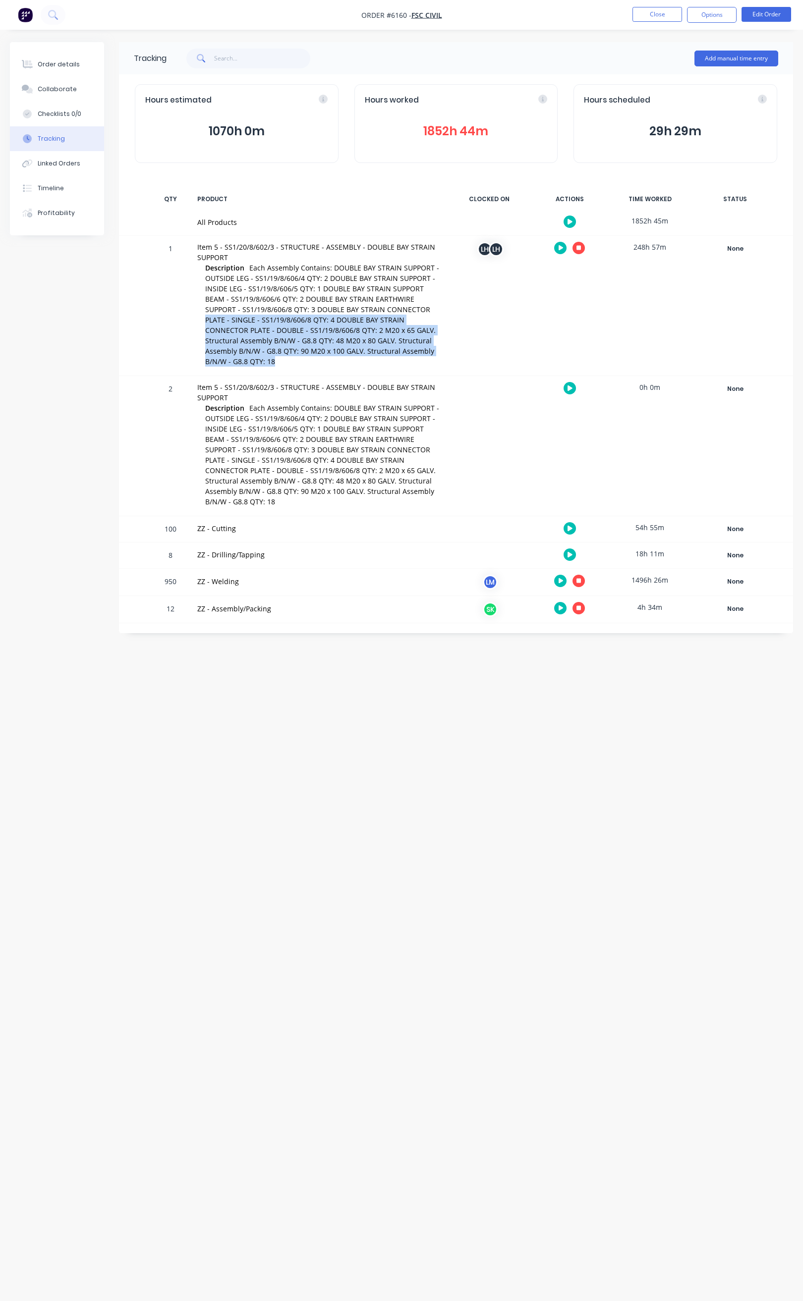
drag, startPoint x: 193, startPoint y: 319, endPoint x: 325, endPoint y: 361, distance: 138.1
click at [325, 361] on div "Item 5 - SS1/20/8/602/3 - STRUCTURE - ASSEMBLY - DOUBLE BAY STRAIN SUPPORT Desc…" at bounding box center [318, 306] width 255 height 140
copy span "PLATE - SINGLE - SS1/19/8/606/8 QTY: 4 DOUBLE BAY STRAIN CONNECTOR PLATE - DOUB…"
click at [514, 435] on div at bounding box center [489, 446] width 74 height 140
click at [580, 608] on icon "button" at bounding box center [578, 608] width 5 height 5
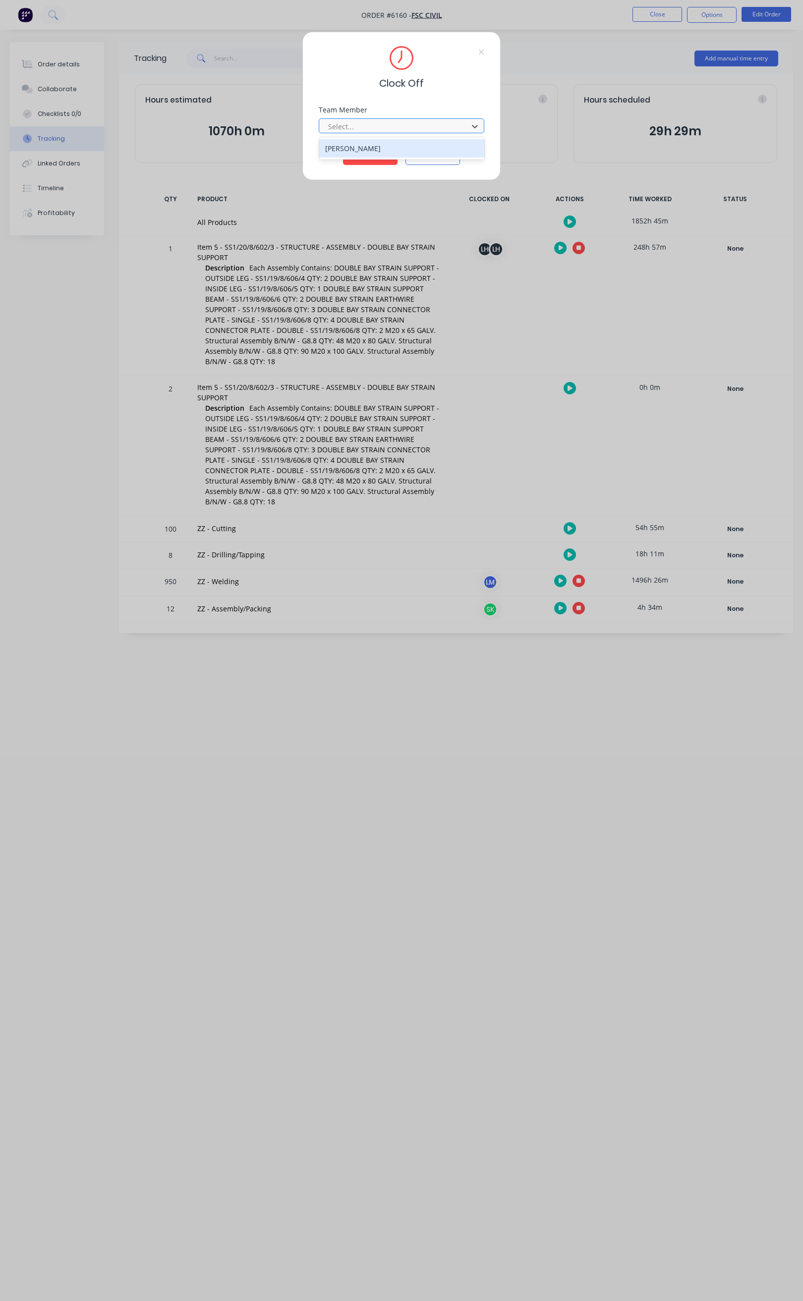
click at [446, 132] on div at bounding box center [395, 126] width 136 height 12
click at [382, 146] on div "[PERSON_NAME]" at bounding box center [401, 148] width 165 height 18
click at [376, 152] on button "Clock Off" at bounding box center [370, 157] width 55 height 16
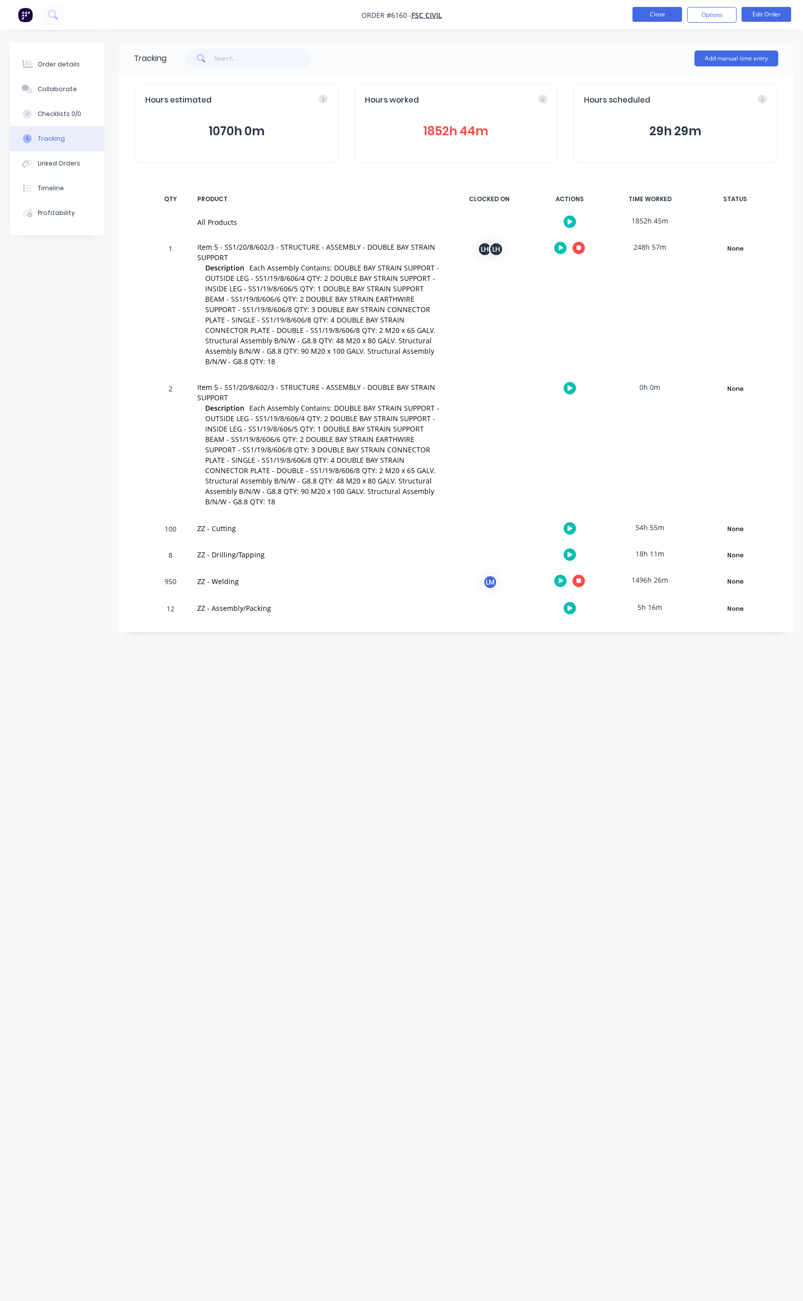
click at [651, 12] on button "Close" at bounding box center [657, 14] width 50 height 15
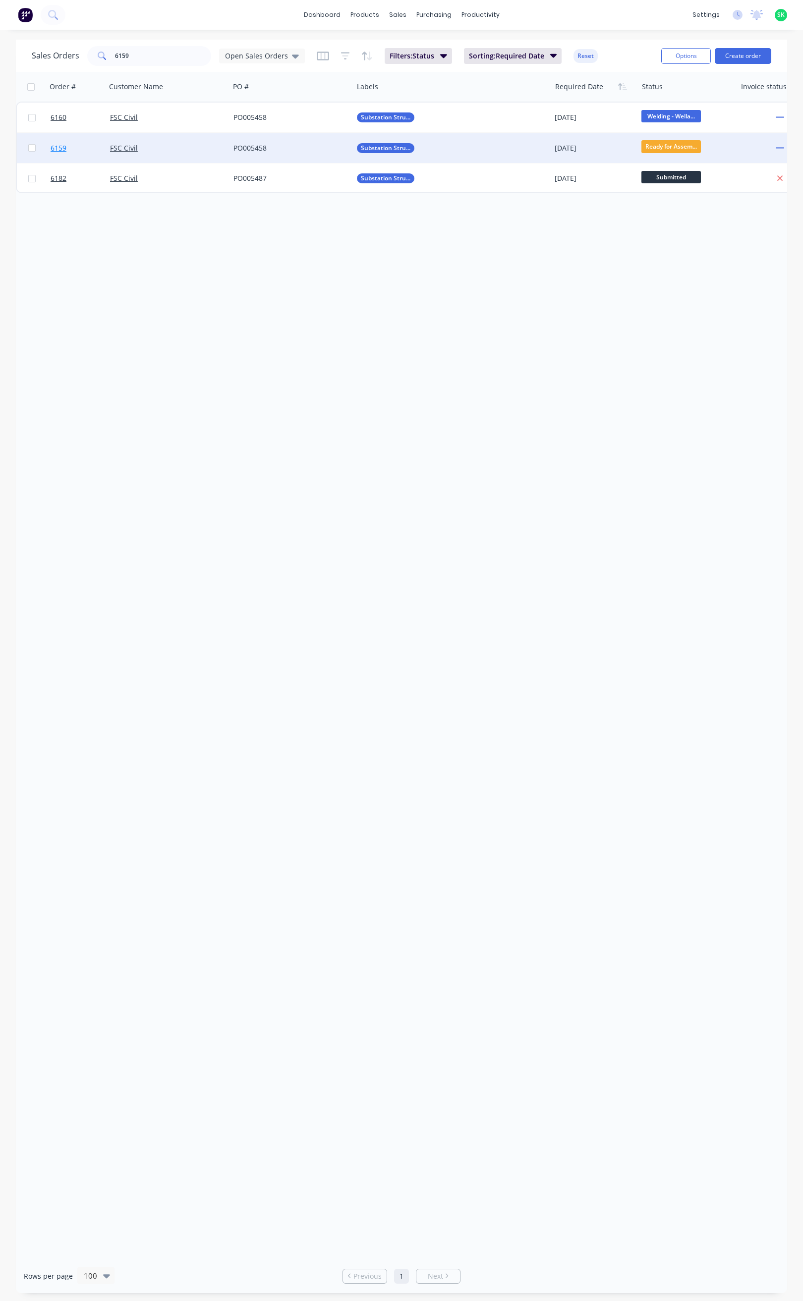
click at [60, 146] on span "6159" at bounding box center [59, 148] width 16 height 10
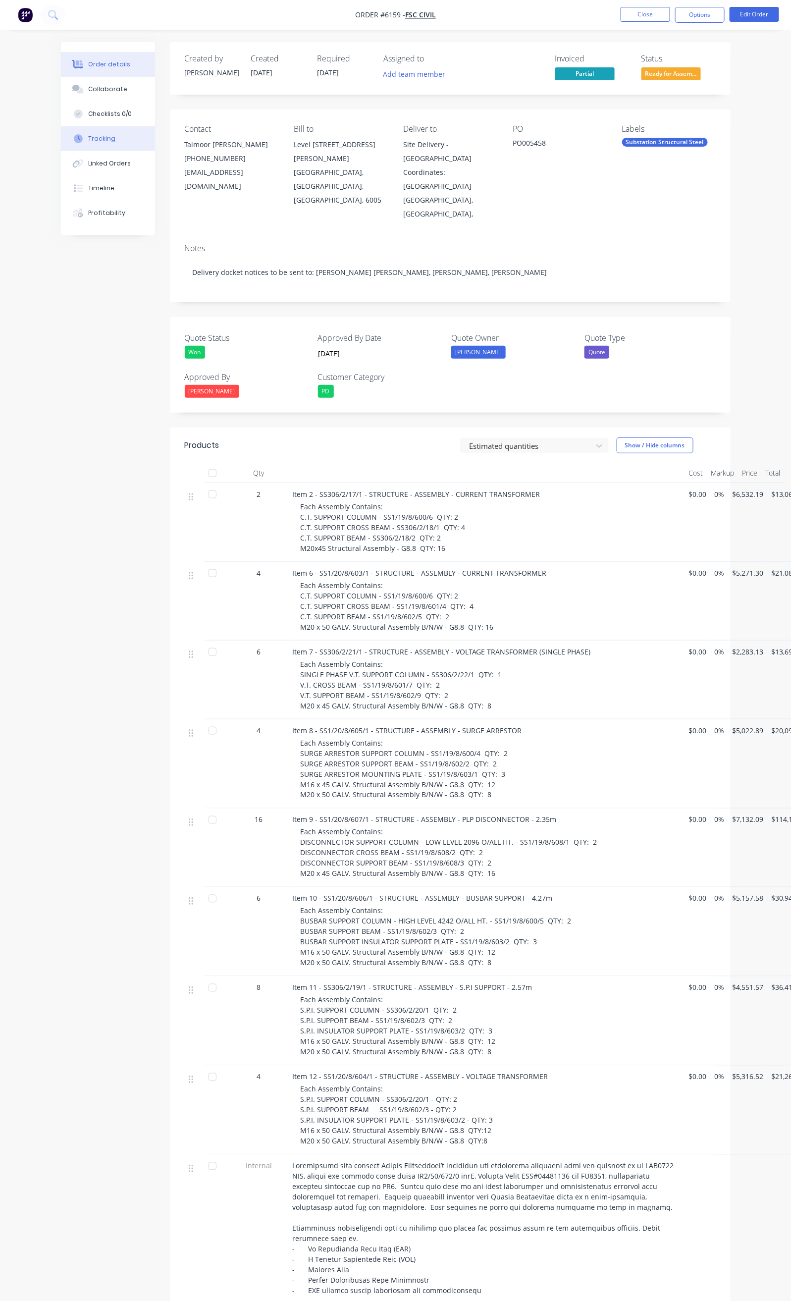
click at [66, 136] on button "Tracking" at bounding box center [108, 138] width 94 height 25
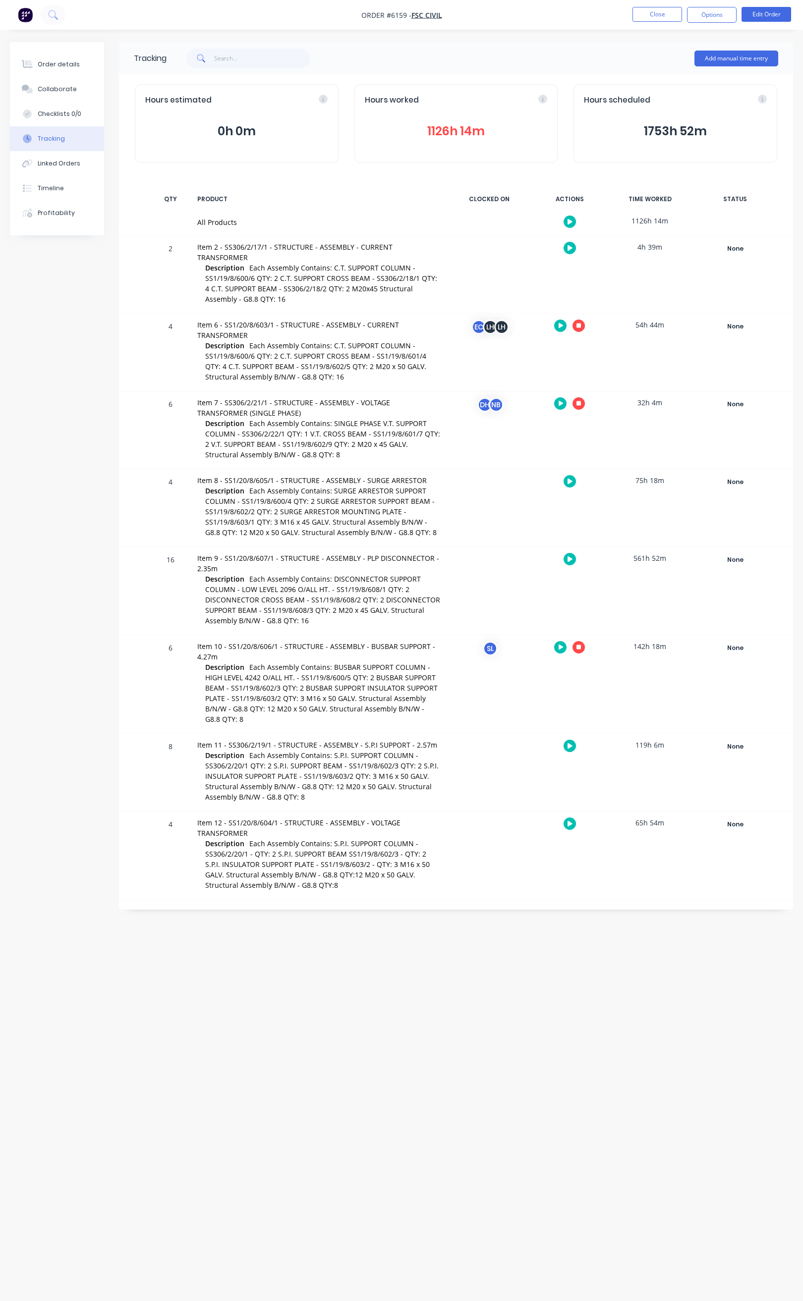
click at [573, 475] on button "button" at bounding box center [569, 481] width 12 height 12
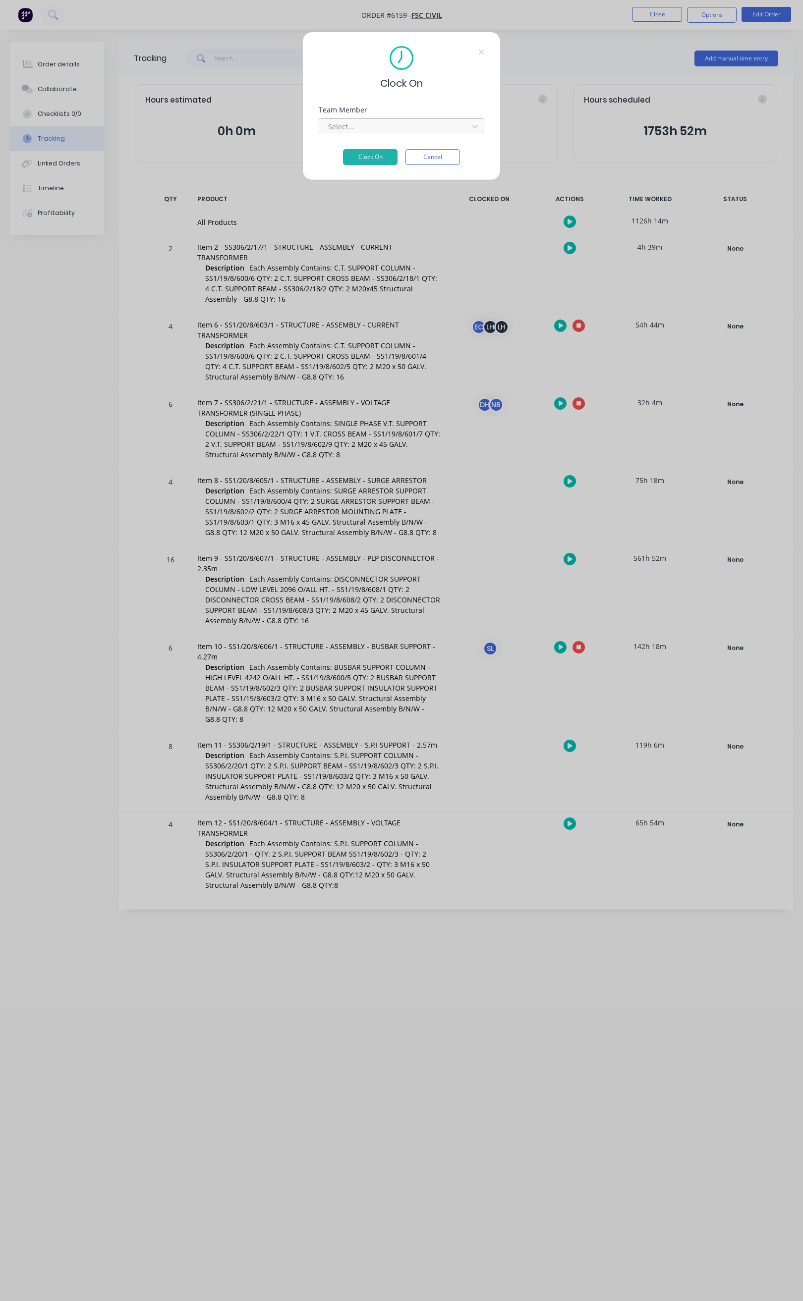
click at [403, 130] on div at bounding box center [395, 126] width 136 height 12
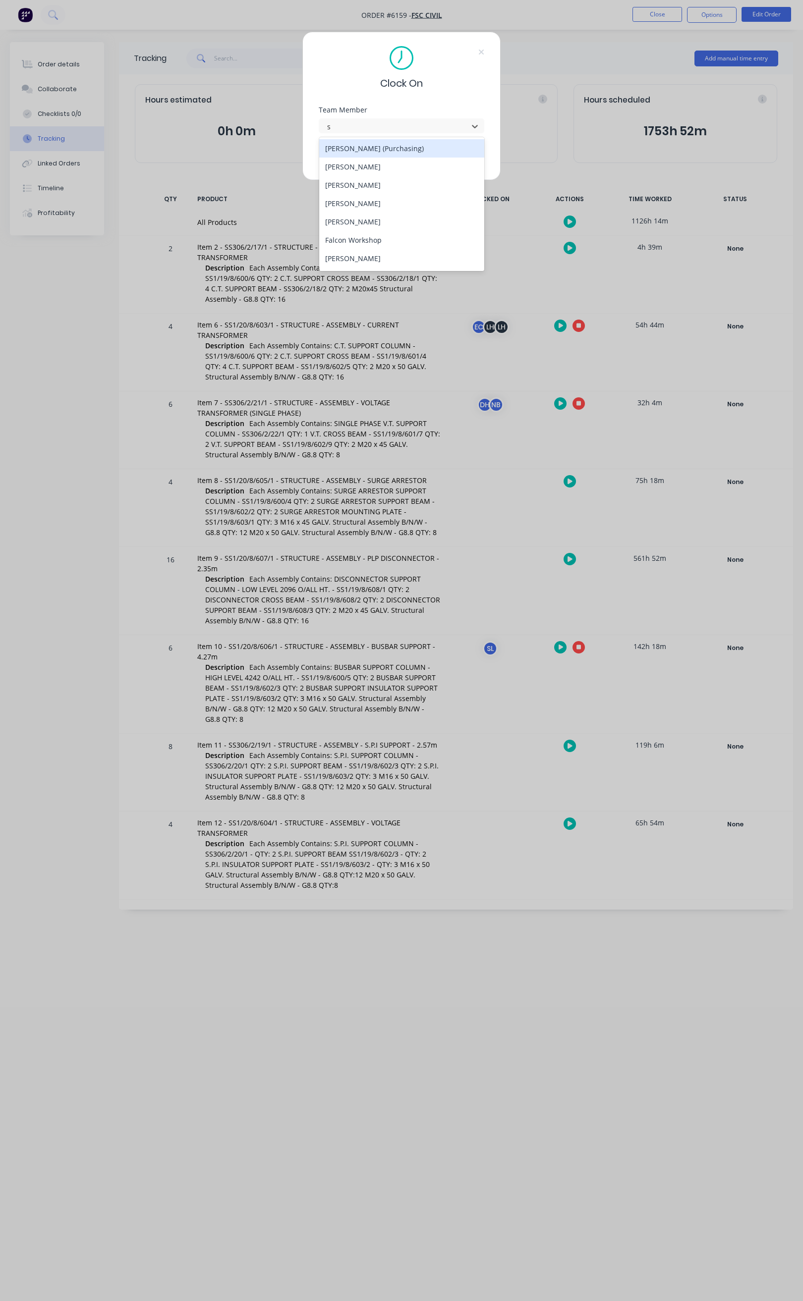
type input "st"
click at [374, 166] on div "[PERSON_NAME]" at bounding box center [401, 167] width 165 height 18
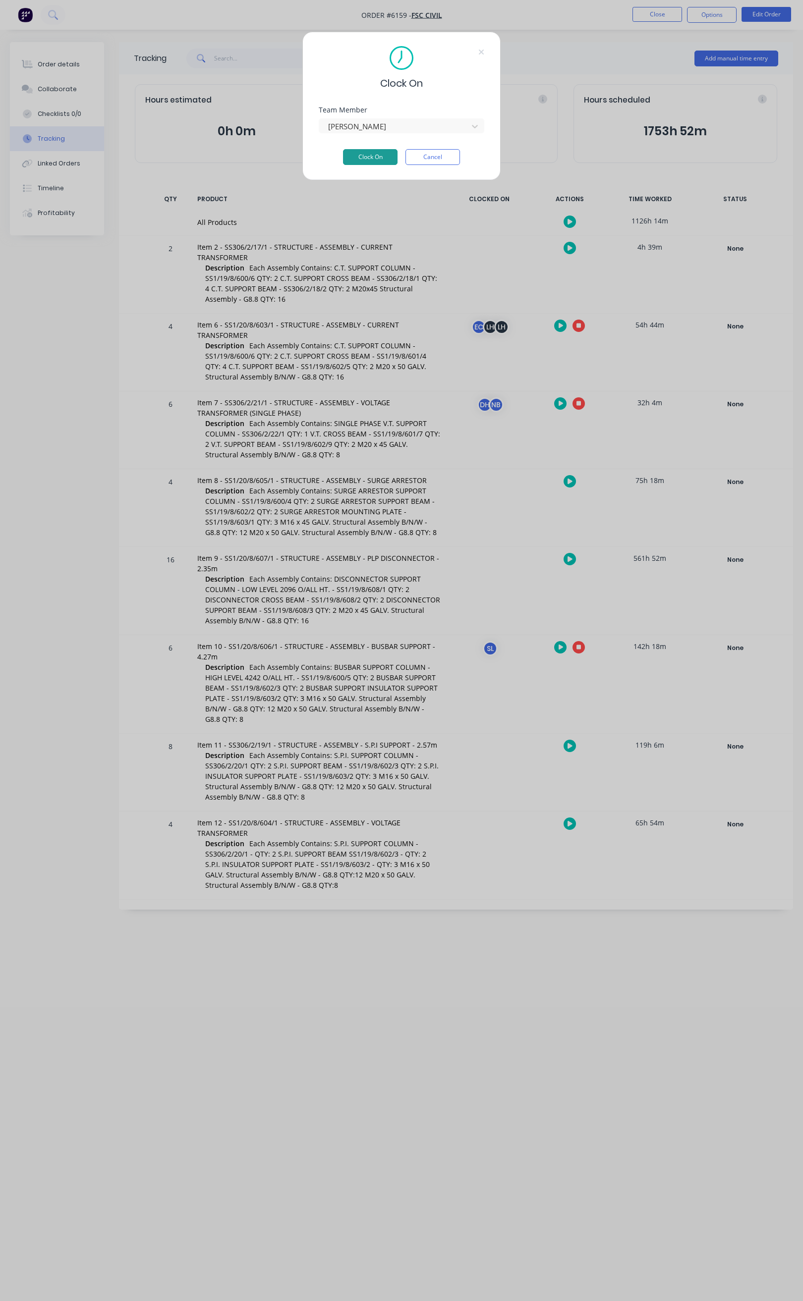
click at [375, 156] on button "Clock On" at bounding box center [370, 157] width 55 height 16
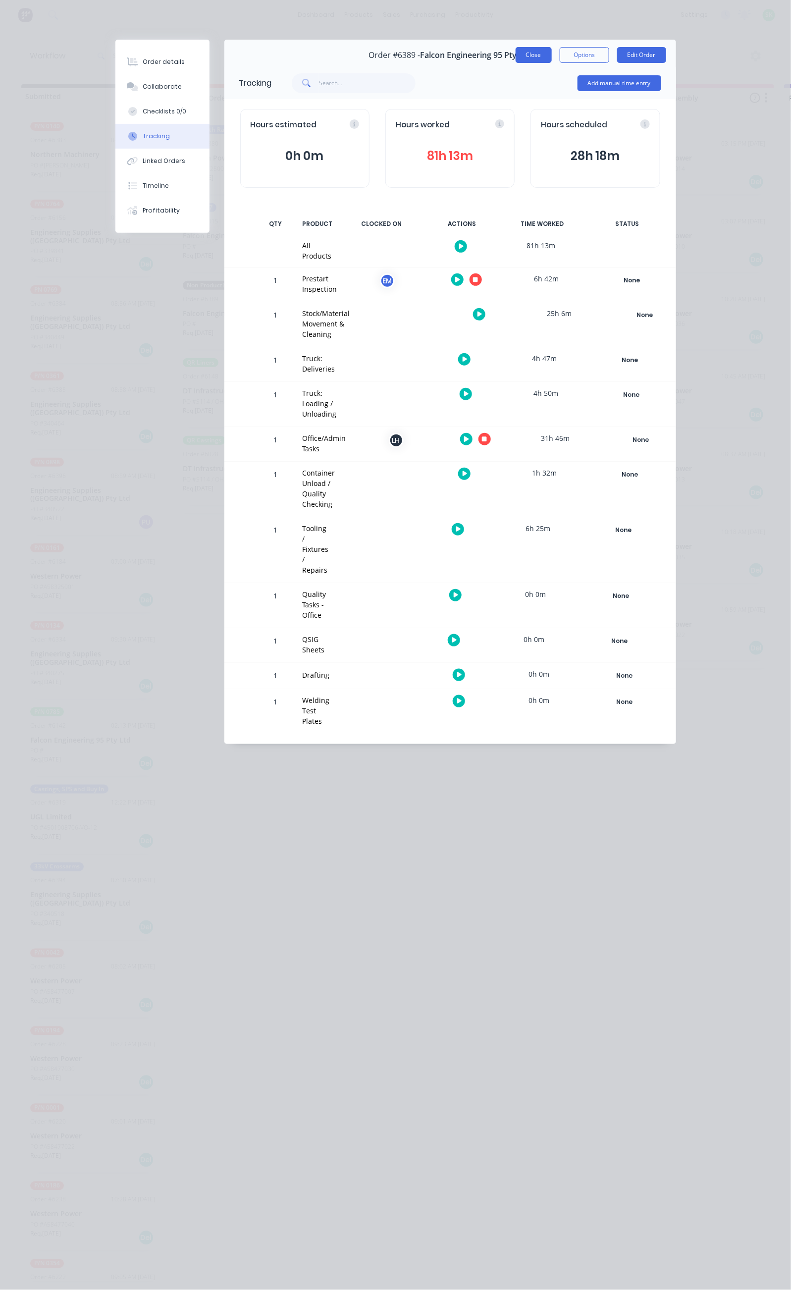
click at [552, 58] on button "Close" at bounding box center [534, 55] width 36 height 16
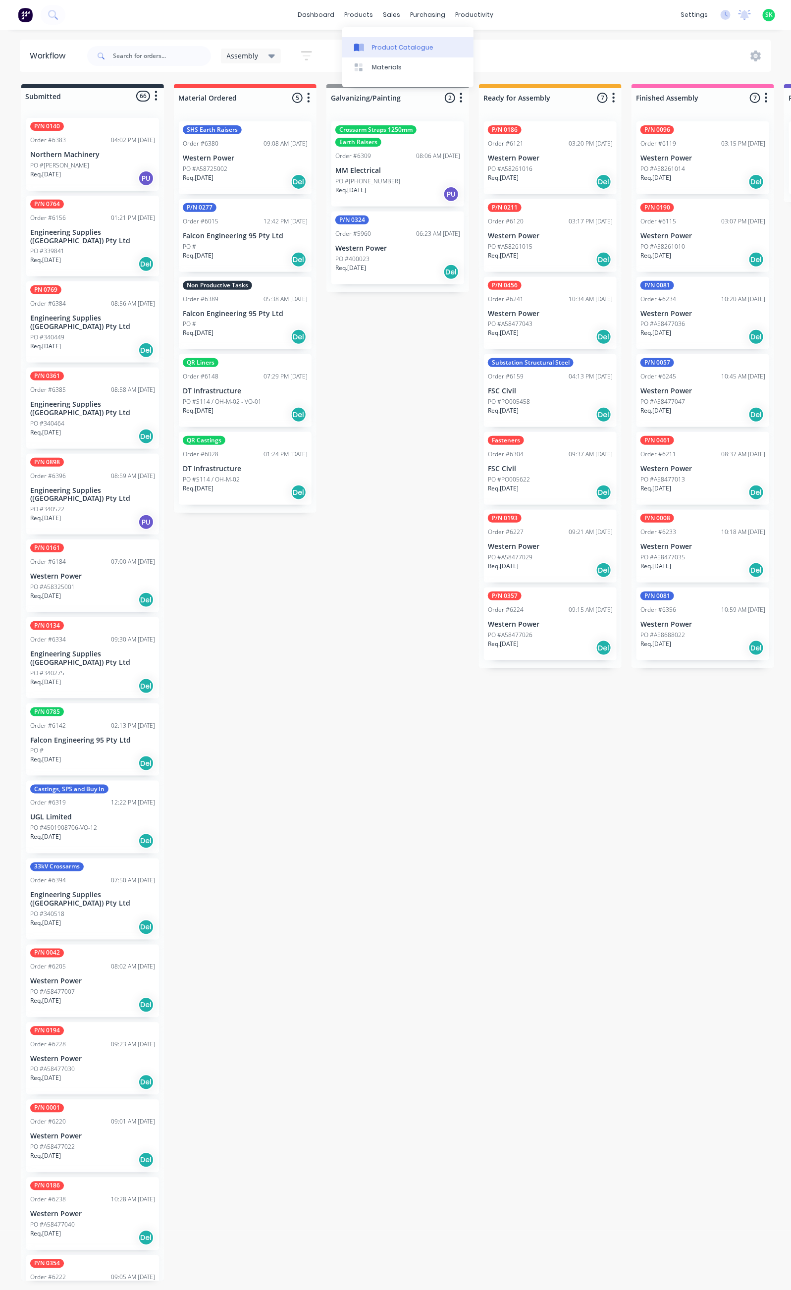
click at [373, 43] on div "Product Catalogue" at bounding box center [402, 47] width 61 height 9
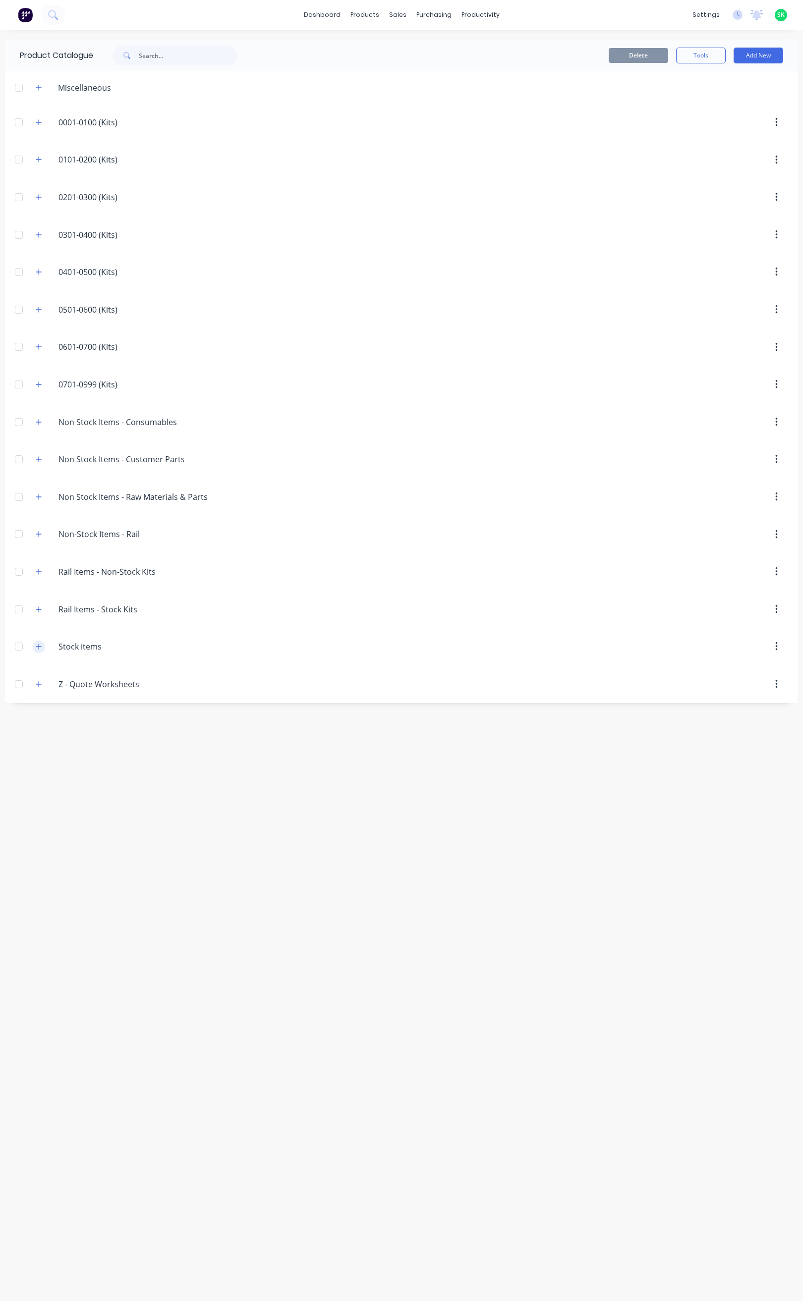
click at [33, 653] on button "button" at bounding box center [39, 647] width 12 height 12
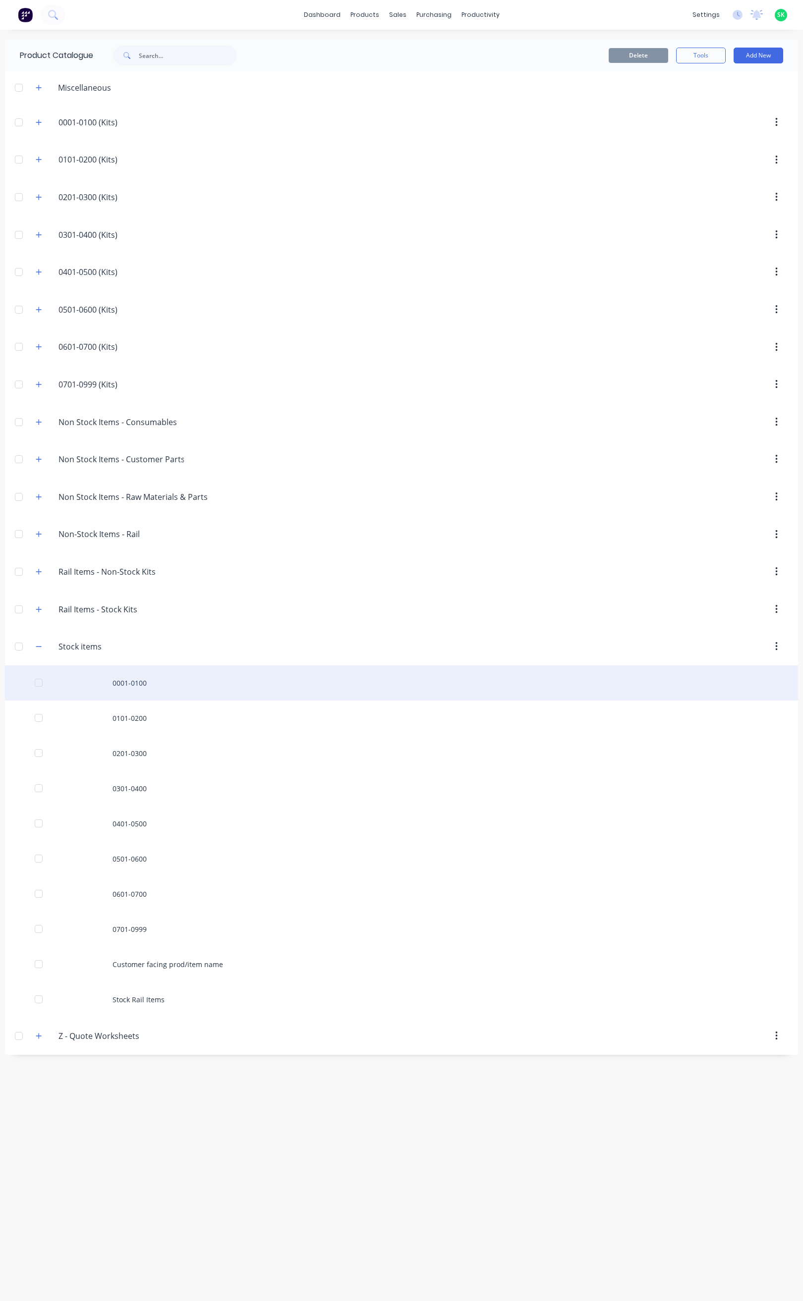
click at [140, 697] on div "0001-0100" at bounding box center [401, 682] width 793 height 35
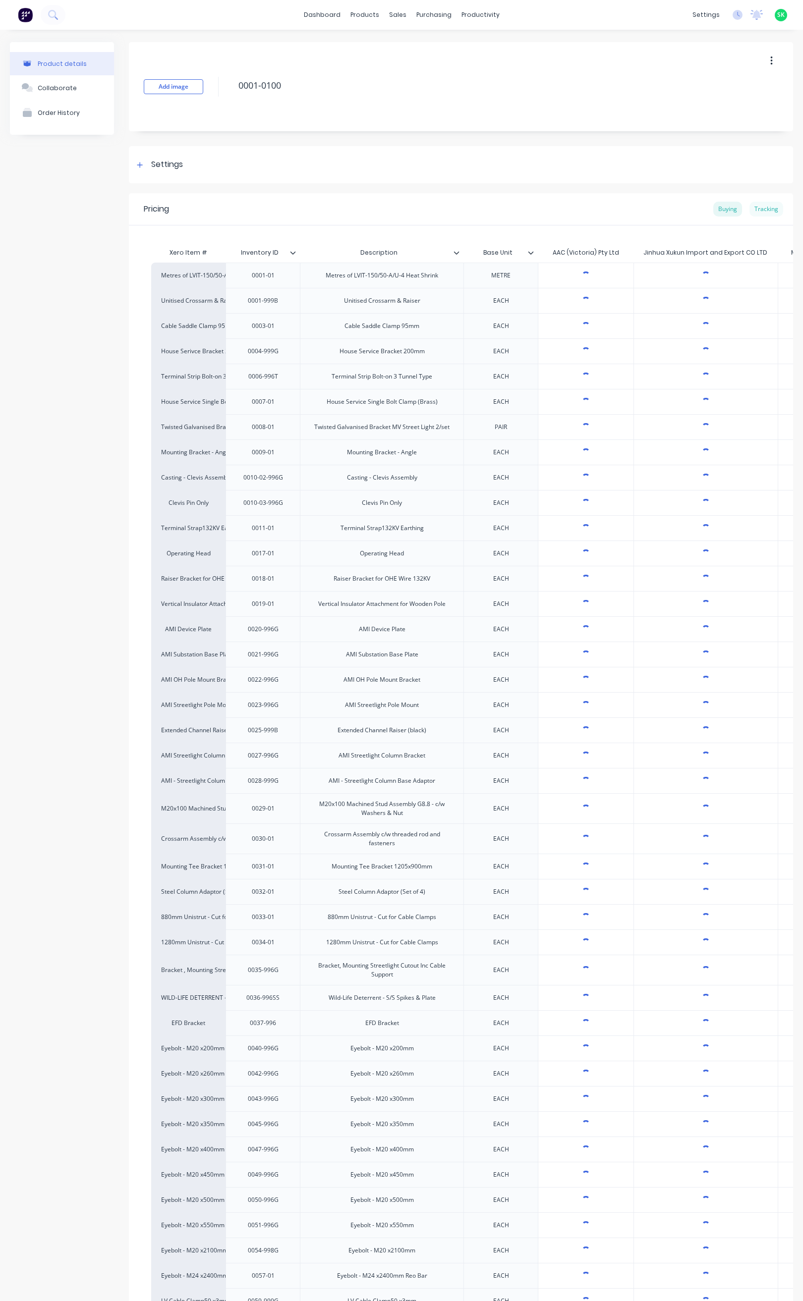
click at [754, 207] on div "Tracking" at bounding box center [766, 209] width 34 height 15
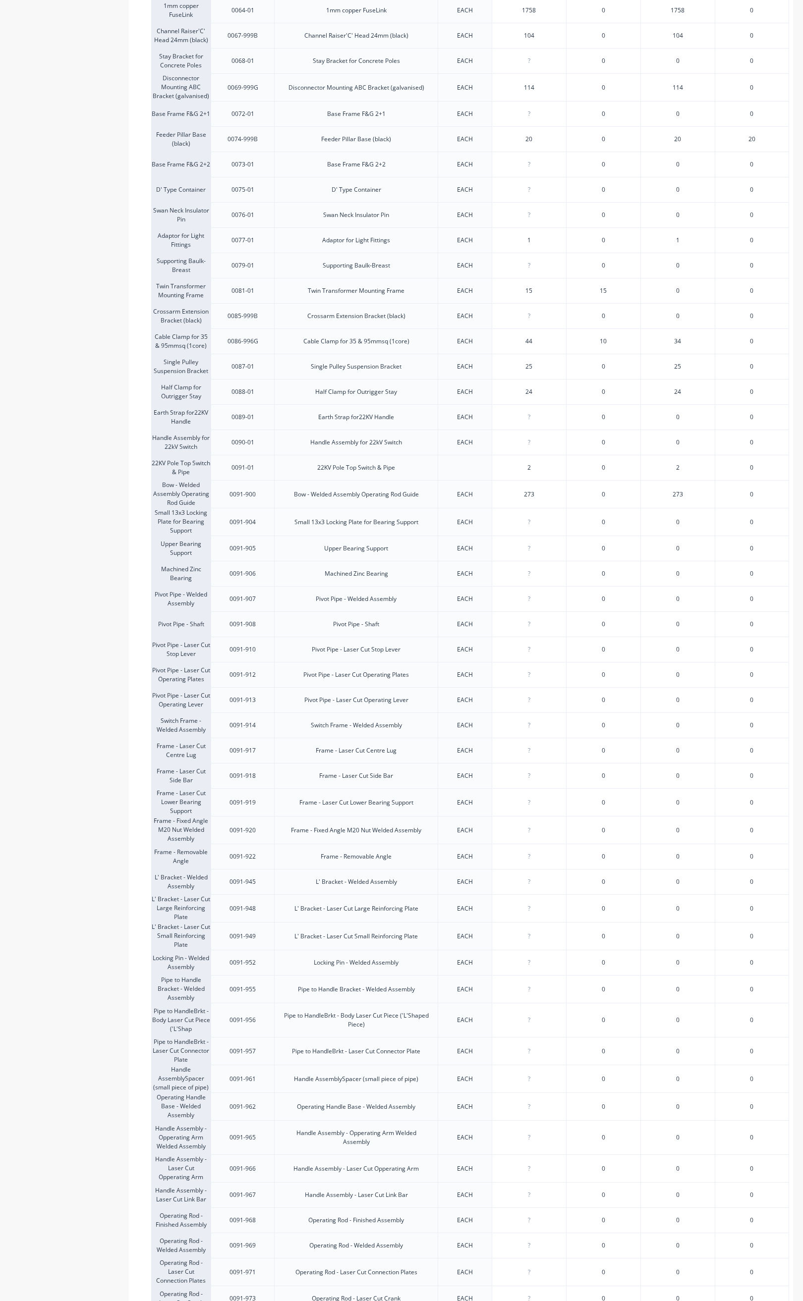
scroll to position [2055, 0]
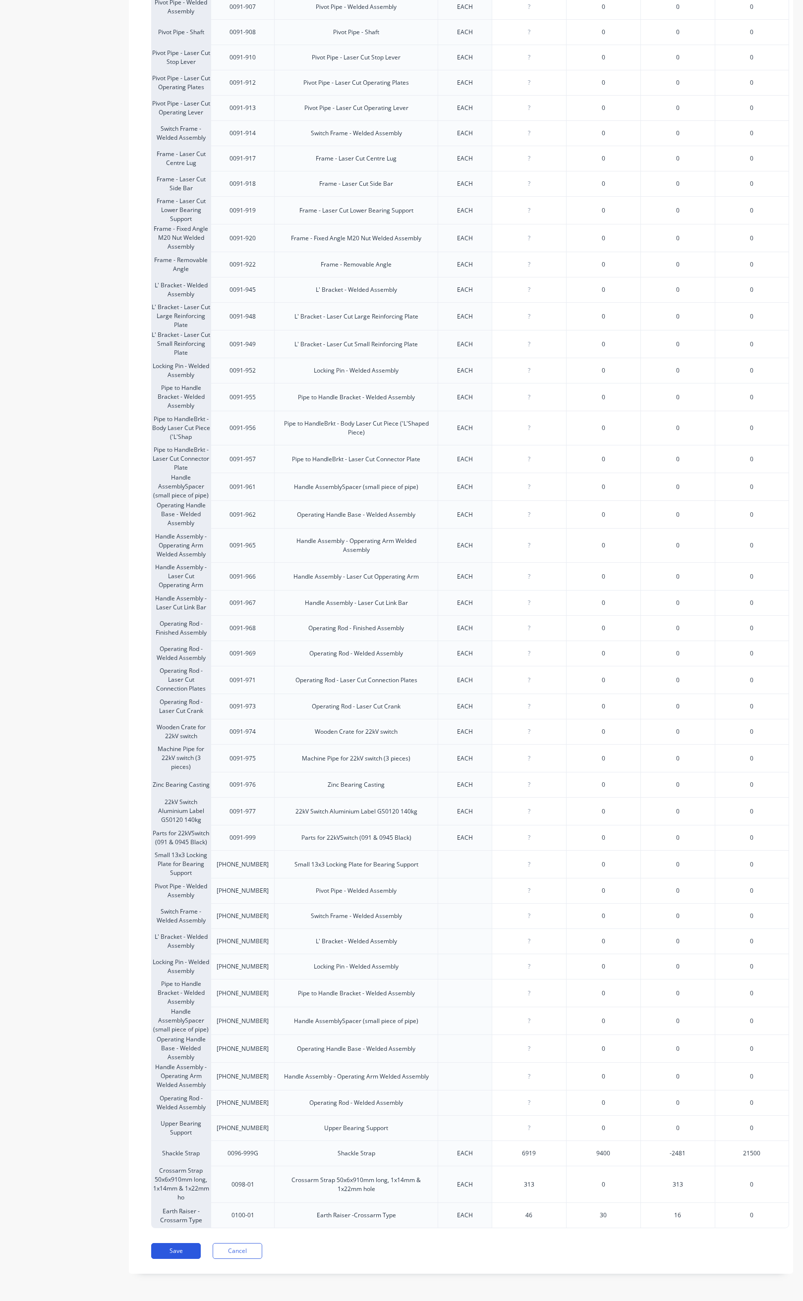
click at [187, 1249] on button "Save" at bounding box center [176, 1251] width 50 height 16
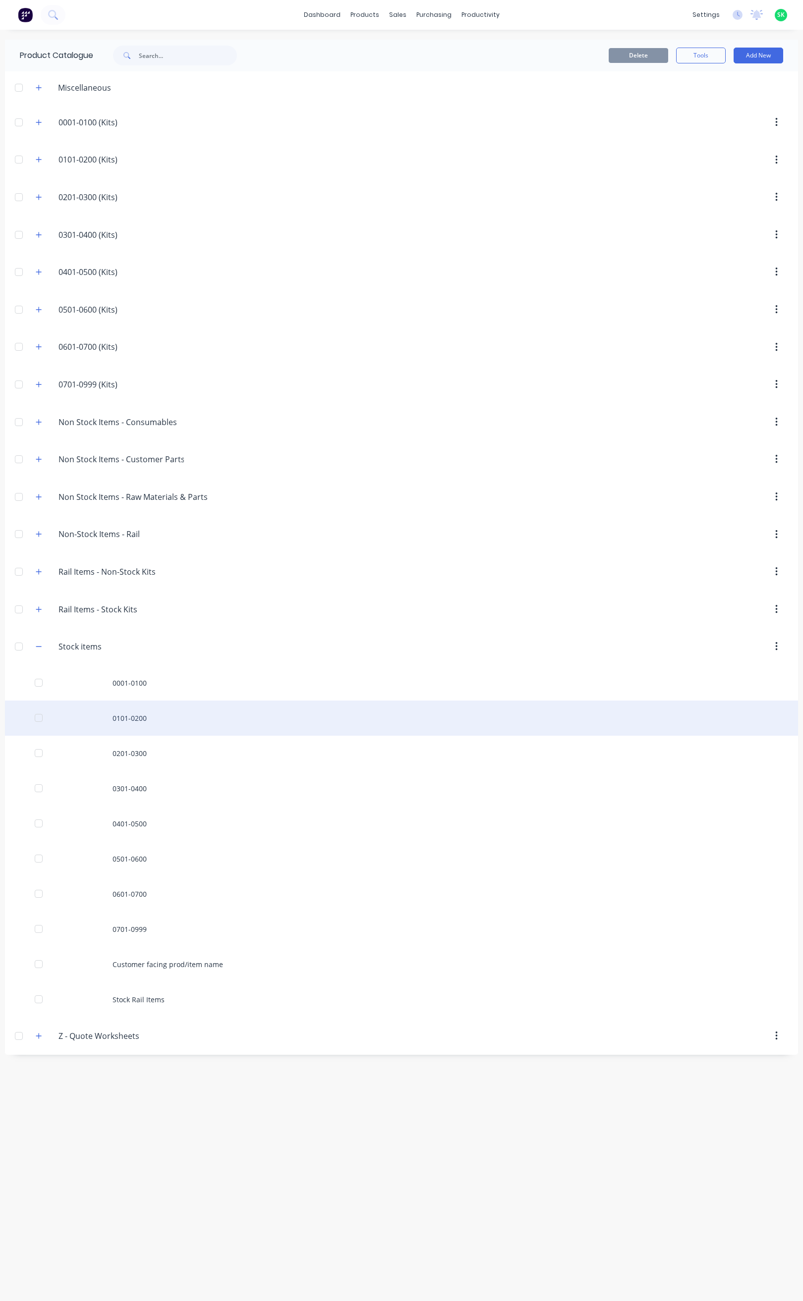
click at [123, 725] on div "0101-0200" at bounding box center [401, 718] width 793 height 35
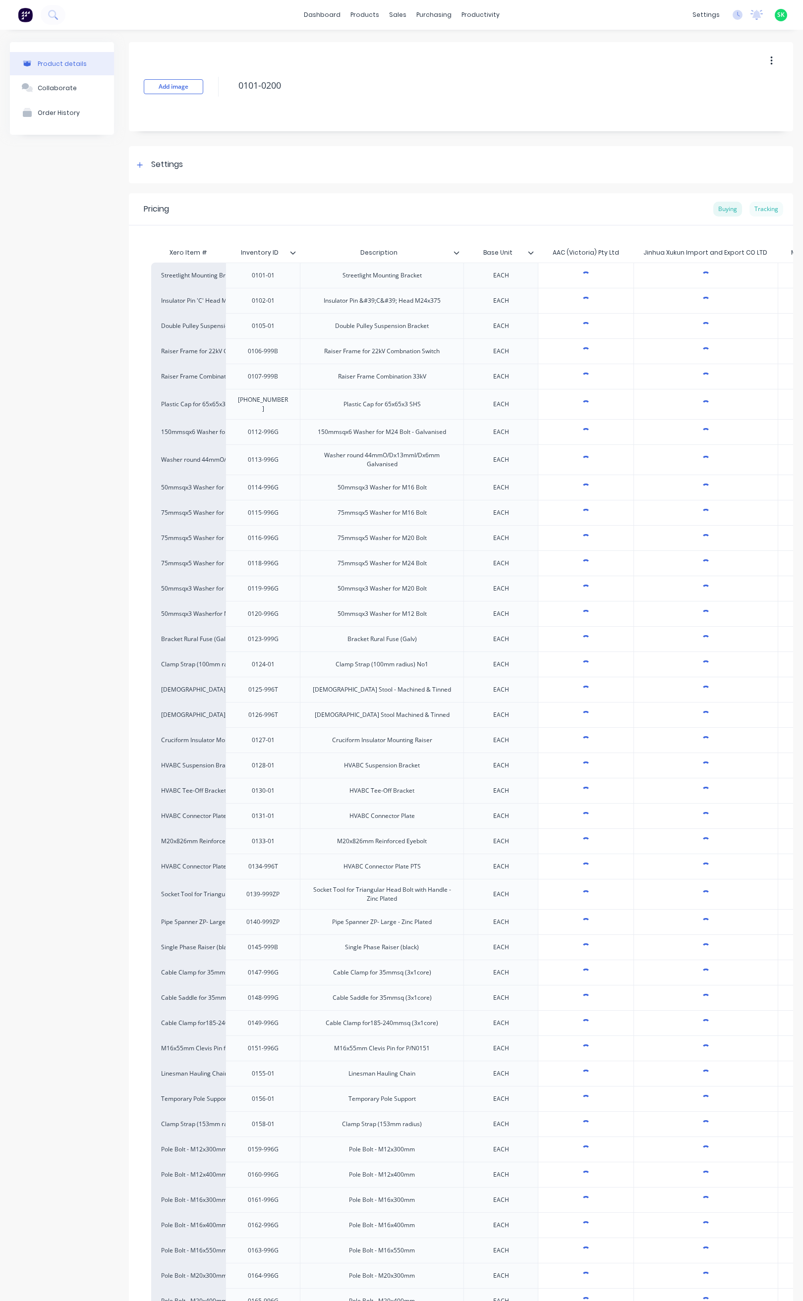
click at [758, 204] on div "Tracking" at bounding box center [766, 209] width 34 height 15
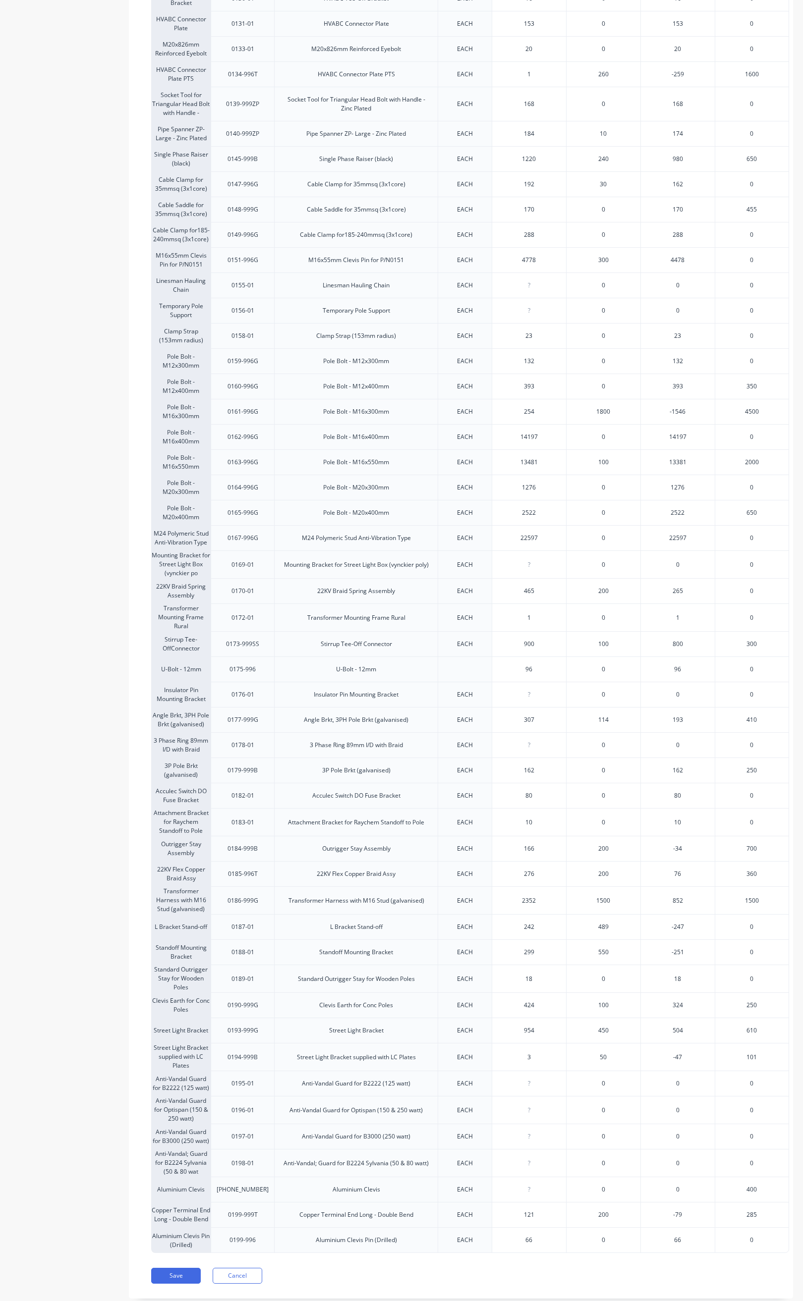
scroll to position [855, 0]
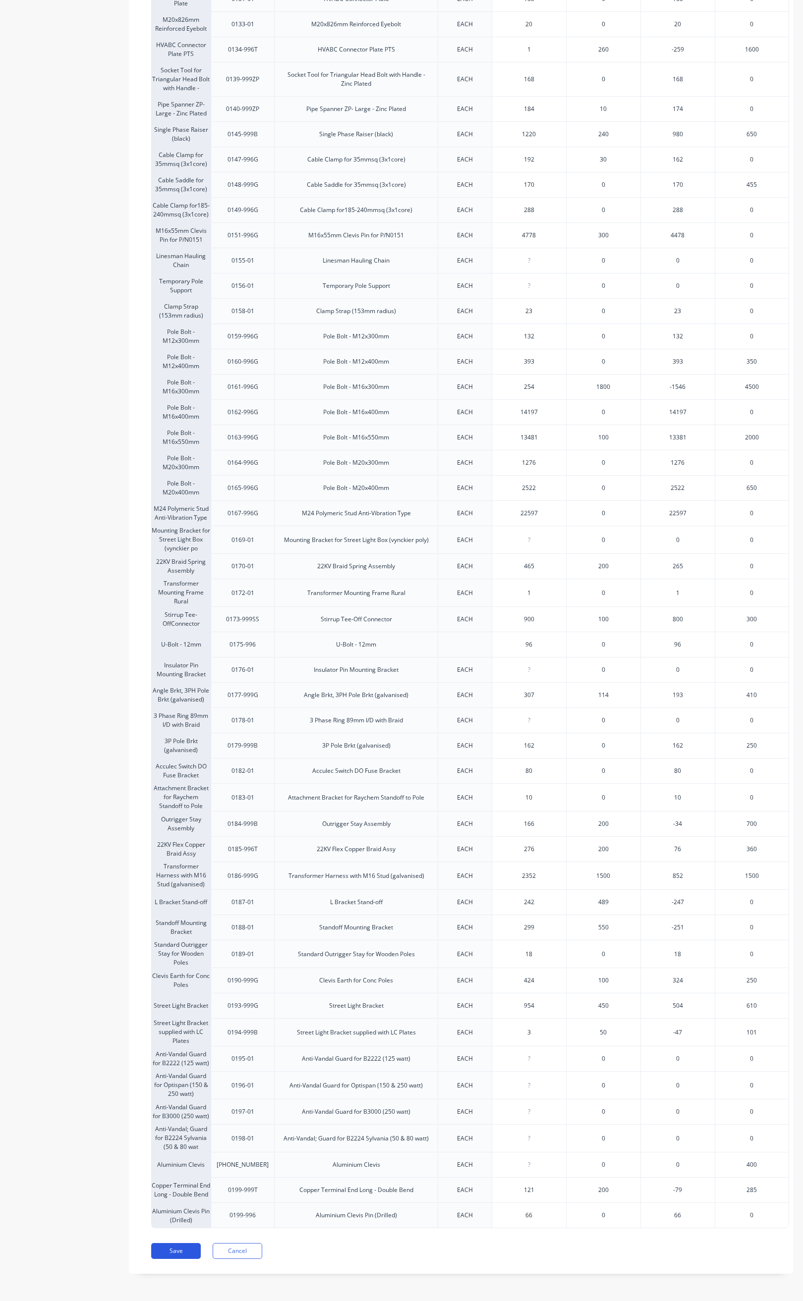
click at [176, 1251] on button "Save" at bounding box center [176, 1251] width 50 height 16
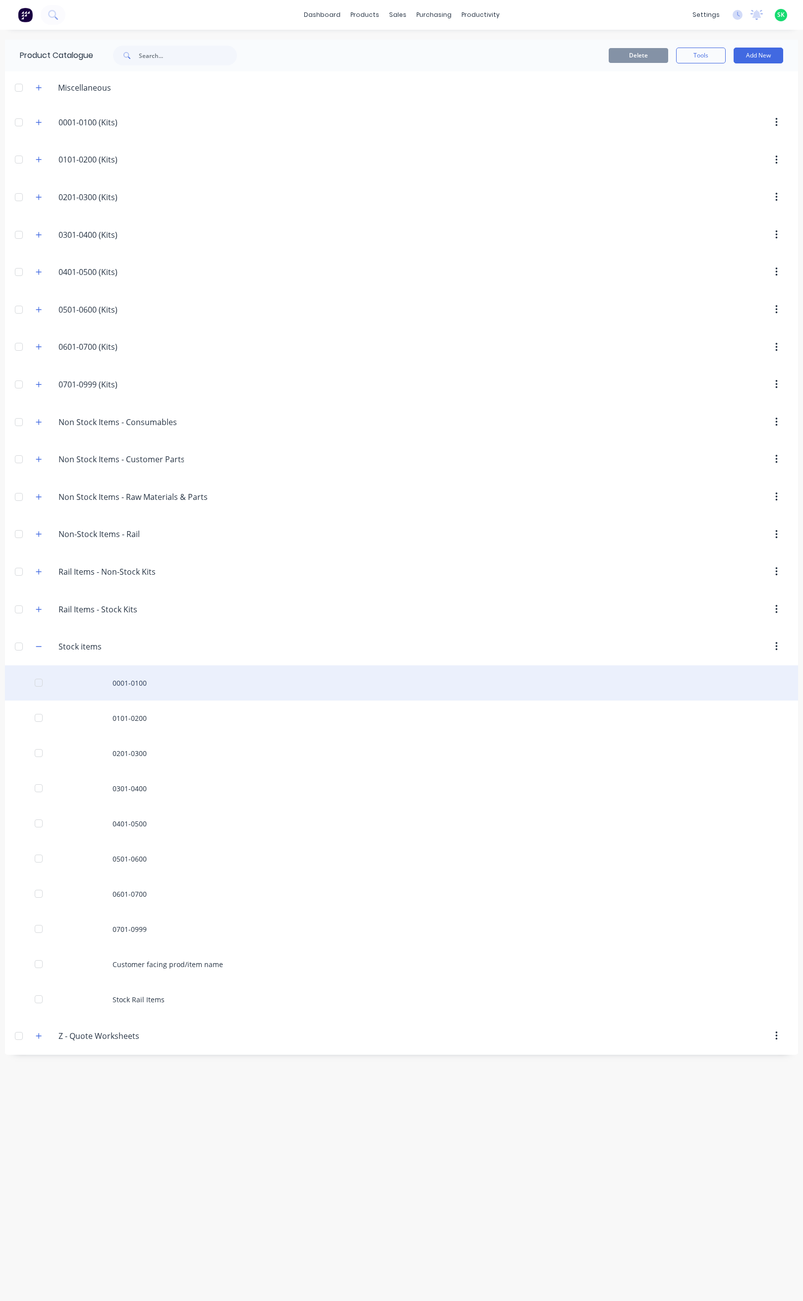
click at [97, 690] on div "0001-0100" at bounding box center [401, 682] width 793 height 35
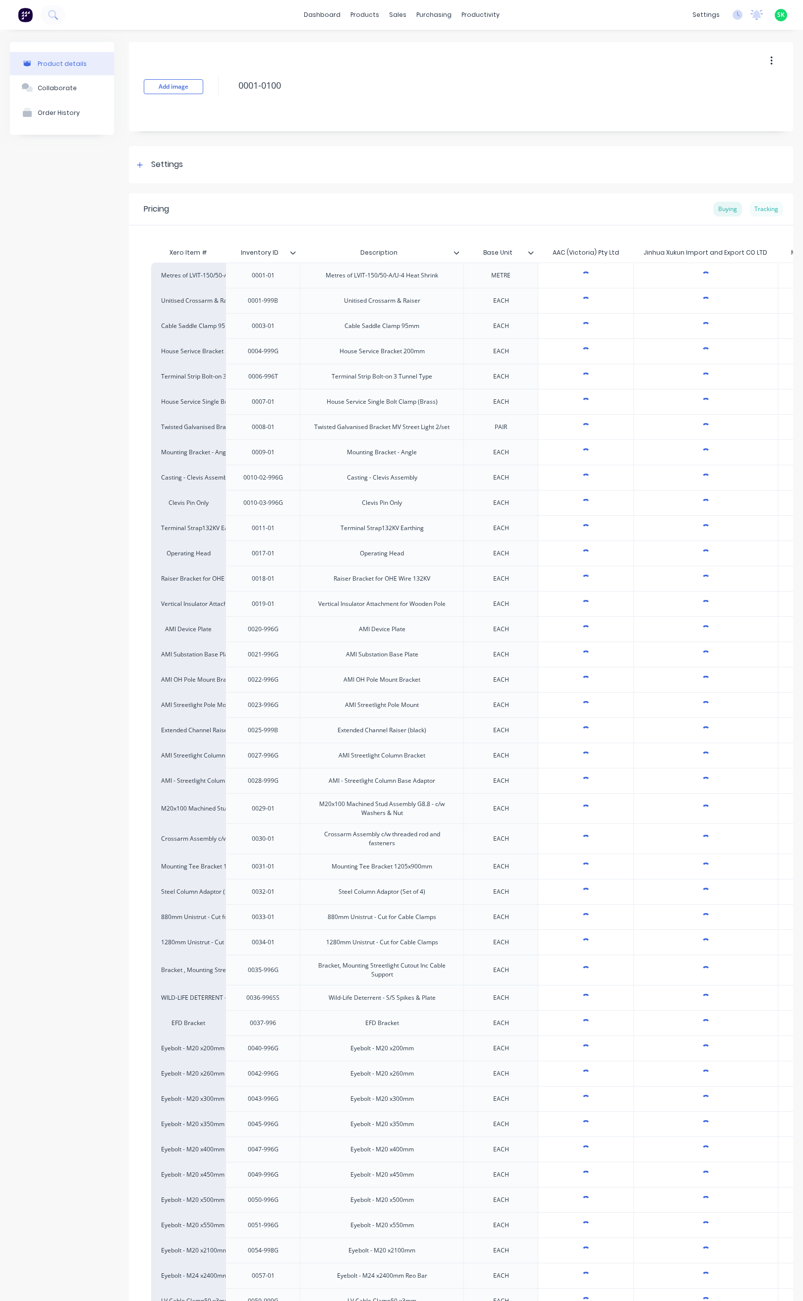
click at [753, 214] on div "Tracking" at bounding box center [766, 209] width 34 height 15
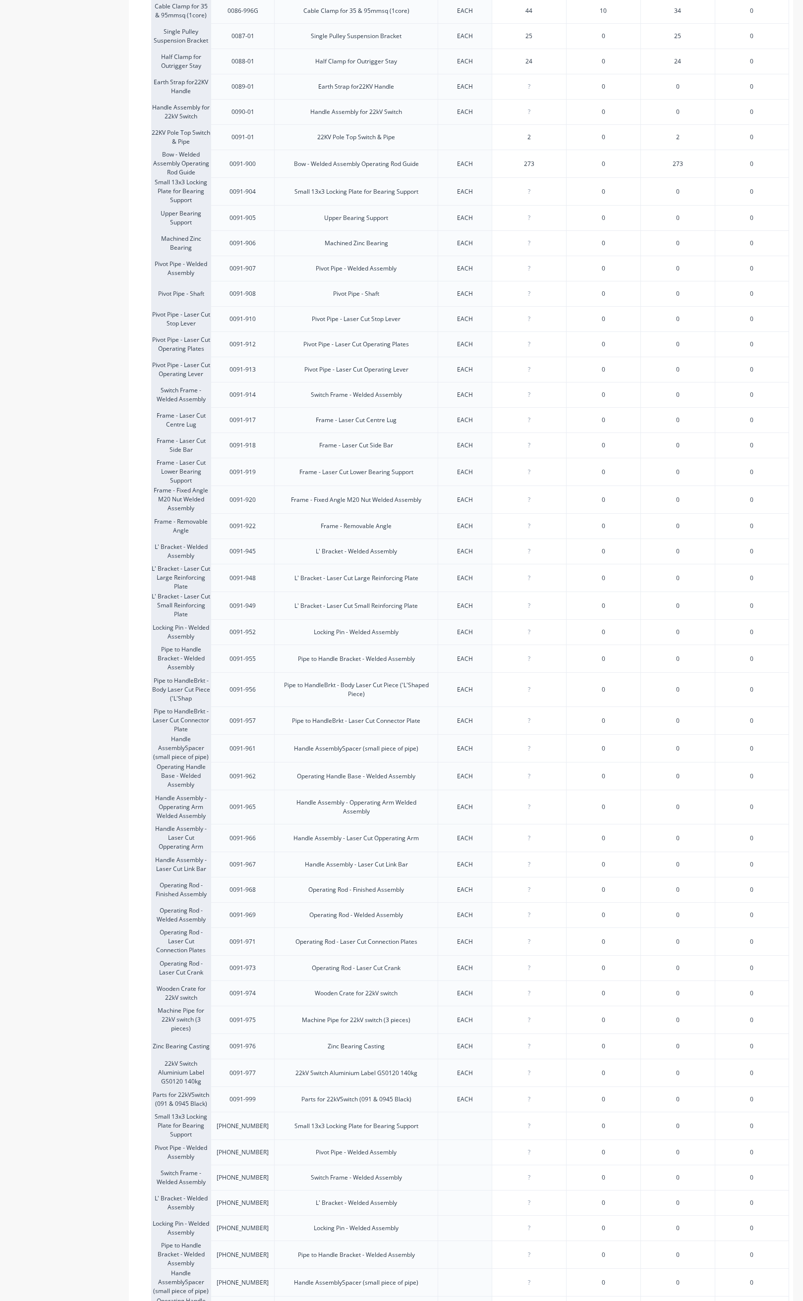
scroll to position [2056, 0]
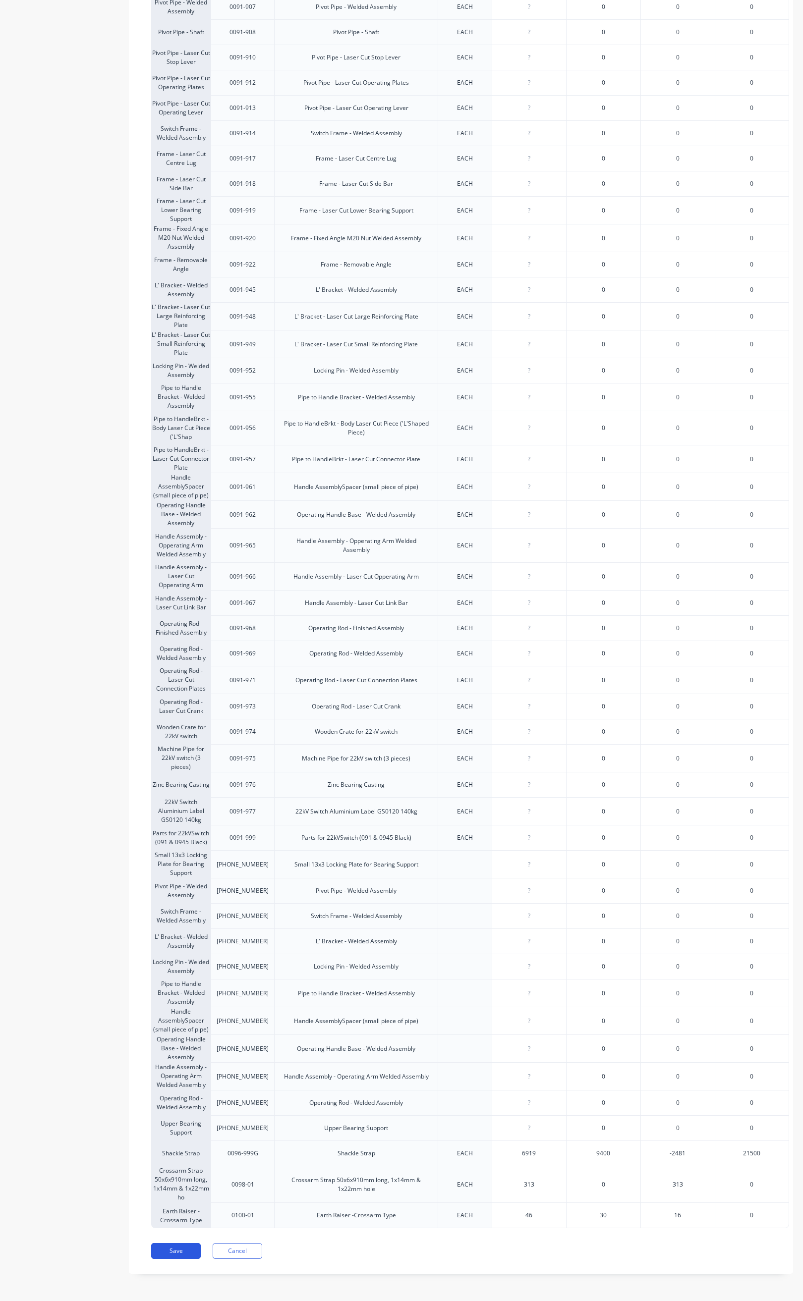
click at [187, 1250] on button "Save" at bounding box center [176, 1251] width 50 height 16
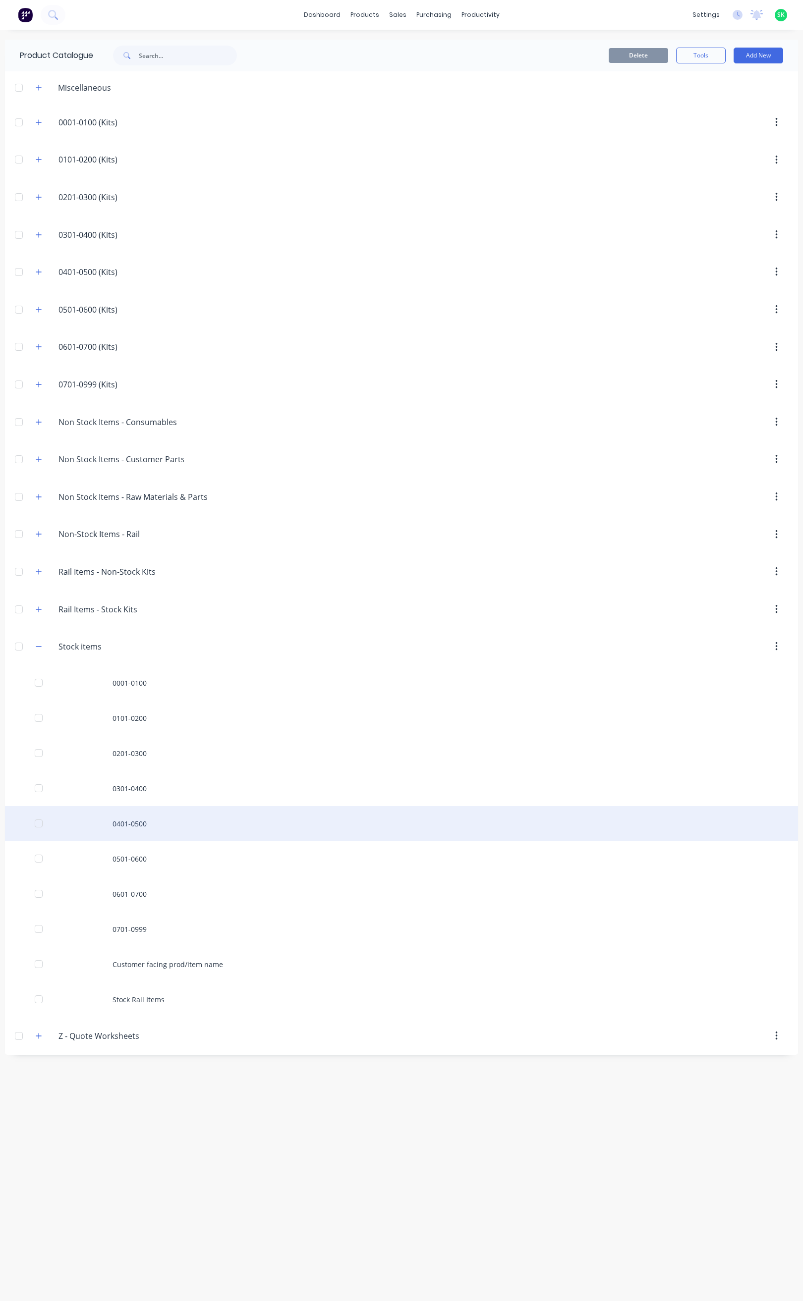
click at [140, 828] on div "0401-0500" at bounding box center [401, 823] width 793 height 35
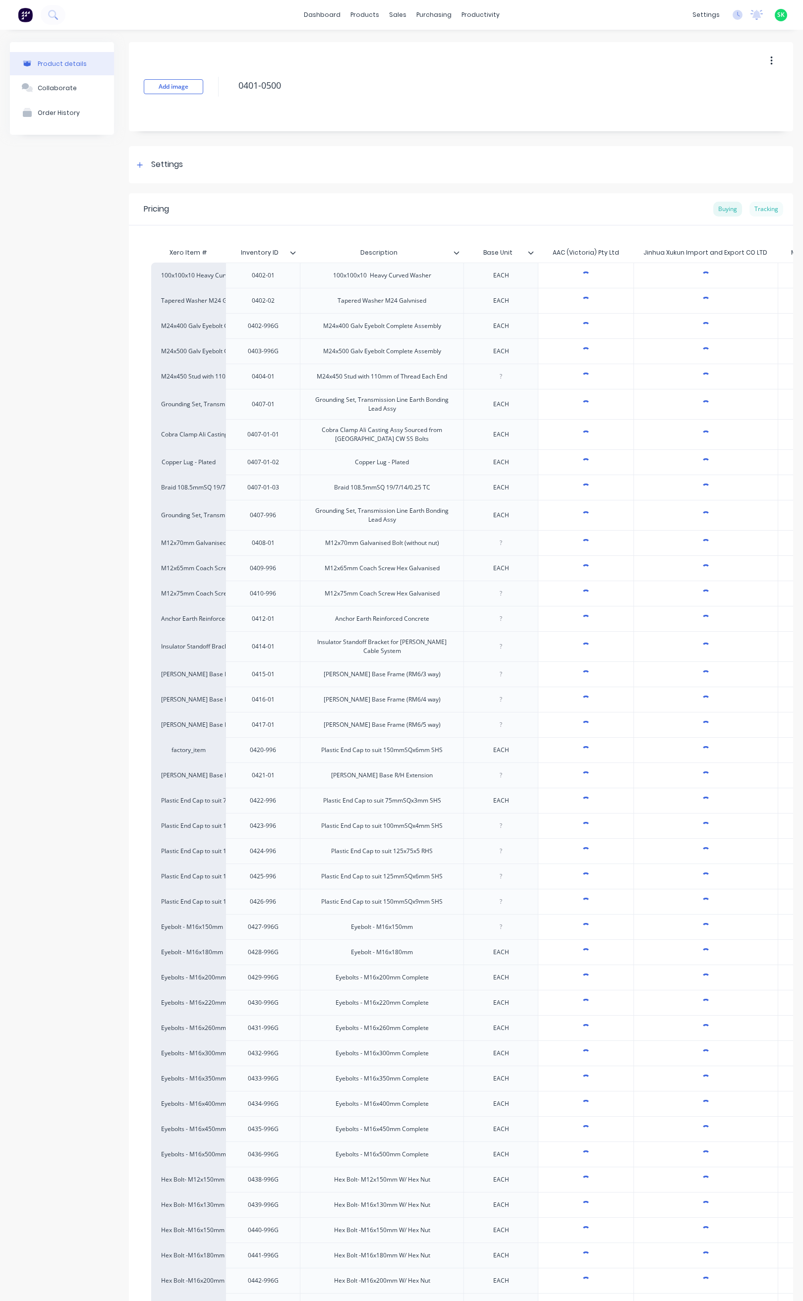
click at [757, 210] on div "Tracking" at bounding box center [766, 209] width 34 height 15
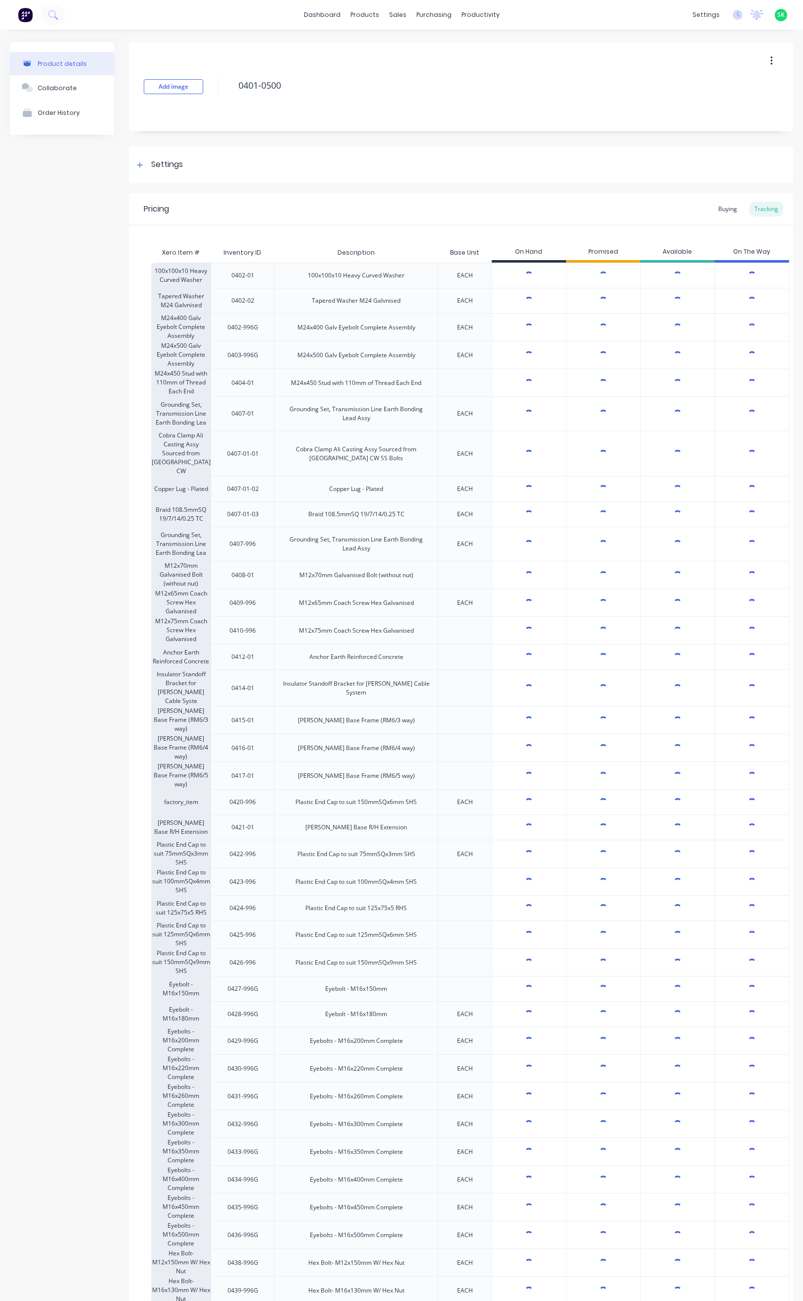
type textarea "x"
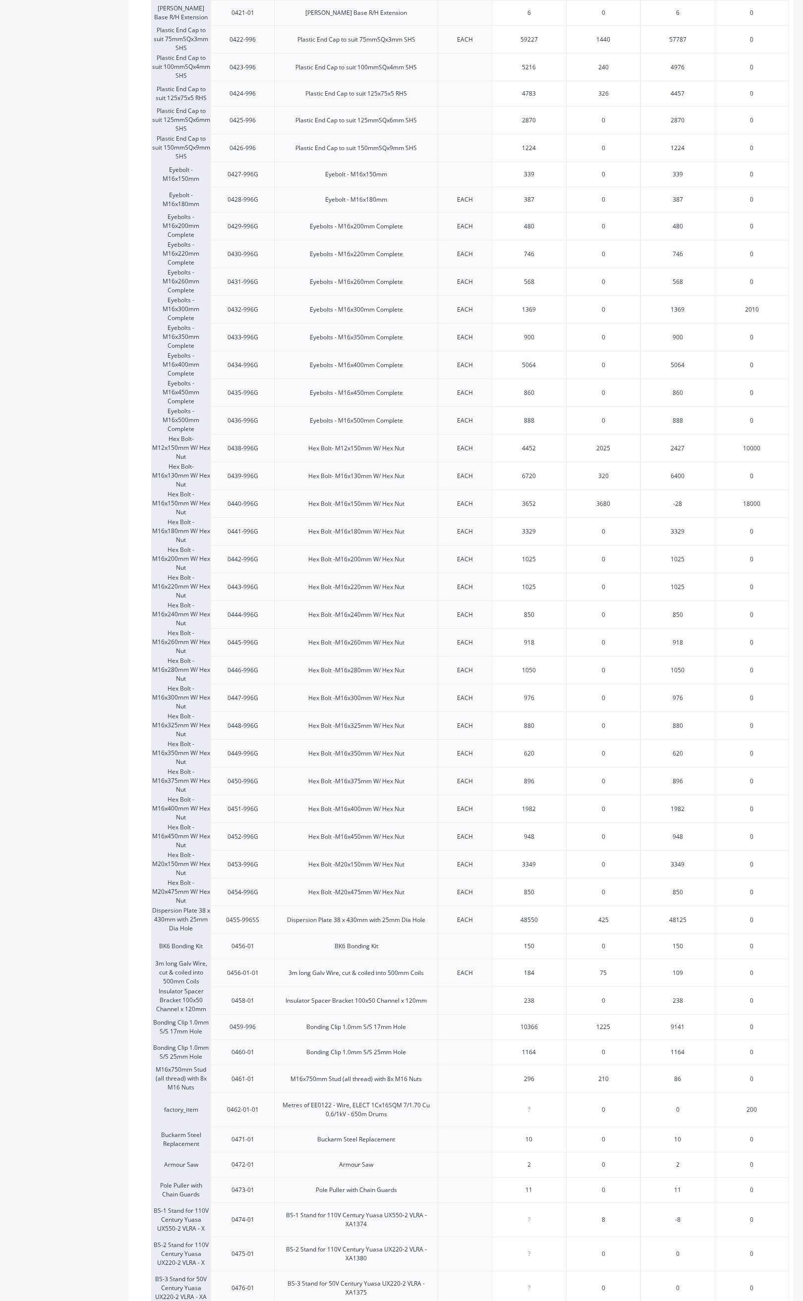
scroll to position [818, 0]
